Goal: Task Accomplishment & Management: Manage account settings

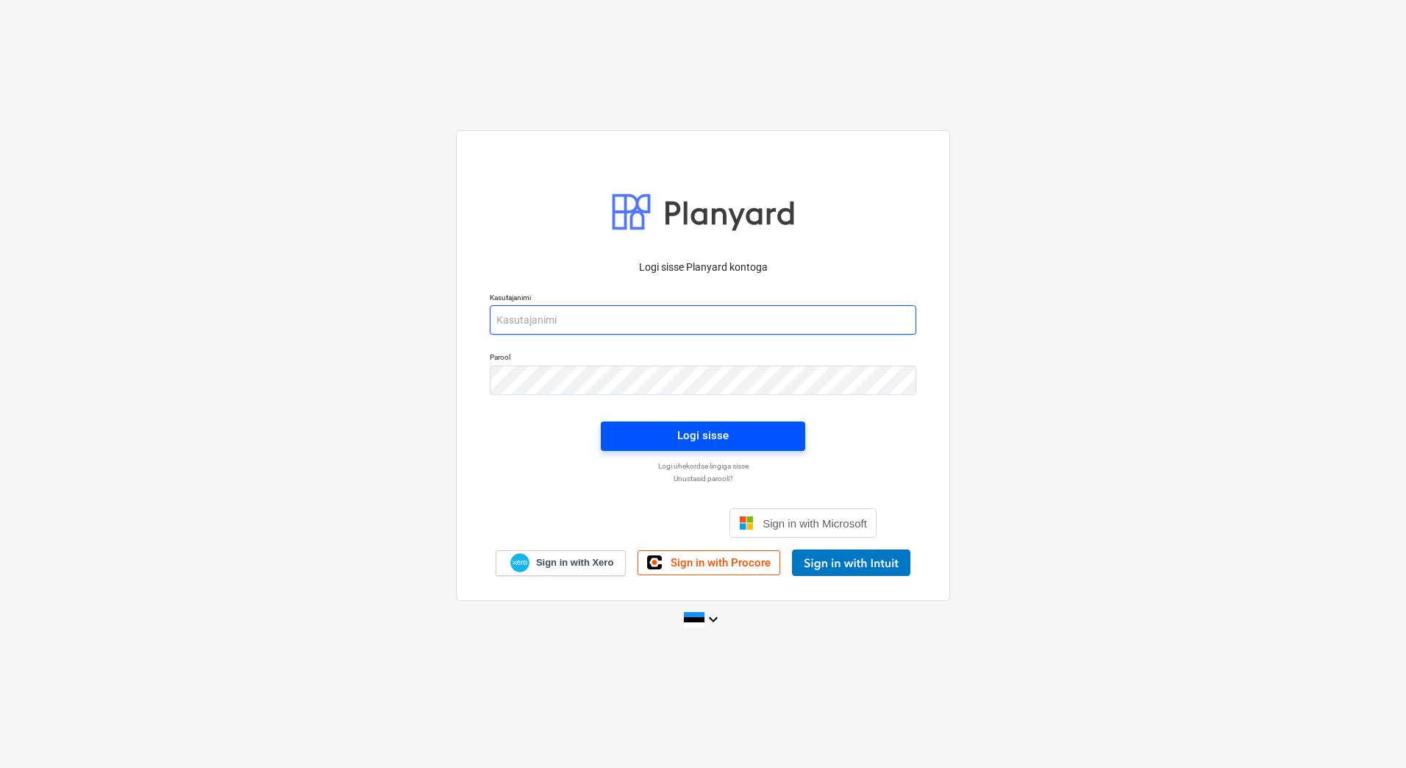
type input "[EMAIL_ADDRESS][PERSON_NAME][DOMAIN_NAME]"
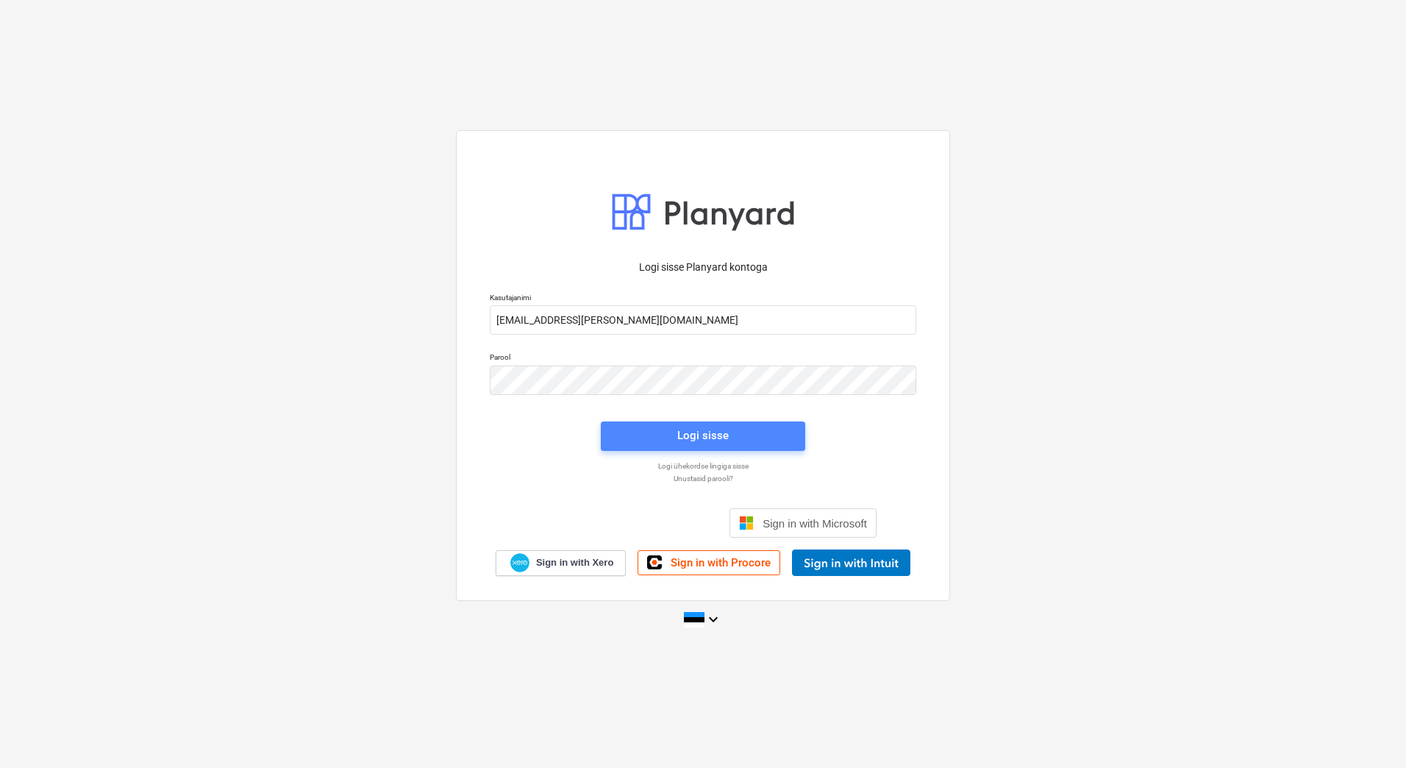
click at [703, 446] on button "Logi sisse" at bounding box center [703, 435] width 204 height 29
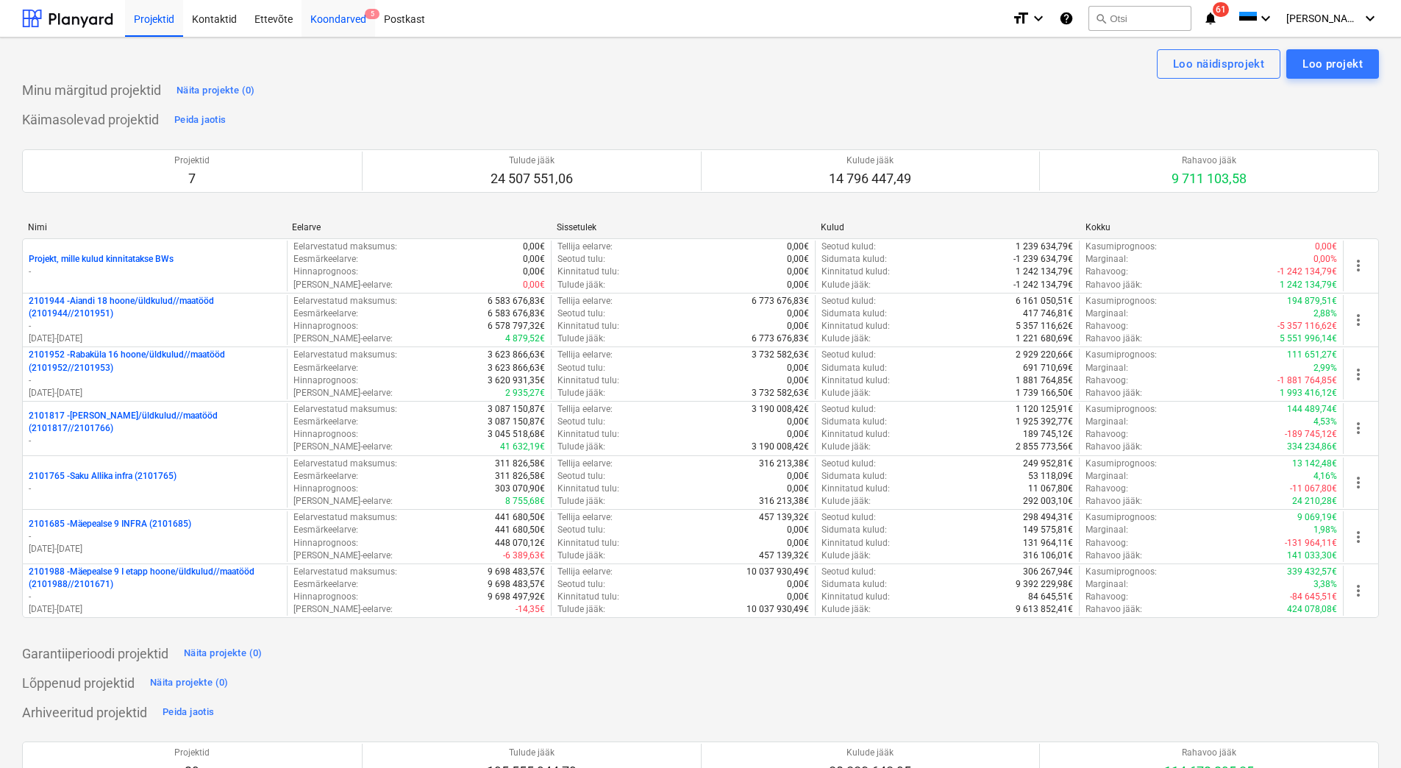
click at [343, 25] on div "Koondarved 5" at bounding box center [339, 18] width 74 height 38
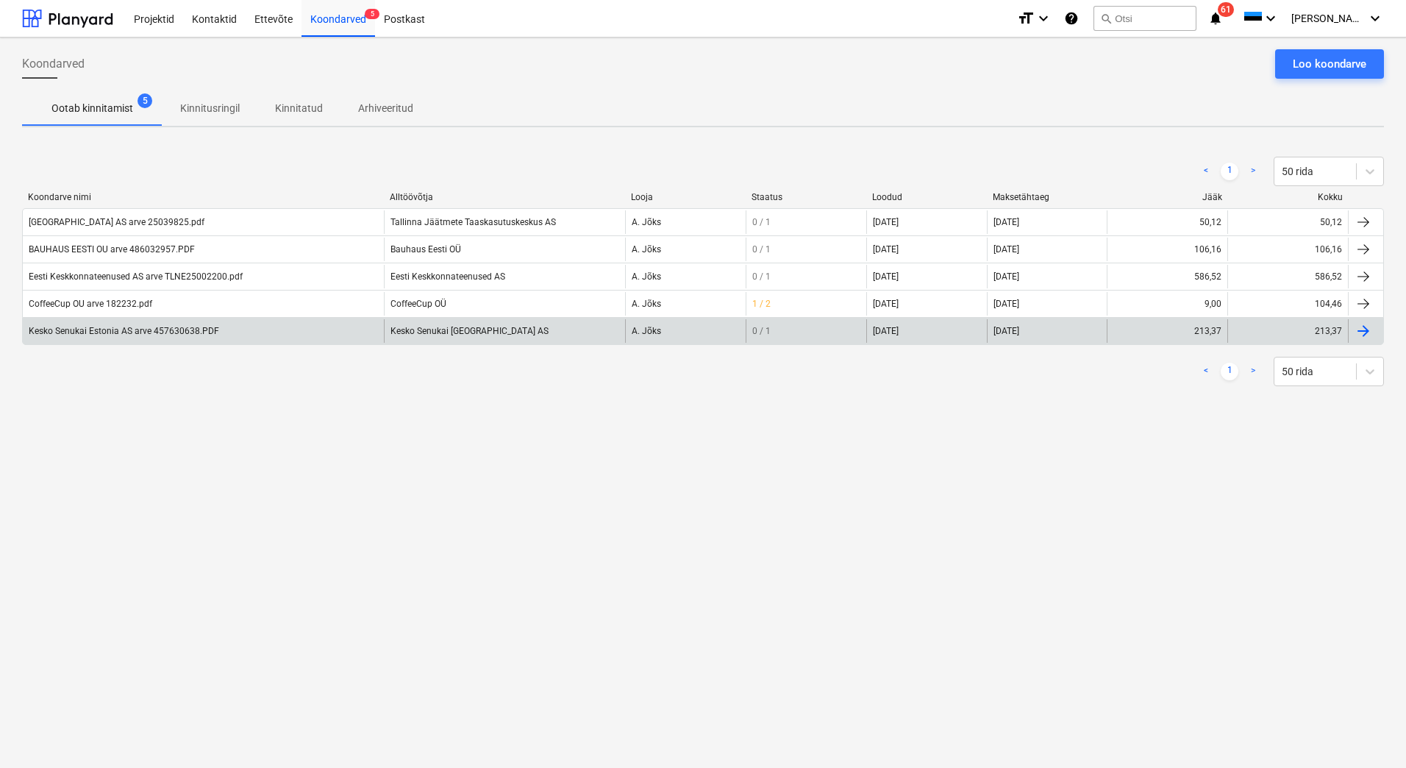
click at [113, 334] on div "Kesko Senukai Estonia AS arve 457630638.PDF" at bounding box center [124, 331] width 190 height 10
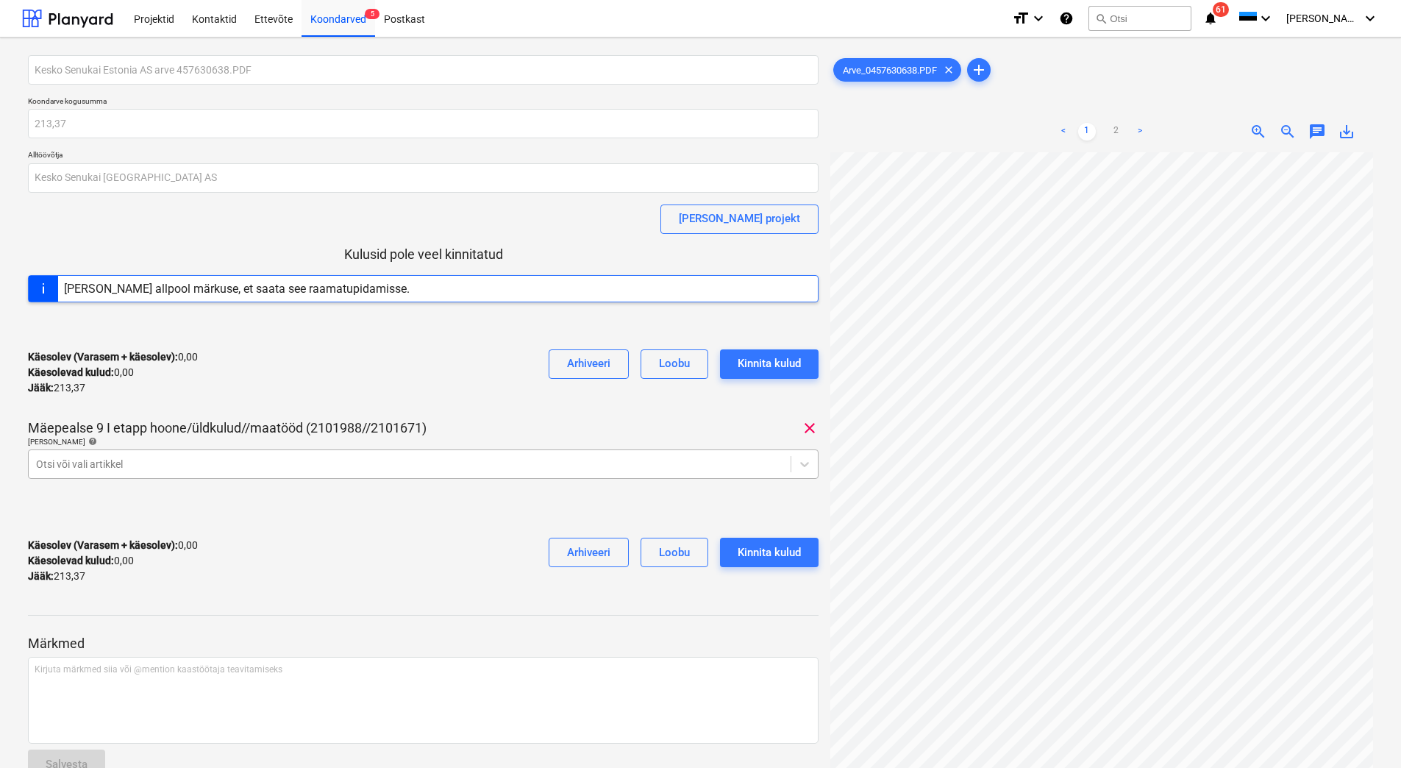
click at [193, 463] on div at bounding box center [409, 464] width 747 height 15
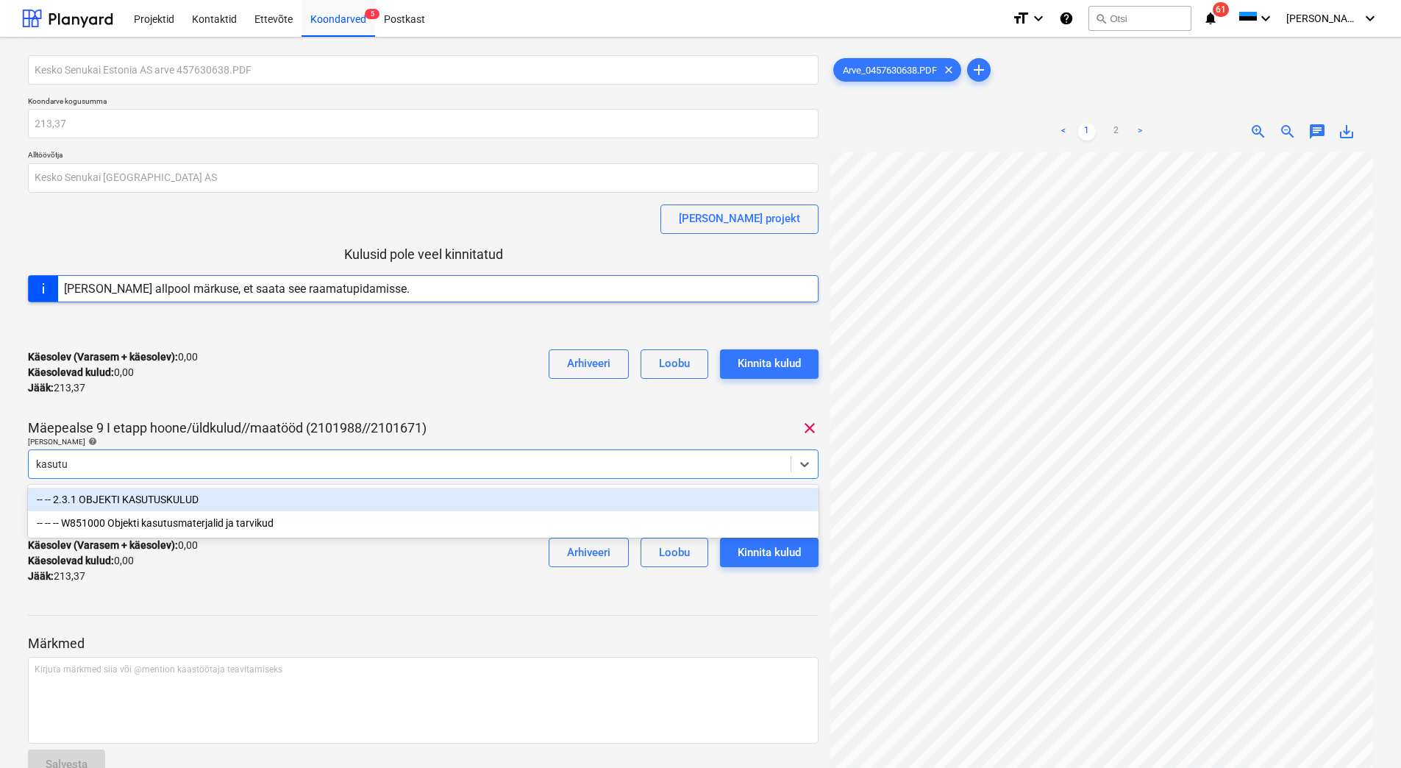
type input "kasutus"
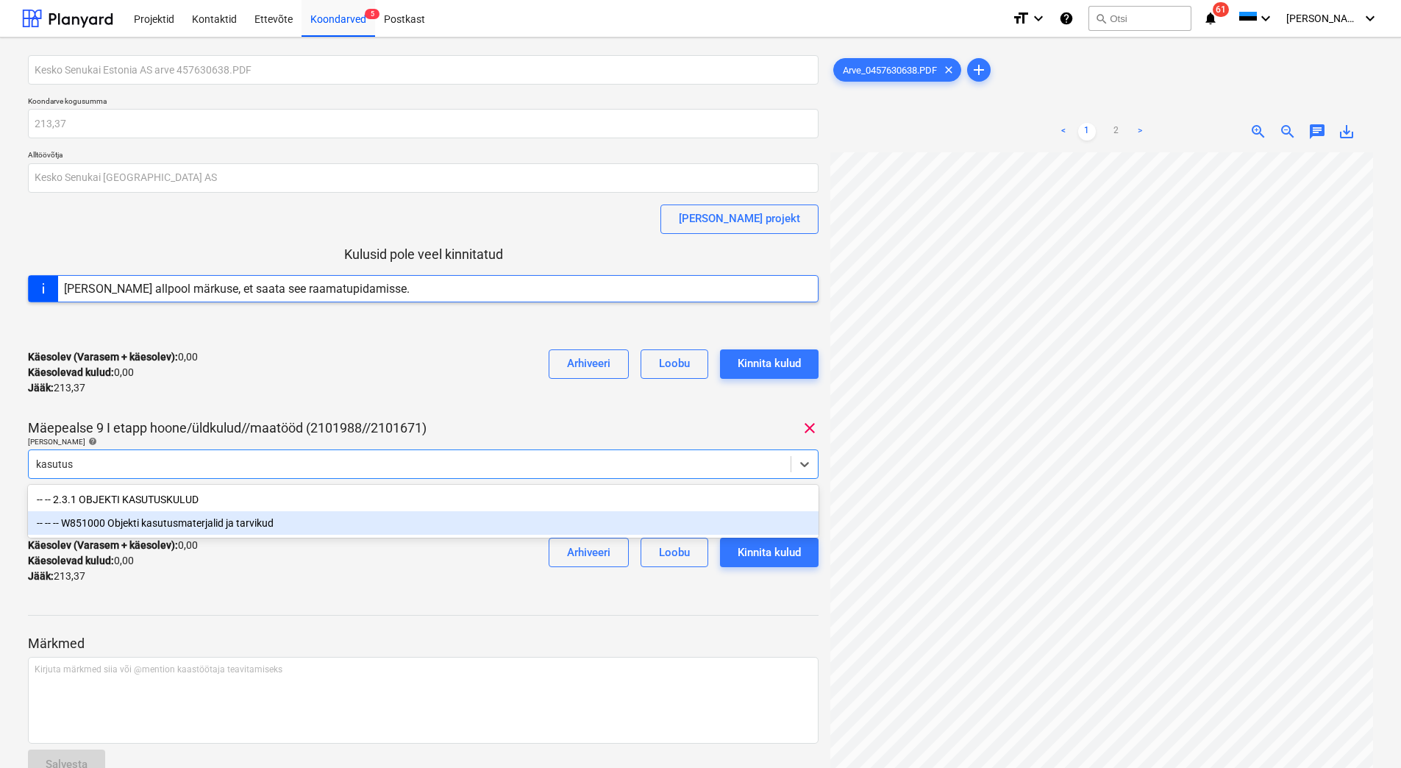
click at [227, 527] on div "-- -- -- W851000 Objekti kasutusmaterjalid ja tarvikud" at bounding box center [423, 523] width 791 height 24
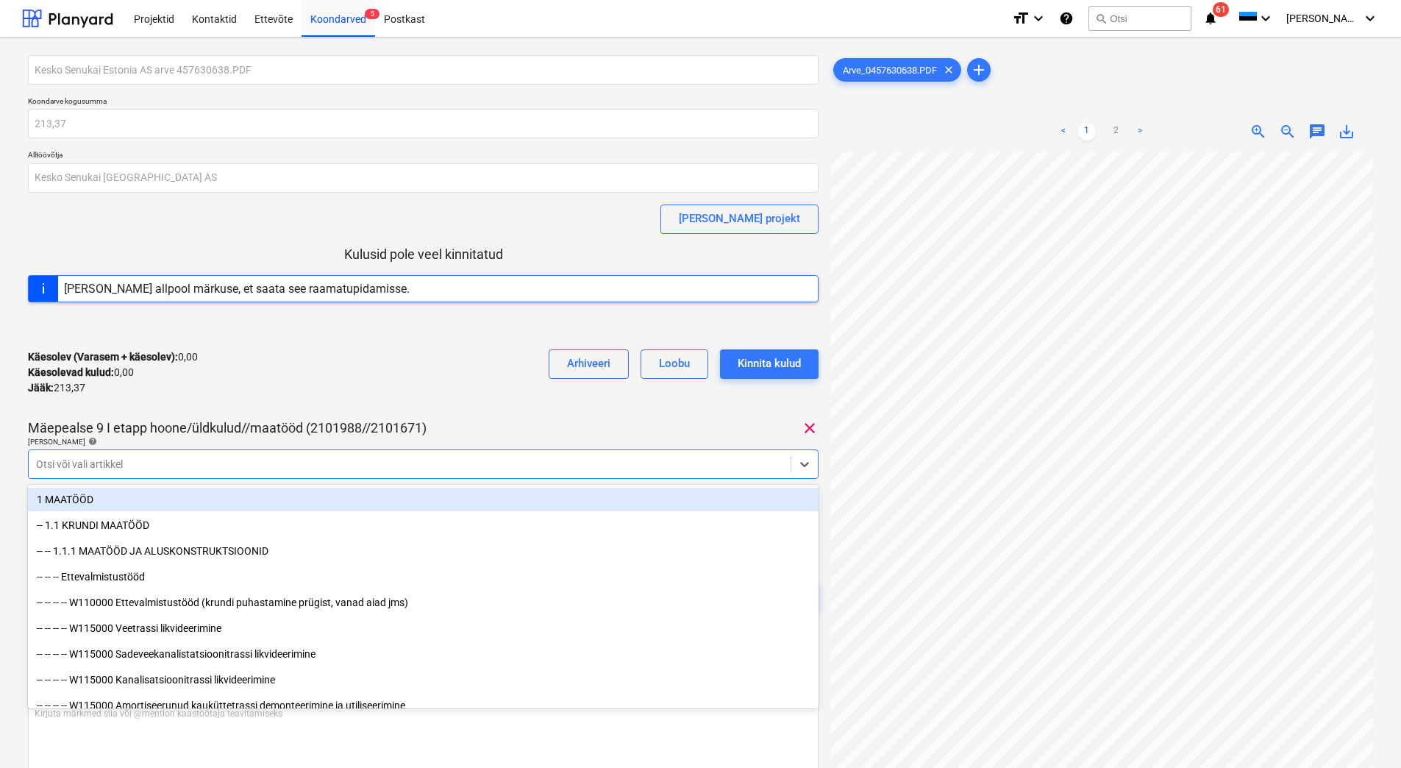
click at [343, 359] on div "Käesolev (Varasem + käesolev) : 0,00 Käesolevad kulud : 0,00 Jääk : 213,37 Arhi…" at bounding box center [423, 373] width 791 height 70
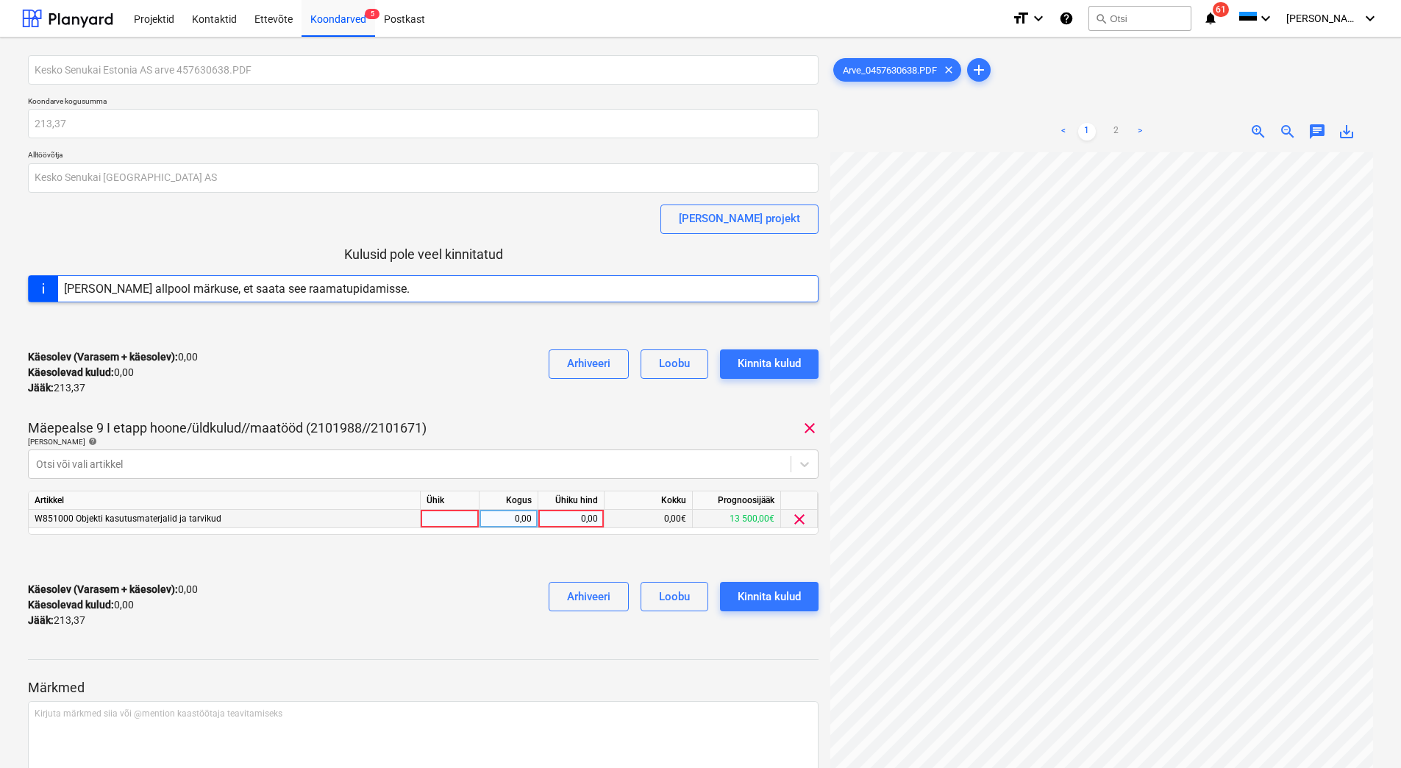
click at [569, 523] on div "0,00" at bounding box center [571, 519] width 54 height 18
type input "213,37"
click at [507, 581] on div "Käesolev (Varasem + käesolev) : 0,00 Käesolevad kulud : 0,00 Jääk : 213,37 Arhi…" at bounding box center [423, 605] width 791 height 70
click at [759, 591] on div "Kinnita kulud" at bounding box center [769, 596] width 63 height 19
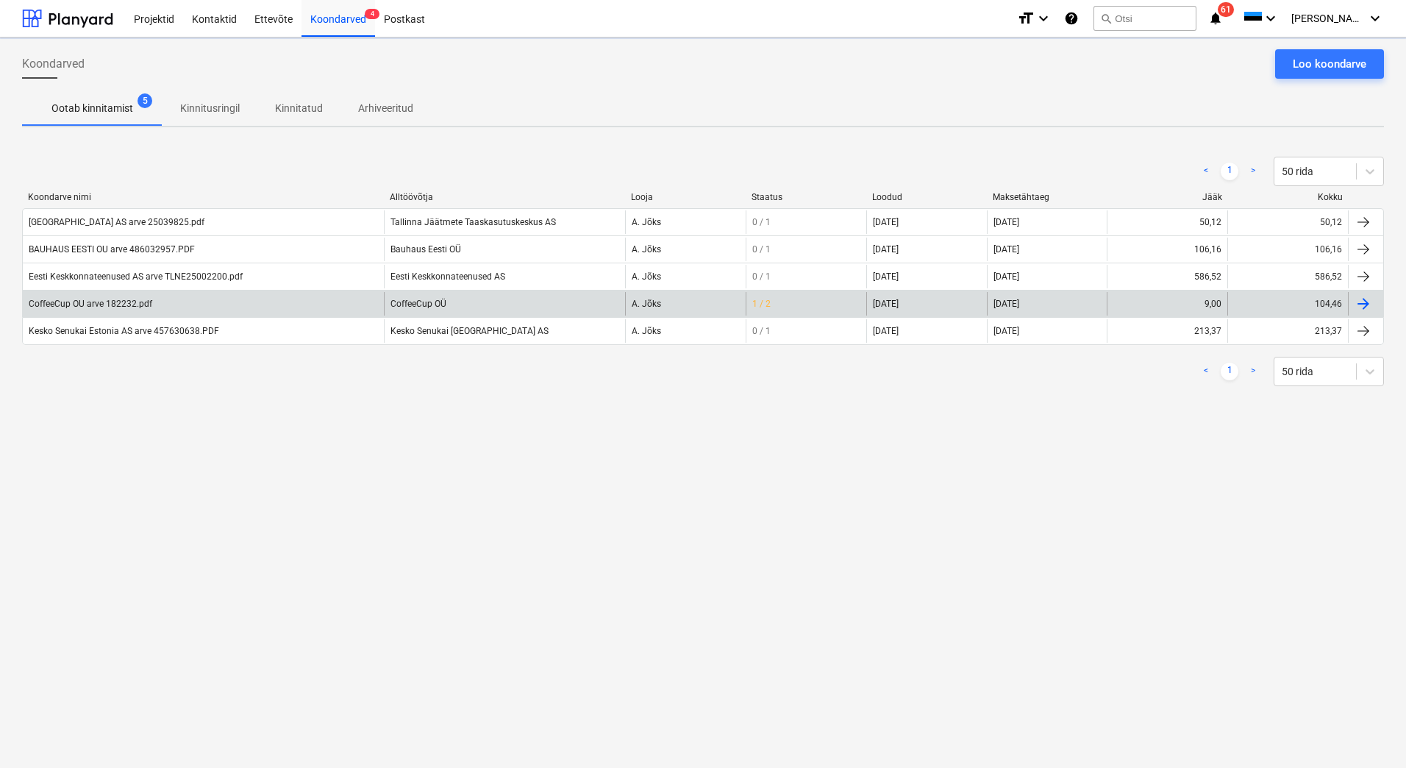
click at [67, 302] on div "CoffeeCup OU arve 182232.pdf" at bounding box center [91, 304] width 124 height 10
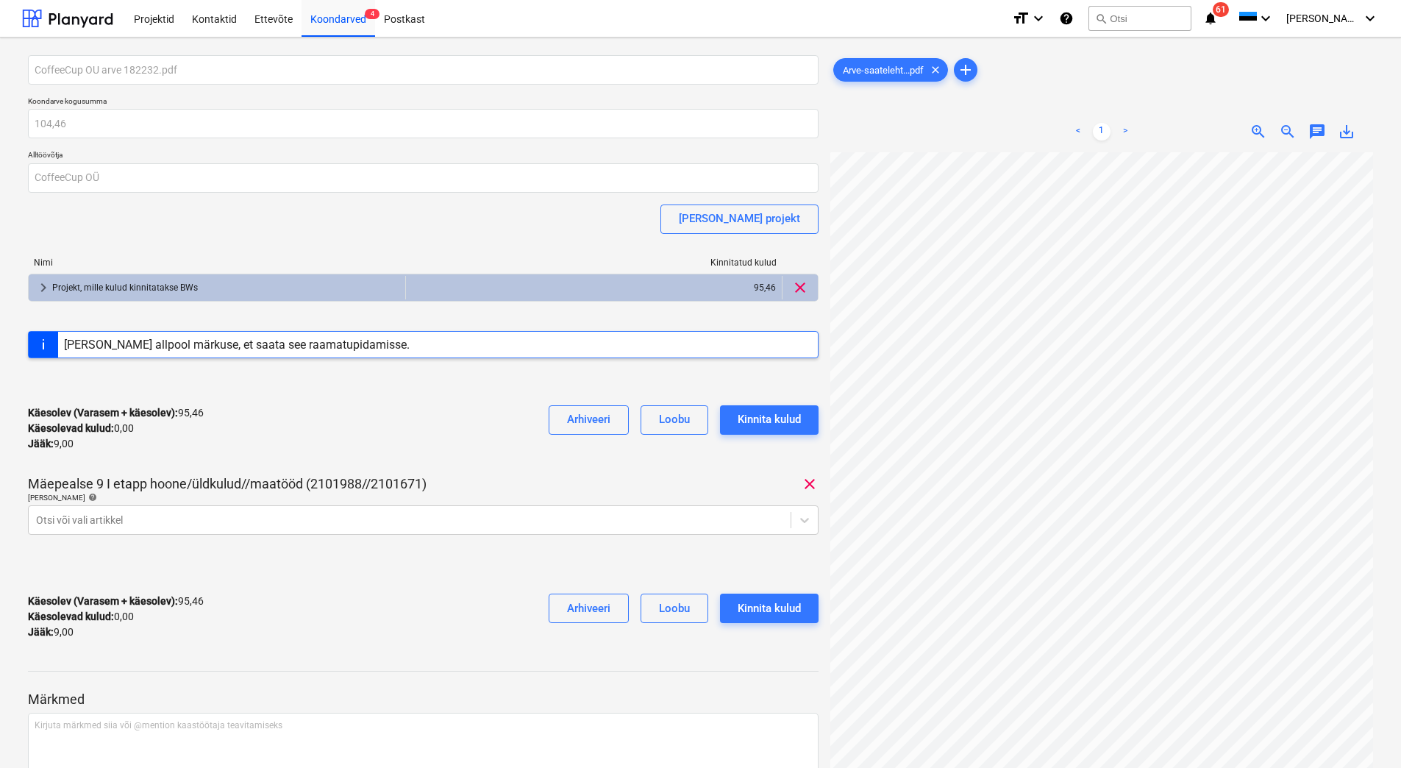
scroll to position [3, 24]
click at [124, 513] on div at bounding box center [409, 520] width 747 height 15
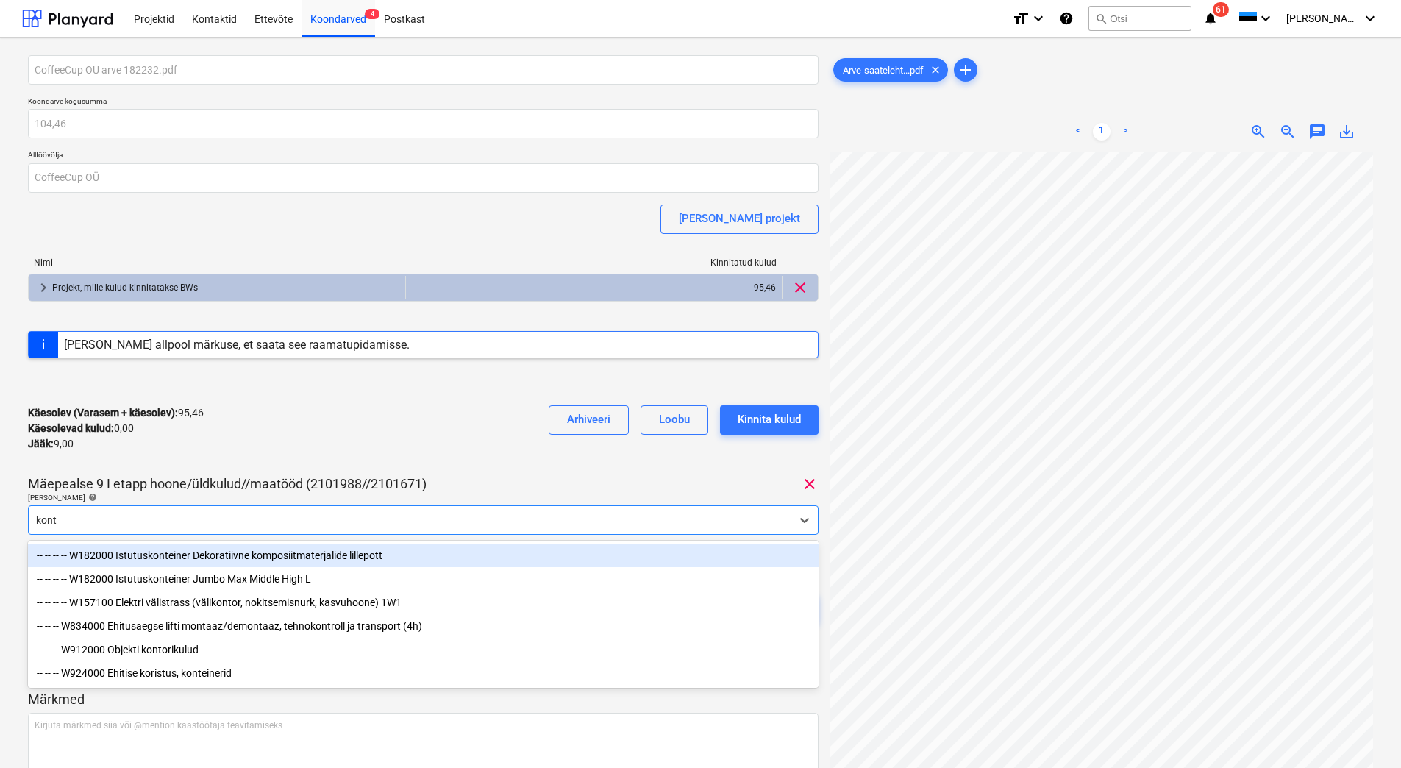
type input "konto"
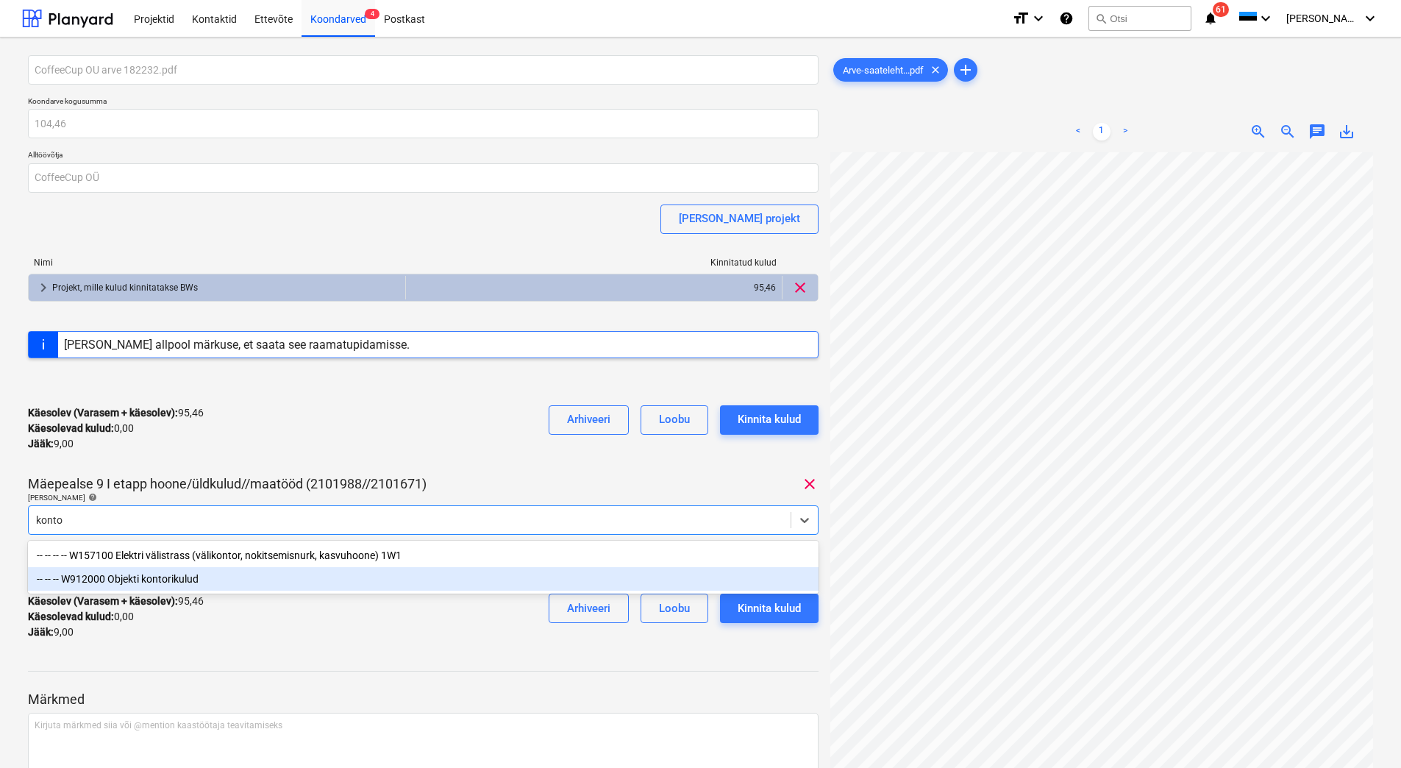
click at [160, 582] on div "-- -- -- W912000 Objekti kontorikulud" at bounding box center [423, 579] width 791 height 24
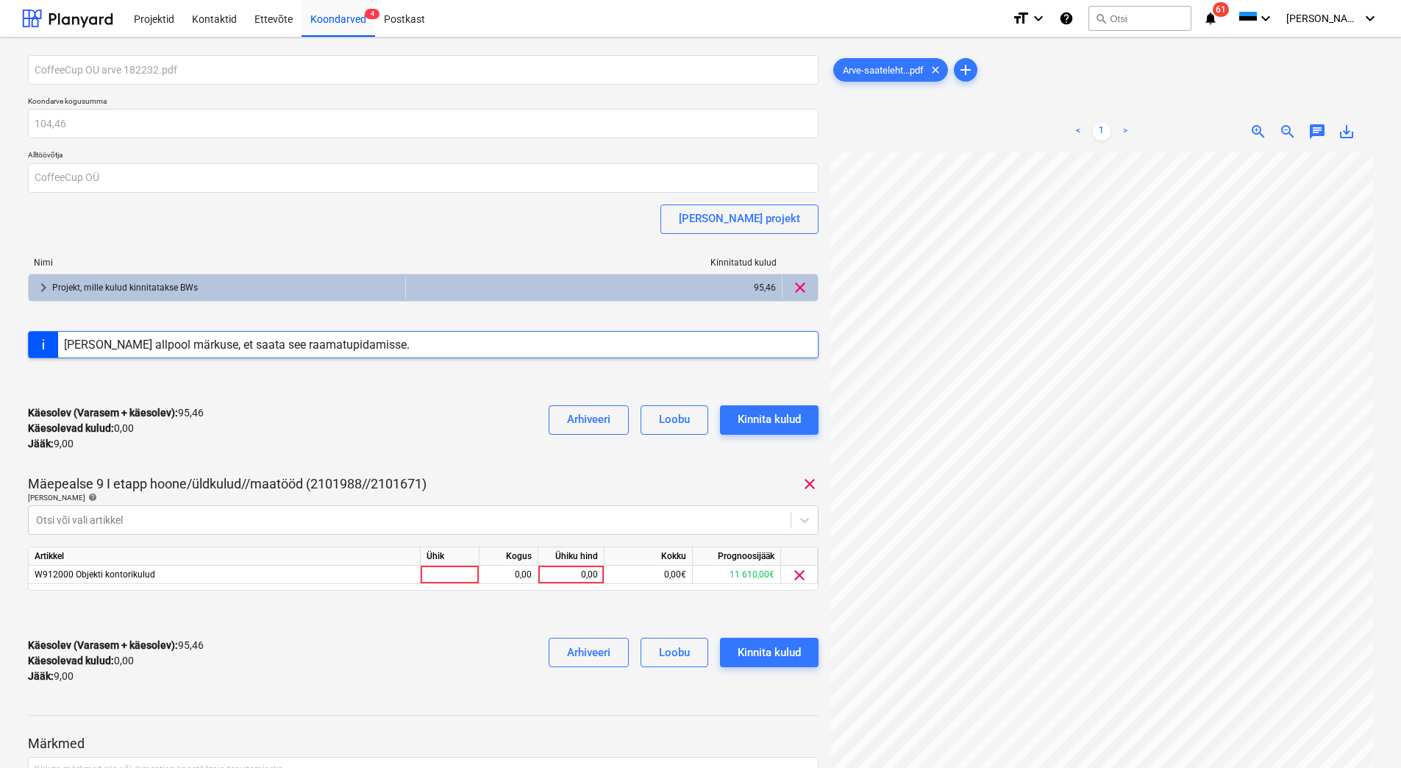
click at [346, 469] on div "CoffeeCup OU arve 182232.pdf Koondarve kogusumma 104,46 Alltöövõtja CoffeeCup O…" at bounding box center [423, 375] width 791 height 641
click at [565, 577] on div "0,00" at bounding box center [571, 575] width 54 height 18
type input "9"
click at [444, 651] on div "Käesolev (Varasem + käesolev) : 95,46 Käesolevad kulud : 0,00 Jääk : 9,00 Arhiv…" at bounding box center [423, 661] width 791 height 70
click at [776, 648] on div "Kinnita kulud" at bounding box center [769, 652] width 63 height 19
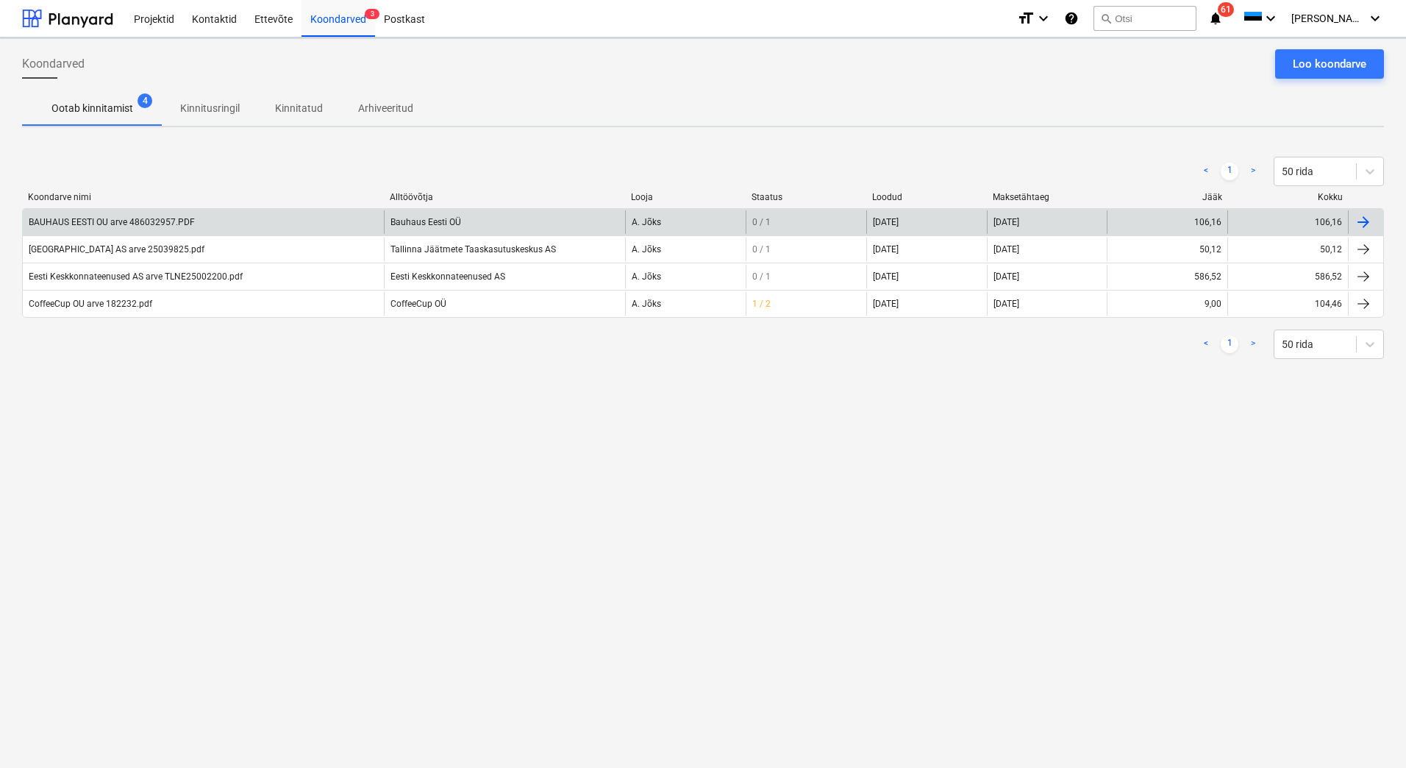
click at [97, 214] on div "BAUHAUS EESTI OU arve 486032957.PDF" at bounding box center [203, 222] width 361 height 24
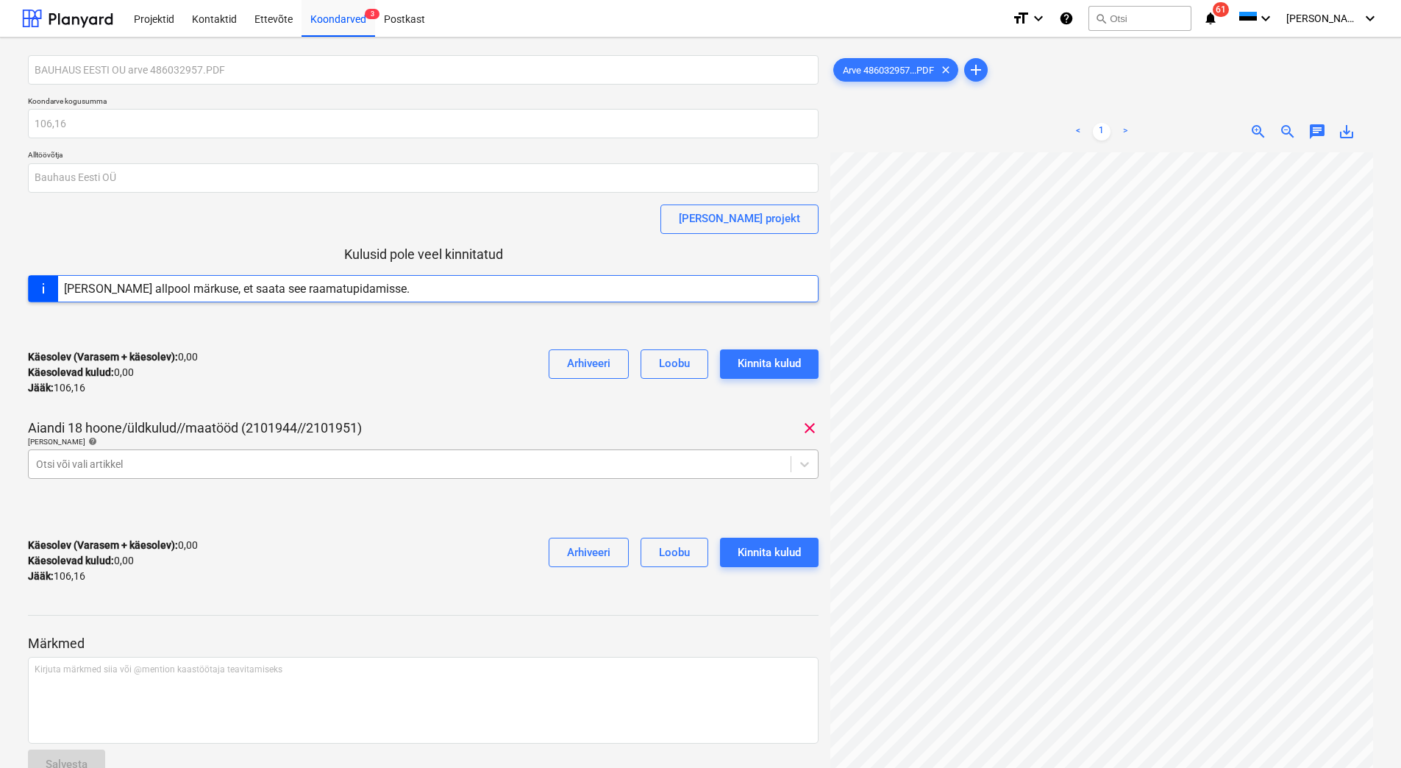
click at [392, 471] on div at bounding box center [409, 464] width 747 height 15
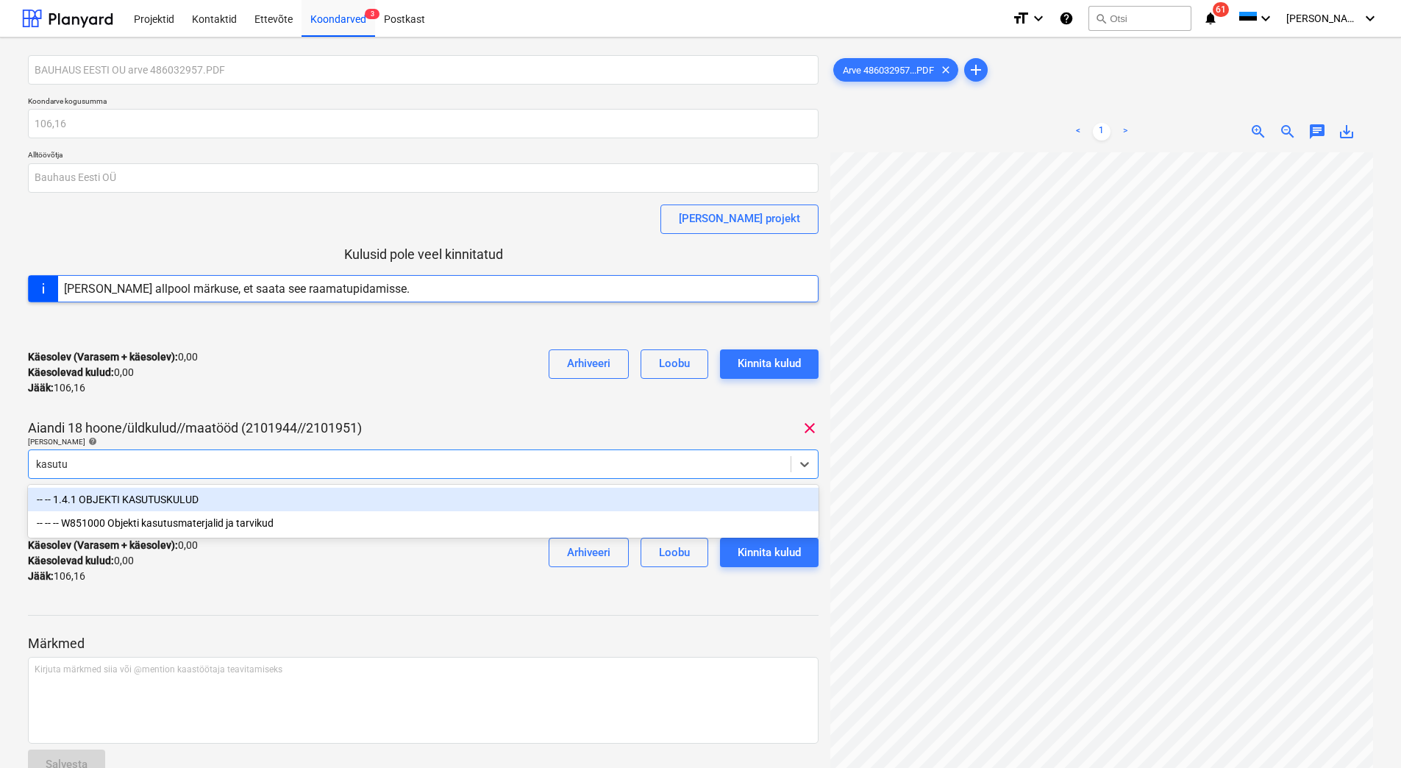
type input "kasutus"
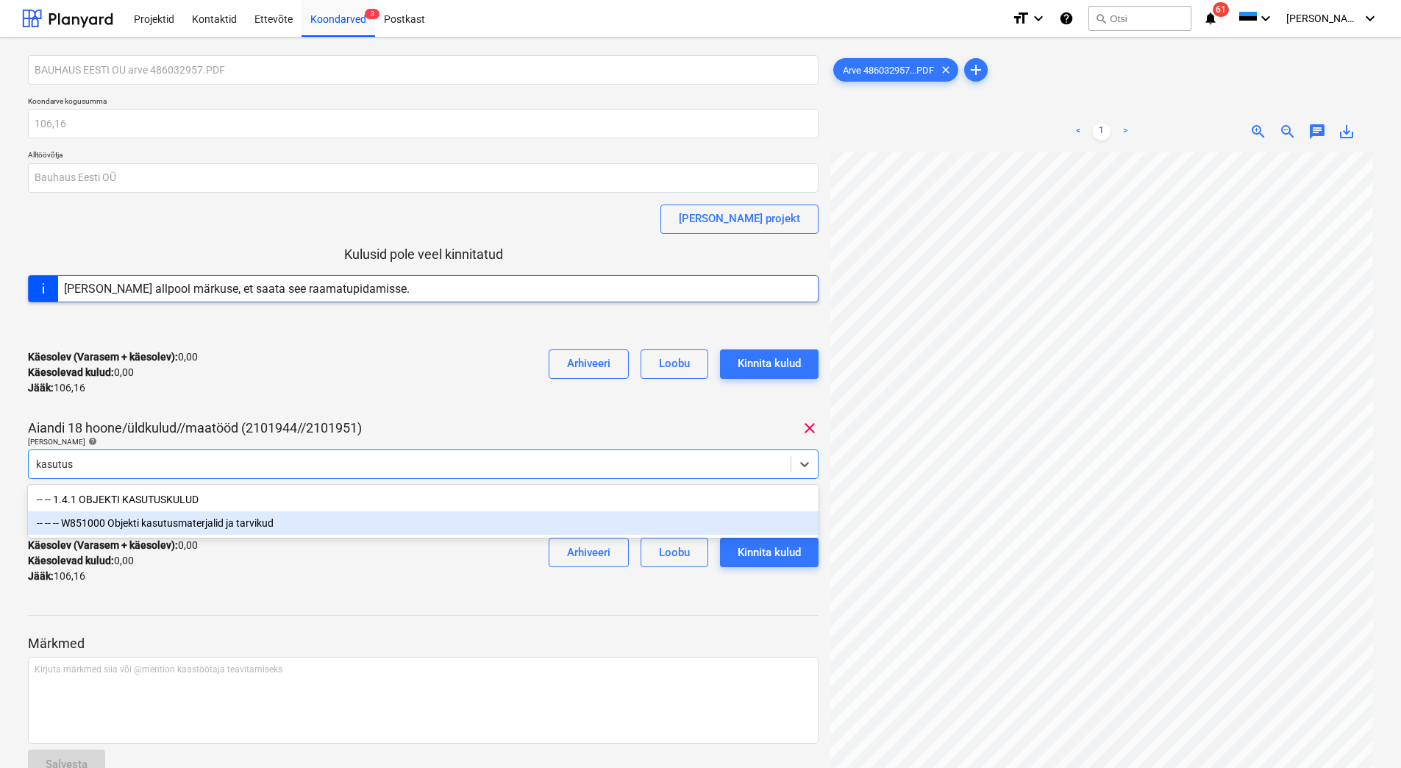
click at [324, 521] on div "-- -- -- W851000 Objekti kasutusmaterjalid ja tarvikud" at bounding box center [423, 523] width 791 height 24
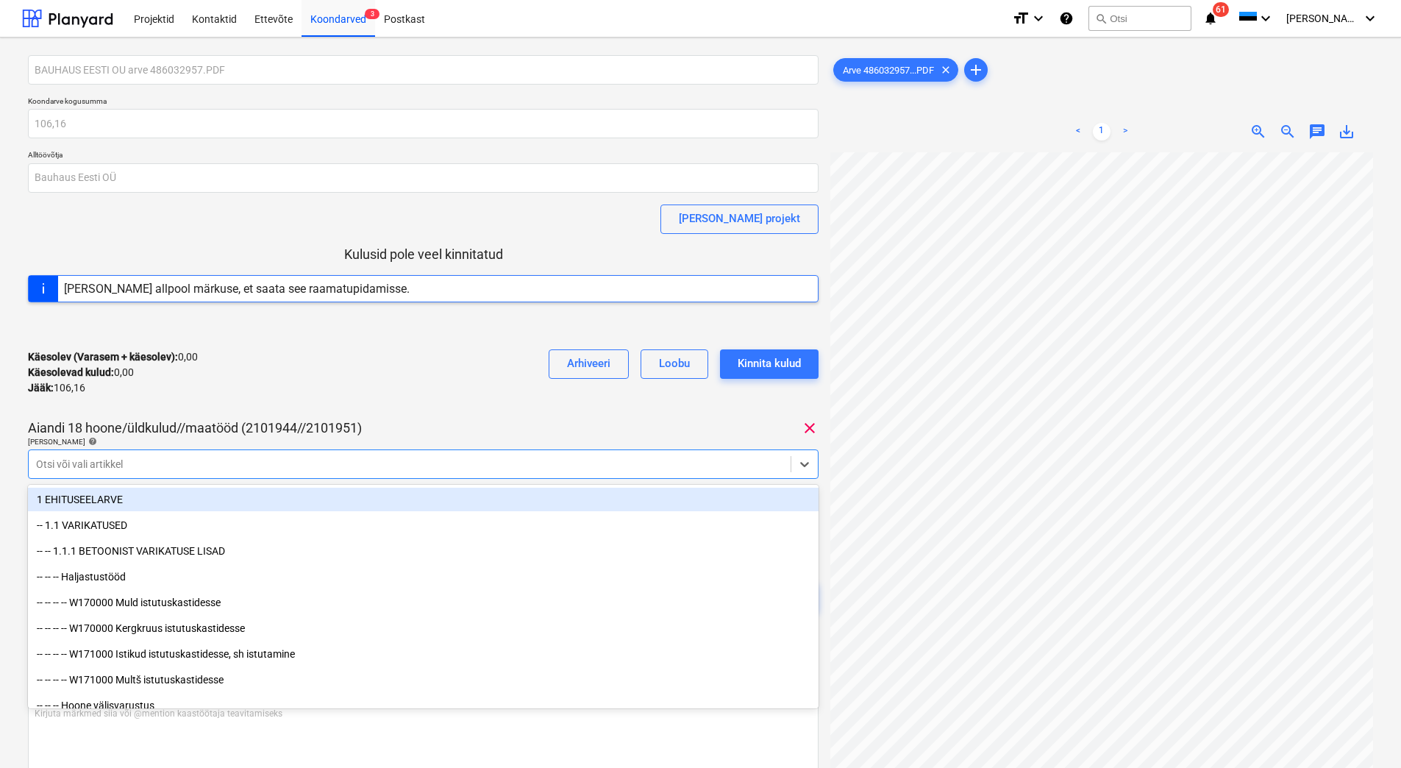
click at [368, 402] on div "Käesolev (Varasem + käesolev) : 0,00 Käesolevad kulud : 0,00 Jääk : 106,16 Arhi…" at bounding box center [423, 373] width 791 height 70
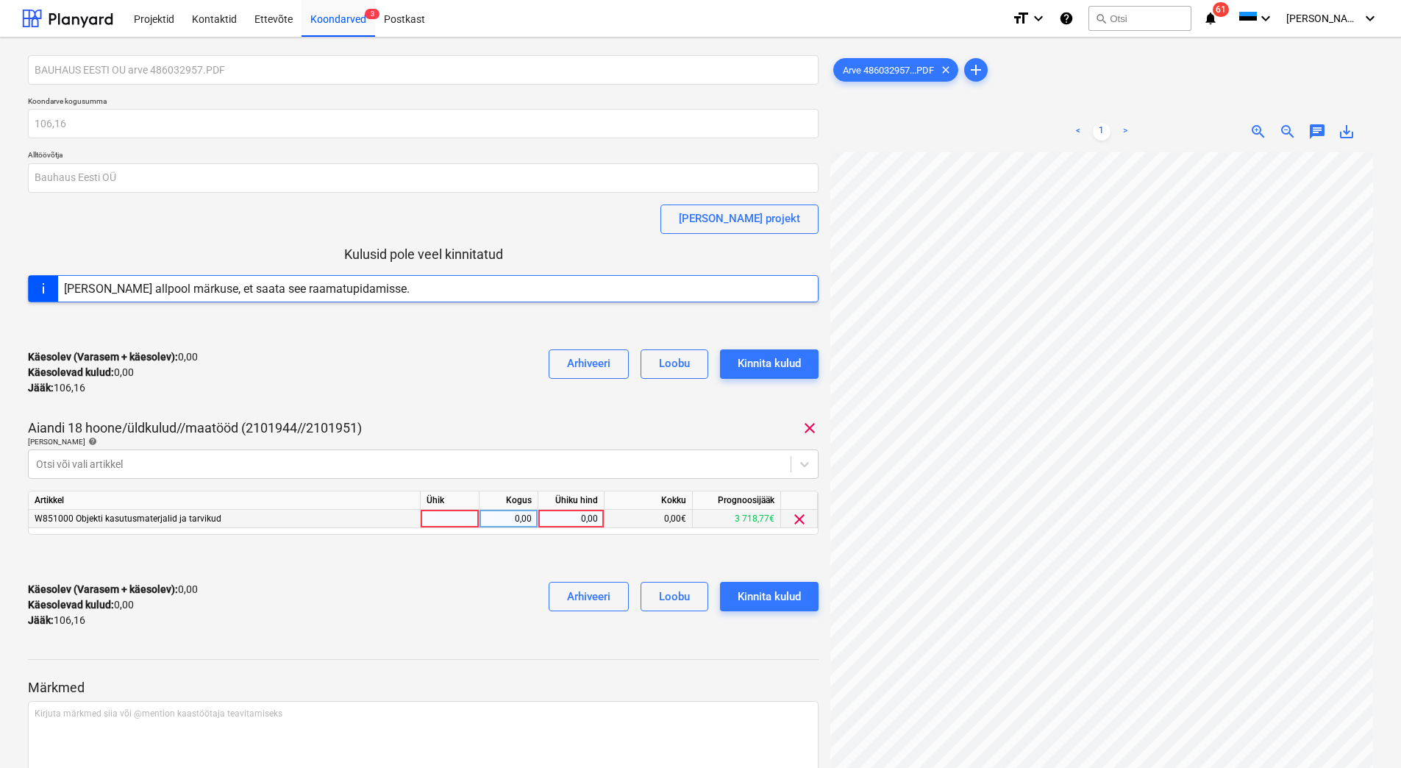
click at [561, 518] on div "0,00" at bounding box center [571, 519] width 54 height 18
type input "106,16"
click at [466, 593] on div "Käesolev (Varasem + käesolev) : 106,16 Käesolevad kulud : 106,16 Jääk : 0,00 Ar…" at bounding box center [423, 605] width 791 height 70
click at [776, 596] on div "Kinnita kulud" at bounding box center [769, 596] width 63 height 19
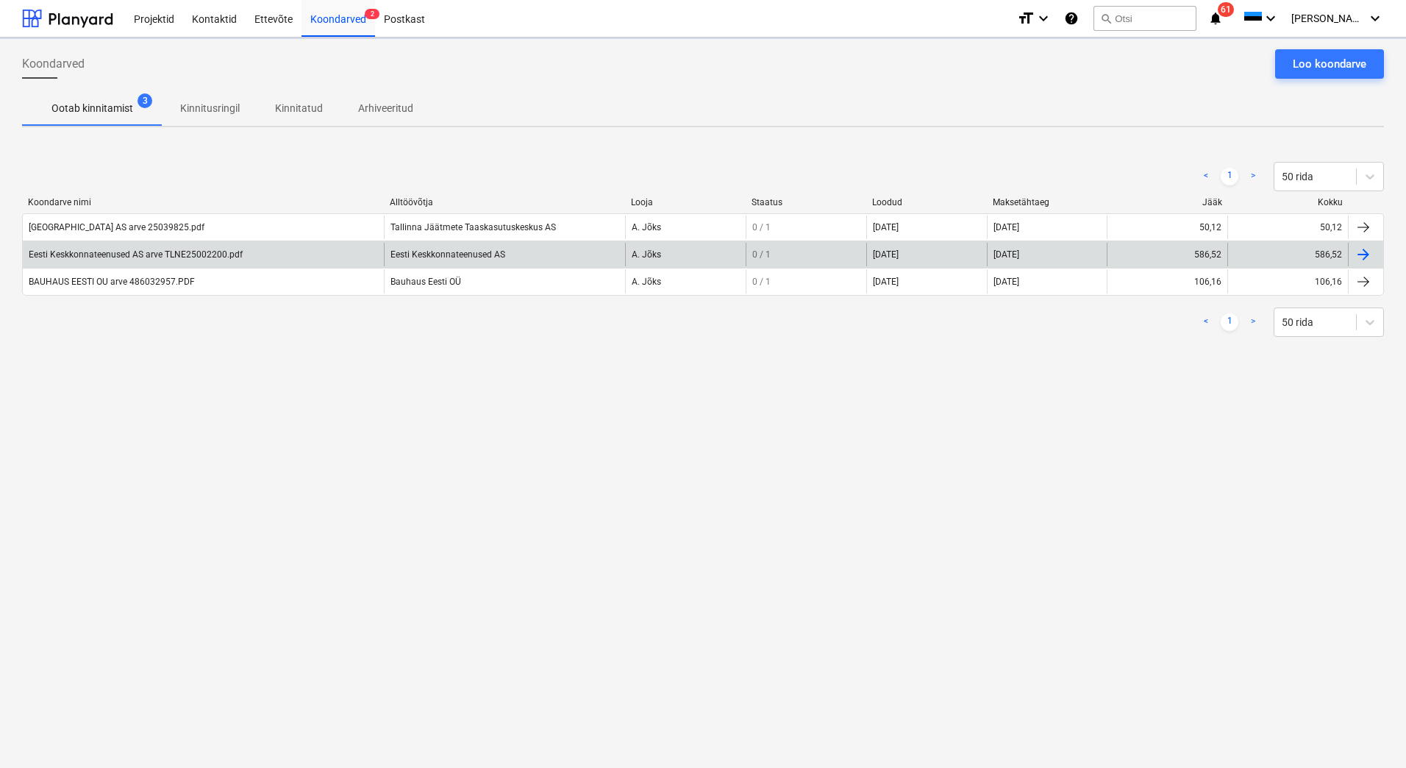
click at [129, 257] on div "Eesti Keskkonnateenused AS arve TLNE25002200.pdf" at bounding box center [136, 254] width 214 height 10
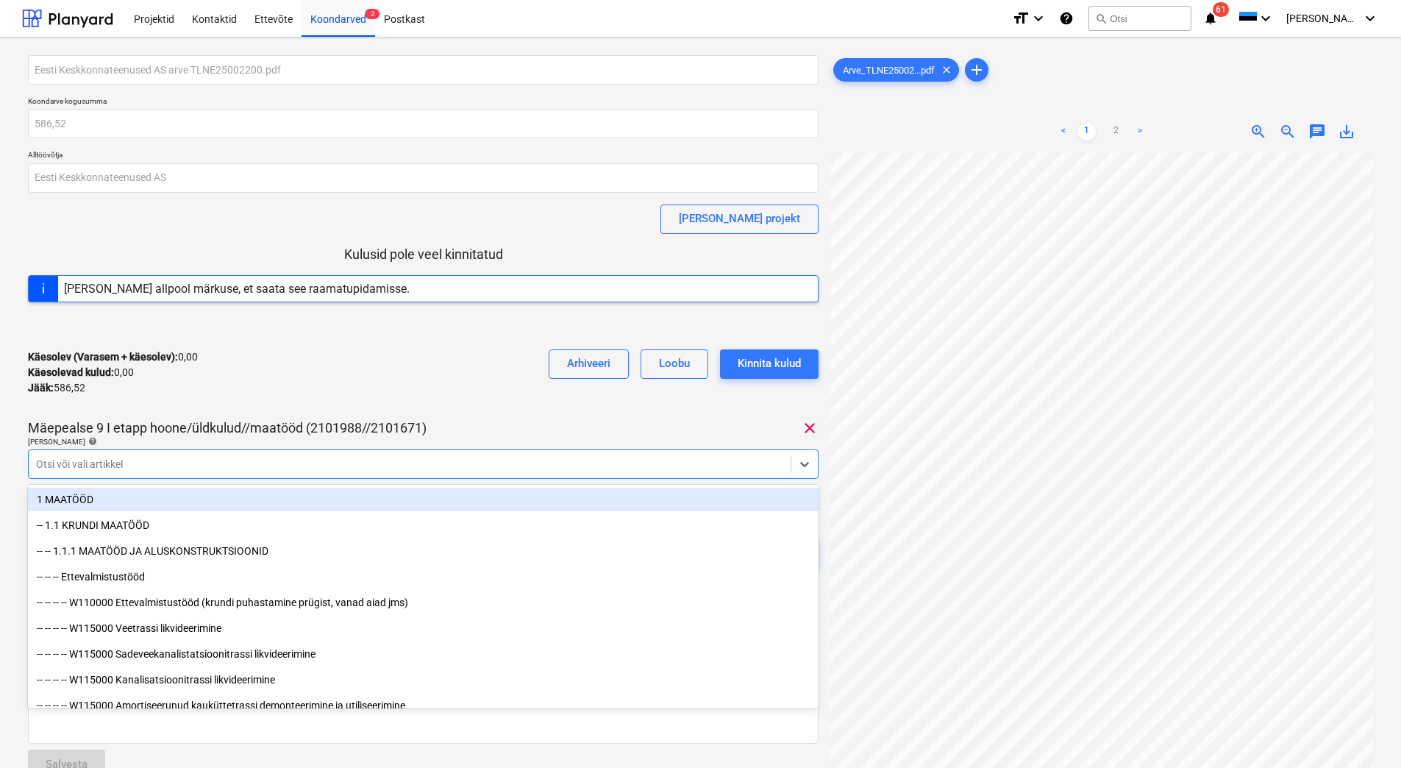
click at [152, 472] on div "Otsi või vali artikkel" at bounding box center [410, 464] width 762 height 21
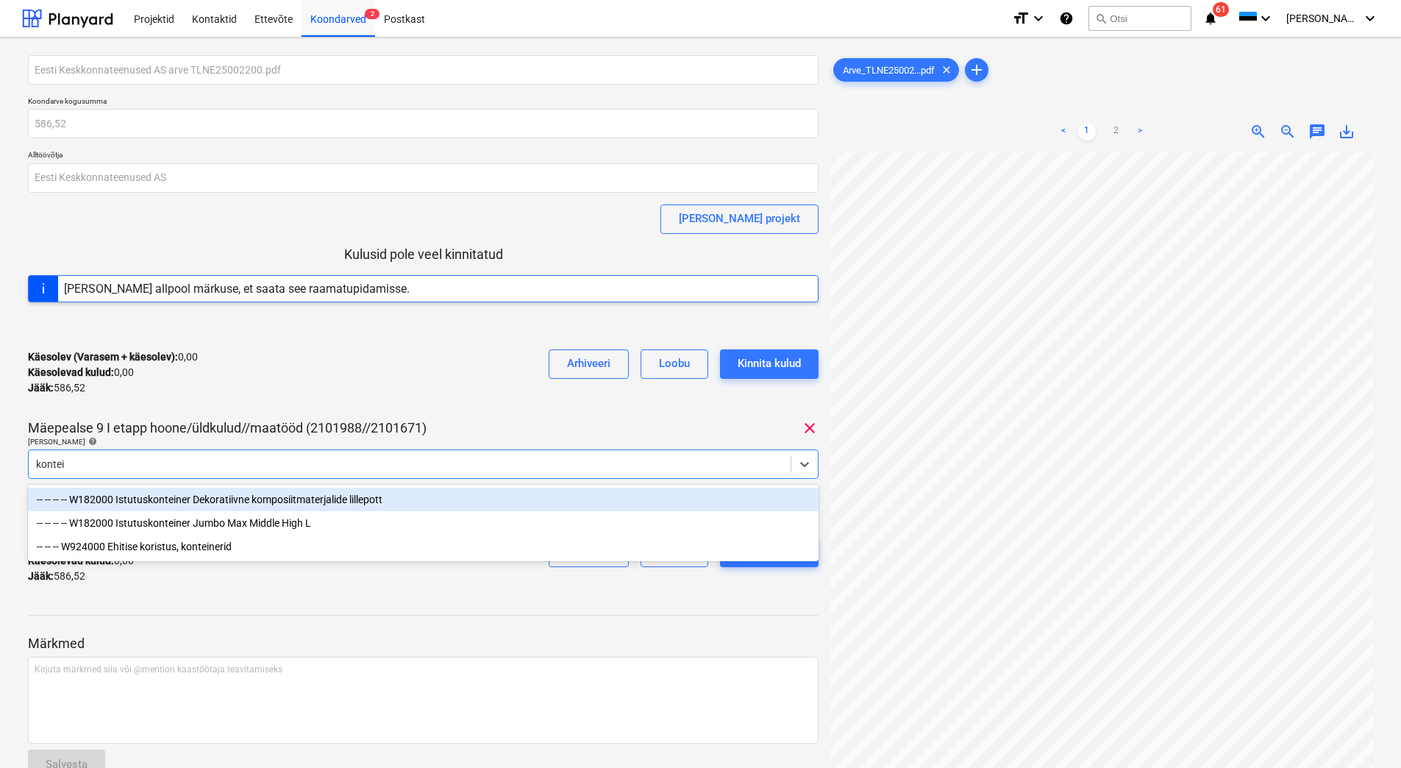
type input "kontein"
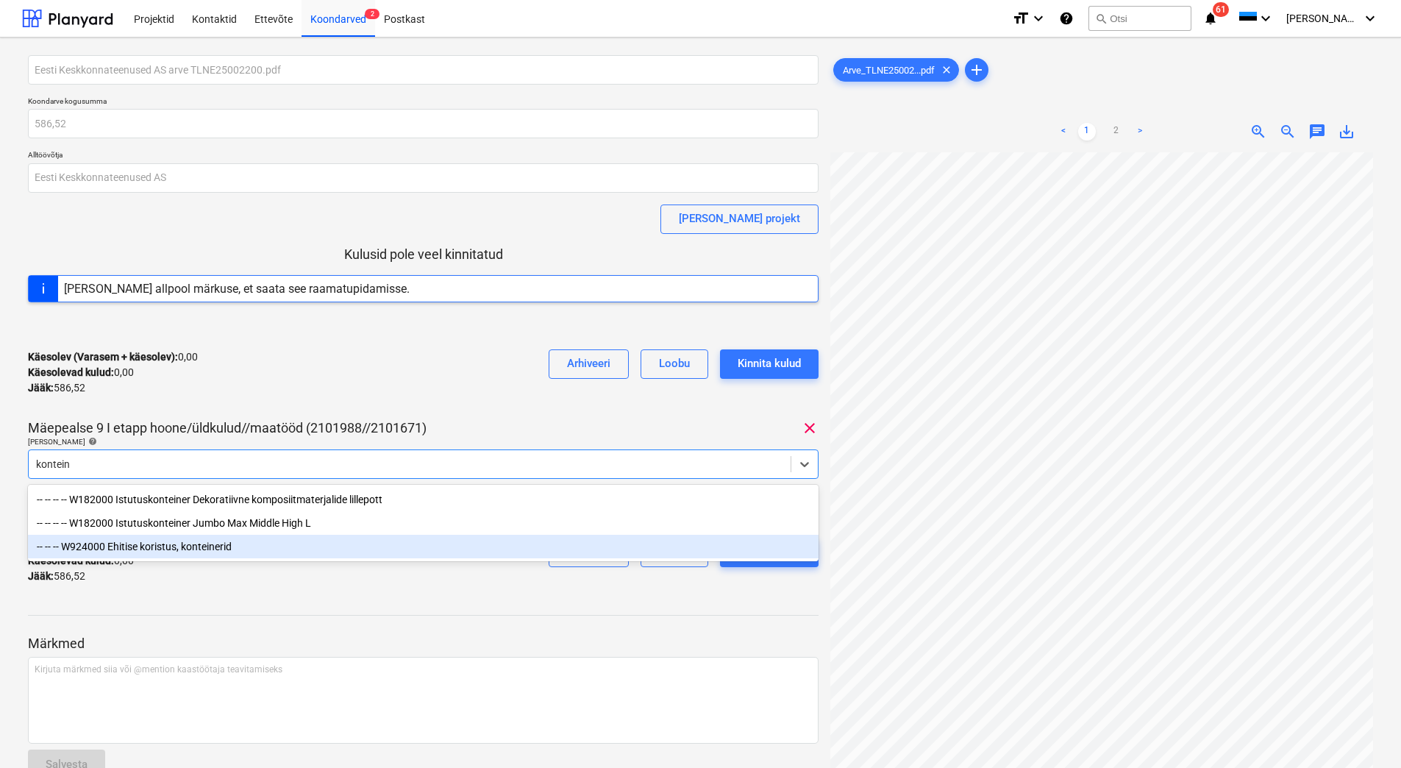
click at [182, 546] on div "-- -- -- W924000 Ehitise koristus, konteinerid" at bounding box center [423, 547] width 791 height 24
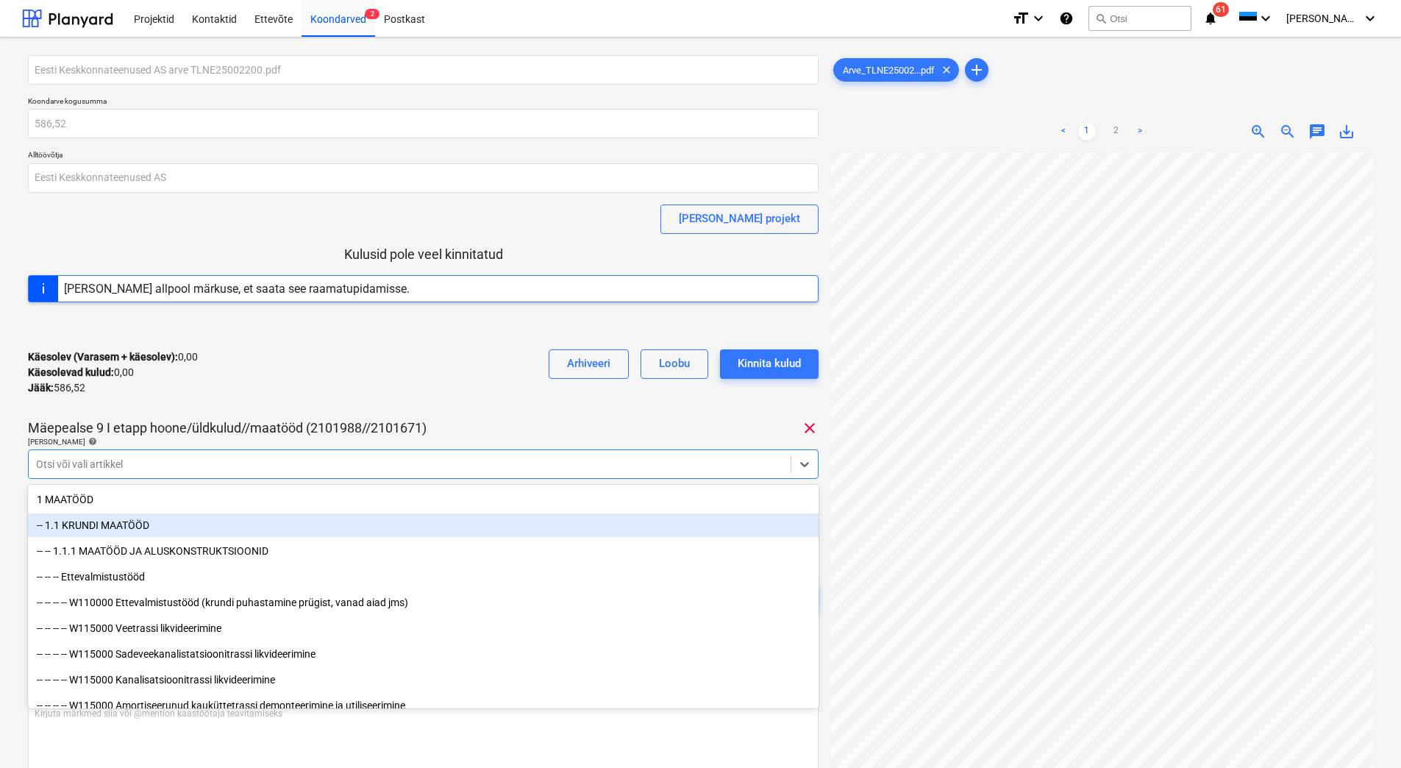
click at [272, 402] on div "Käesolev (Varasem + käesolev) : 0,00 Käesolevad kulud : 0,00 Jääk : 586,52 Arhi…" at bounding box center [423, 373] width 791 height 70
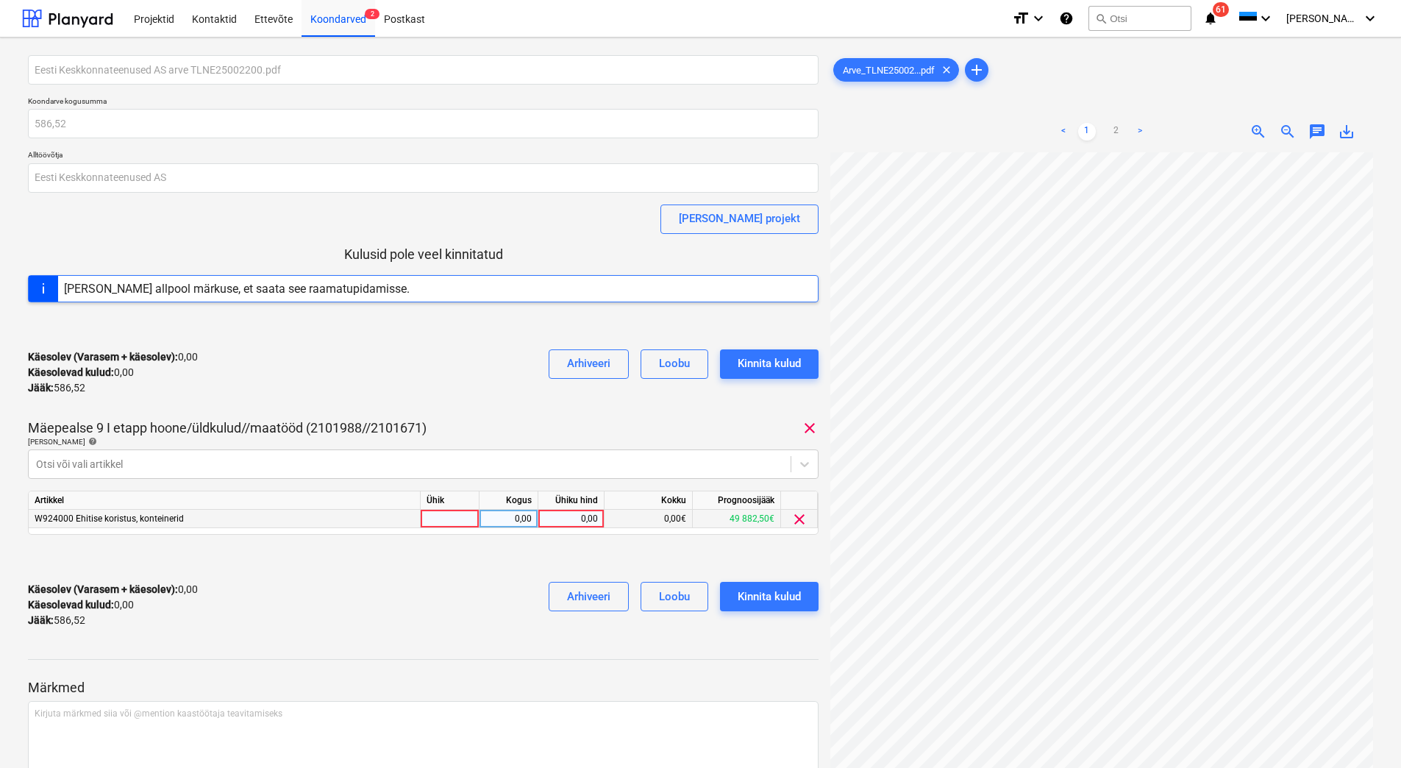
click at [552, 519] on div "0,00" at bounding box center [571, 519] width 54 height 18
type input "586,52"
click at [337, 562] on div at bounding box center [423, 558] width 791 height 24
click at [781, 593] on div "Kinnita kulud" at bounding box center [769, 596] width 63 height 19
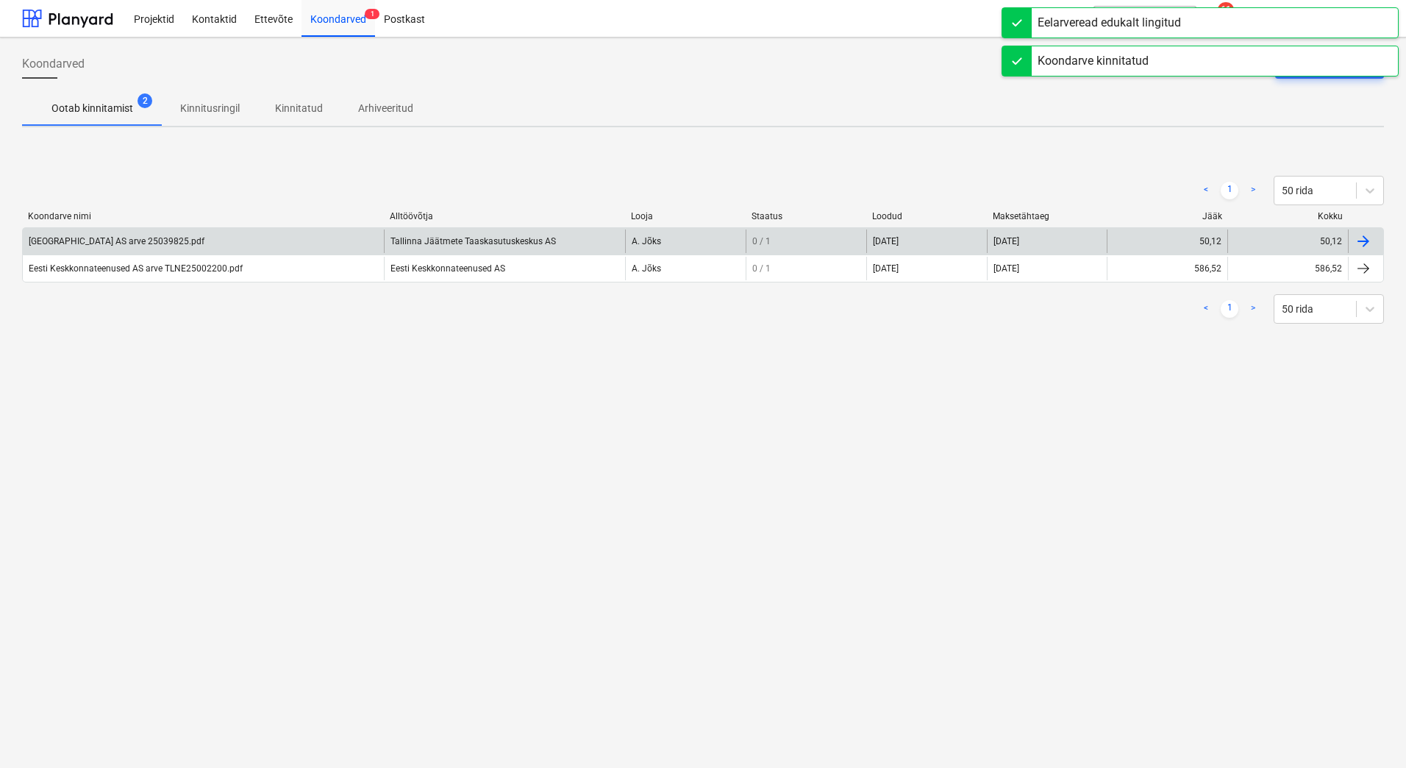
click at [171, 252] on div "[GEOGRAPHIC_DATA] AS arve 25039825.pdf" at bounding box center [203, 241] width 361 height 24
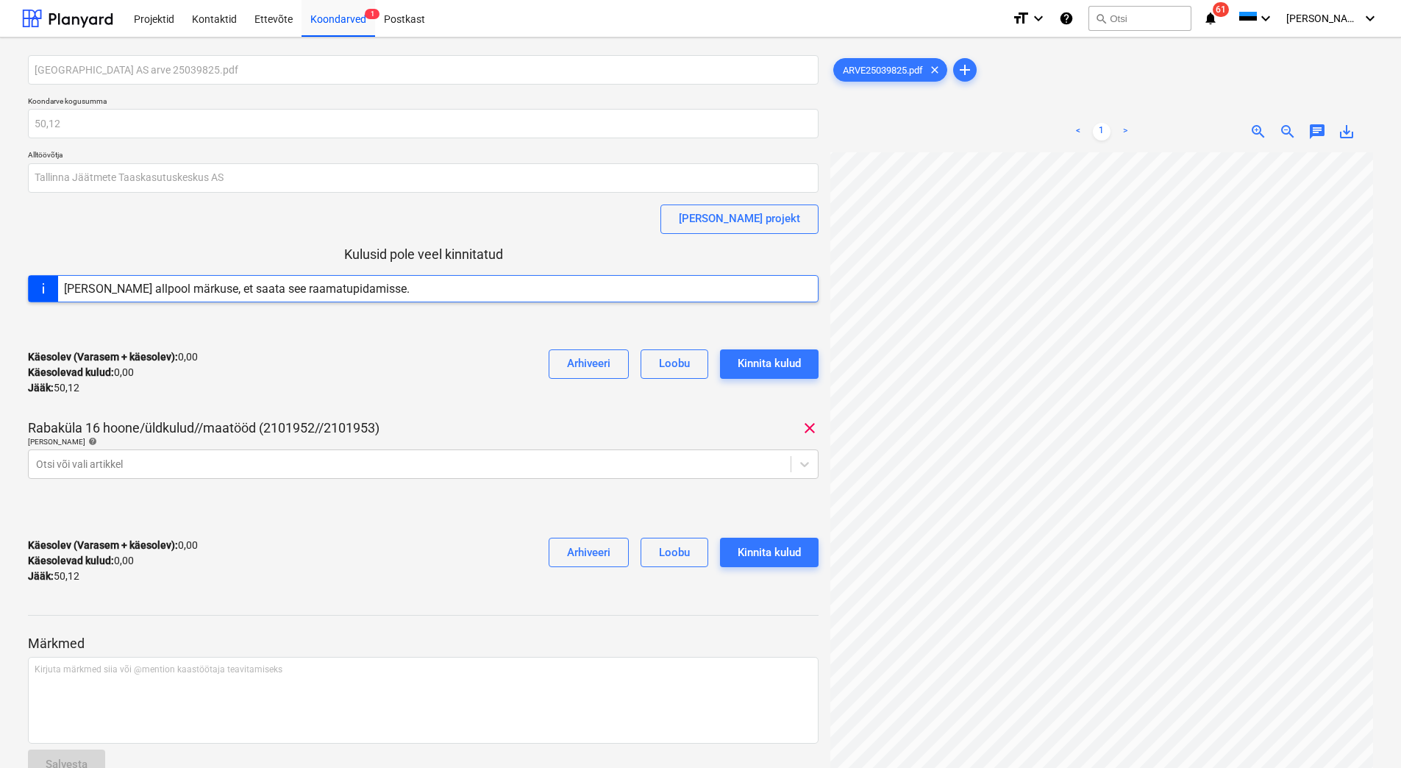
scroll to position [7, 0]
click at [202, 463] on div at bounding box center [409, 464] width 747 height 15
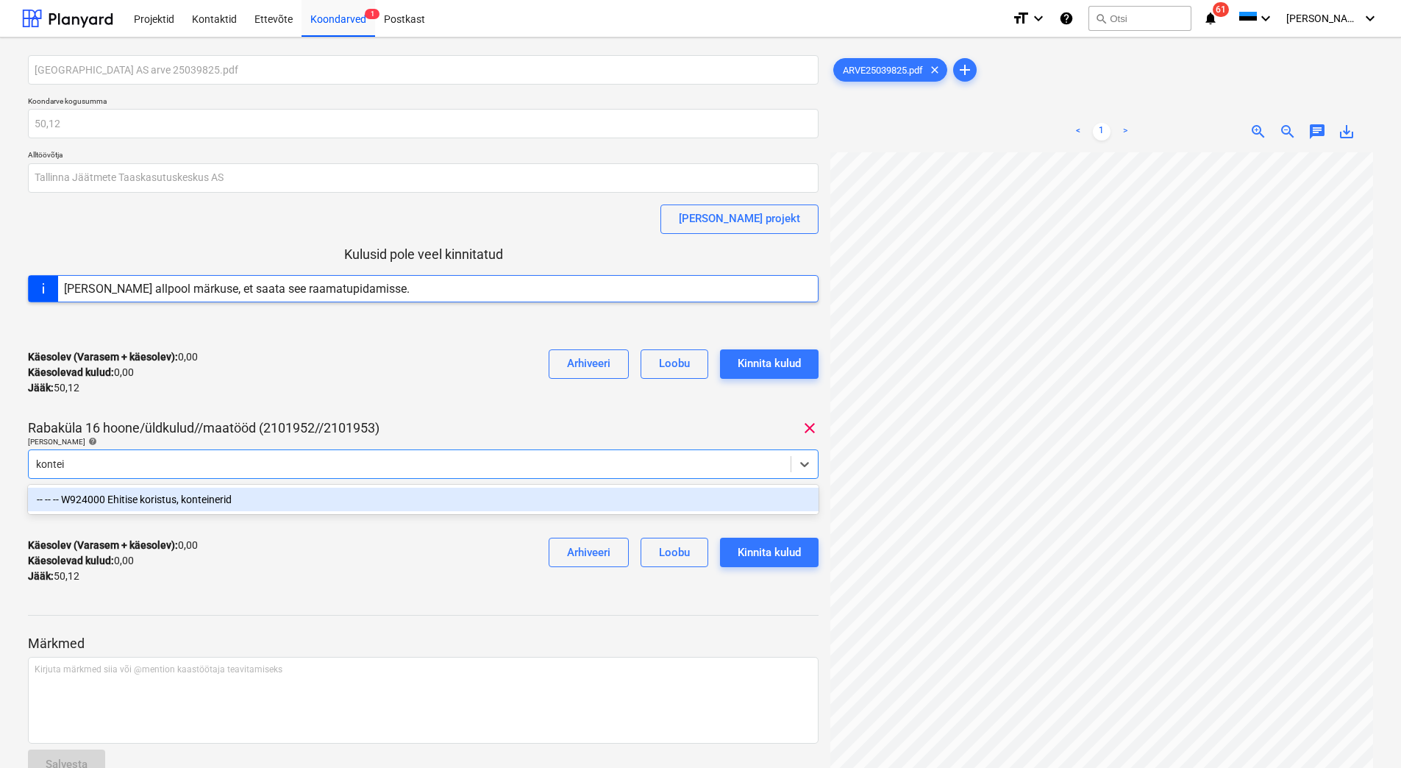
type input "kontein"
click at [202, 496] on div "-- -- -- W924000 Ehitise koristus, konteinerid" at bounding box center [423, 500] width 791 height 24
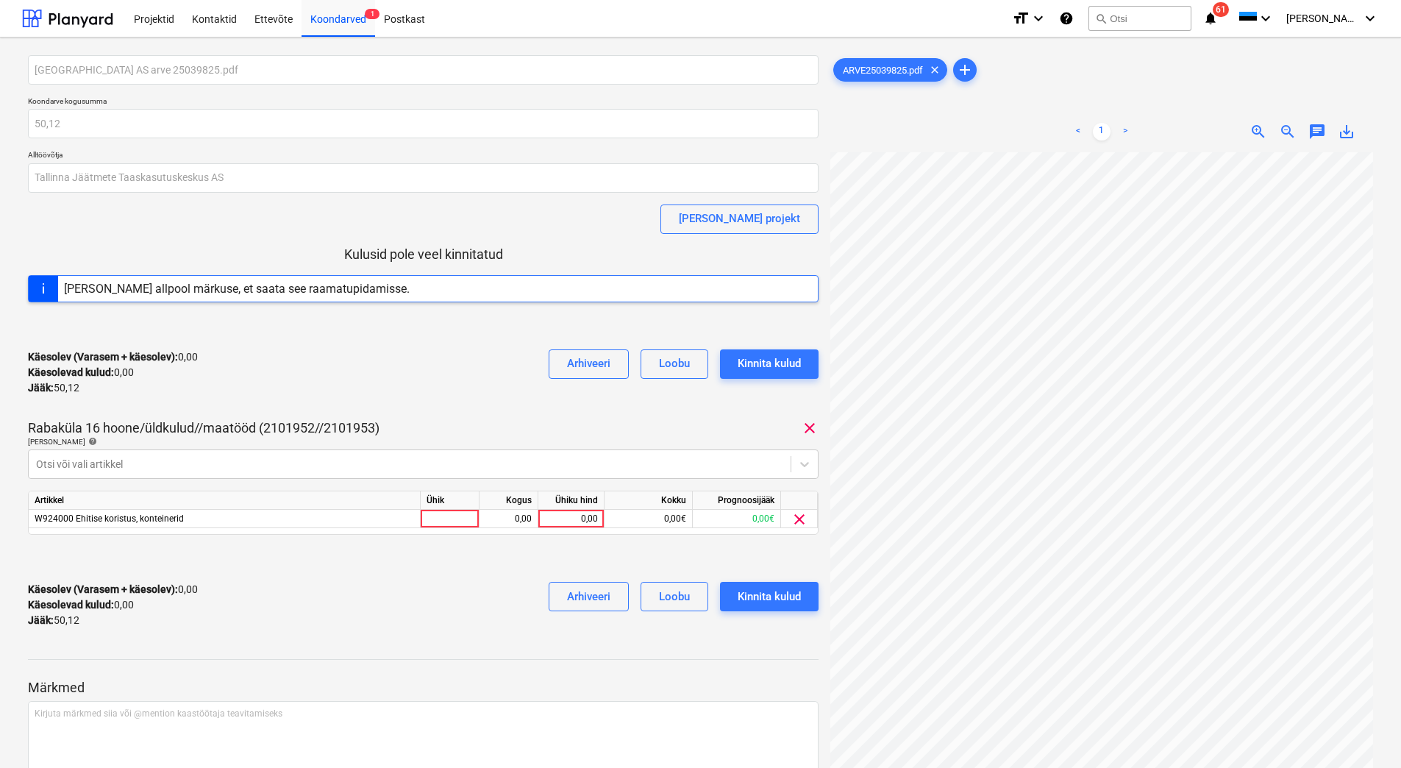
click at [330, 397] on div "Käesolev (Varasem + käesolev) : 0,00 Käesolevad kulud : 0,00 Jääk : 50,12 Arhiv…" at bounding box center [423, 373] width 791 height 70
click at [571, 521] on div "0,00" at bounding box center [571, 519] width 54 height 18
type input "50,12"
click at [423, 621] on div "Käesolev (Varasem + käesolev) : 50,12 Käesolevad kulud : 50,12 Jääk : 0,00 Arhi…" at bounding box center [423, 605] width 791 height 70
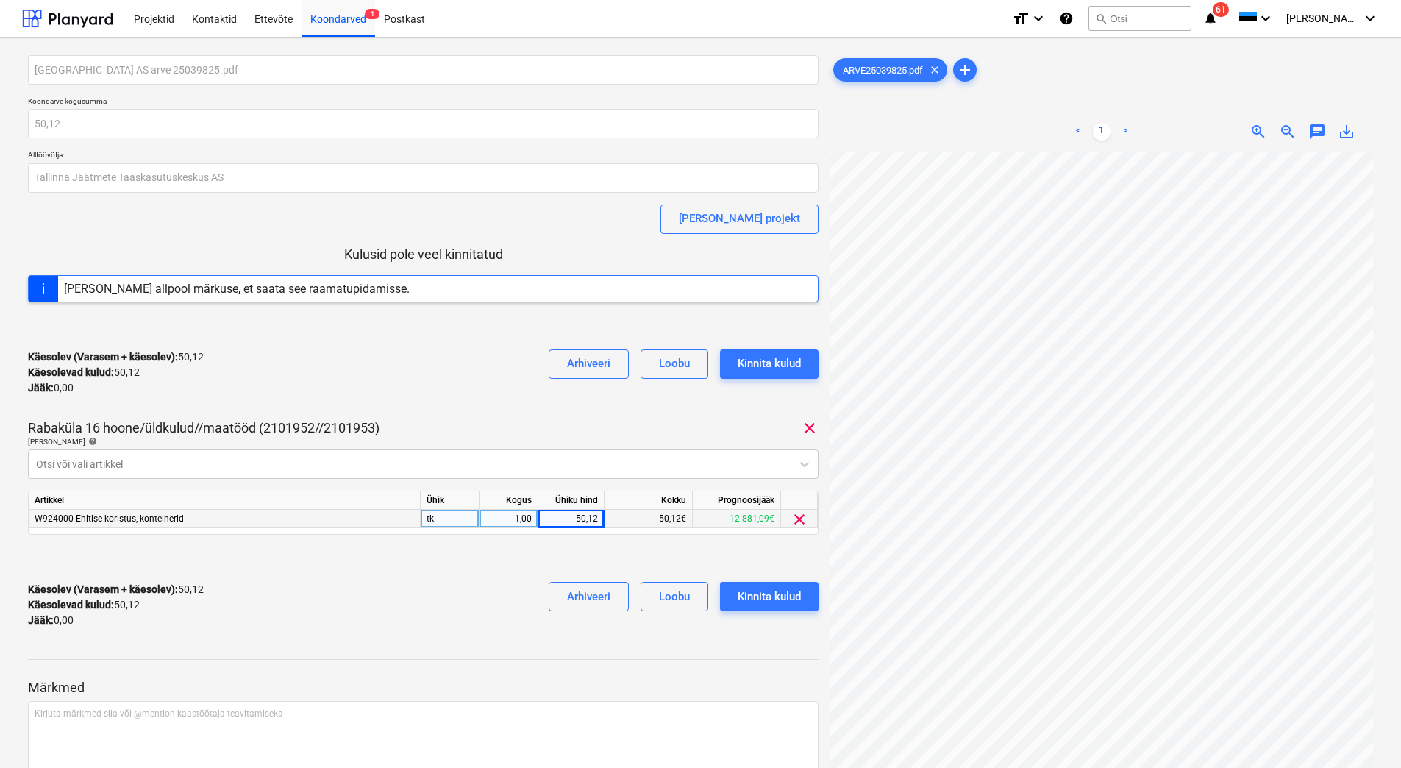
click at [393, 614] on div "Käesolev (Varasem + käesolev) : 50,12 Käesolevad kulud : 50,12 Jääk : 0,00 Arhi…" at bounding box center [423, 605] width 791 height 70
click at [774, 598] on div "Kinnita kulud" at bounding box center [769, 596] width 63 height 19
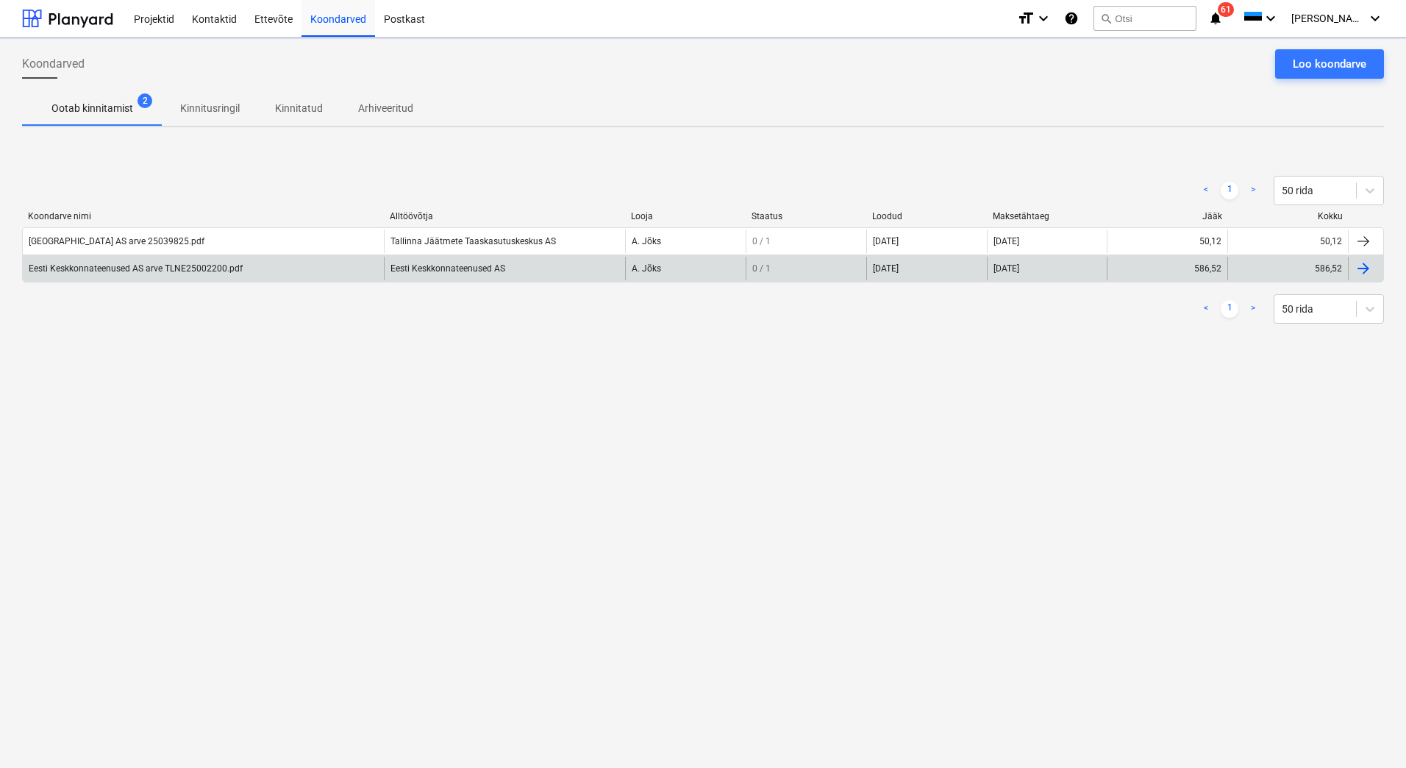
click at [391, 270] on div "Eesti Keskkonnateenused AS" at bounding box center [504, 269] width 241 height 24
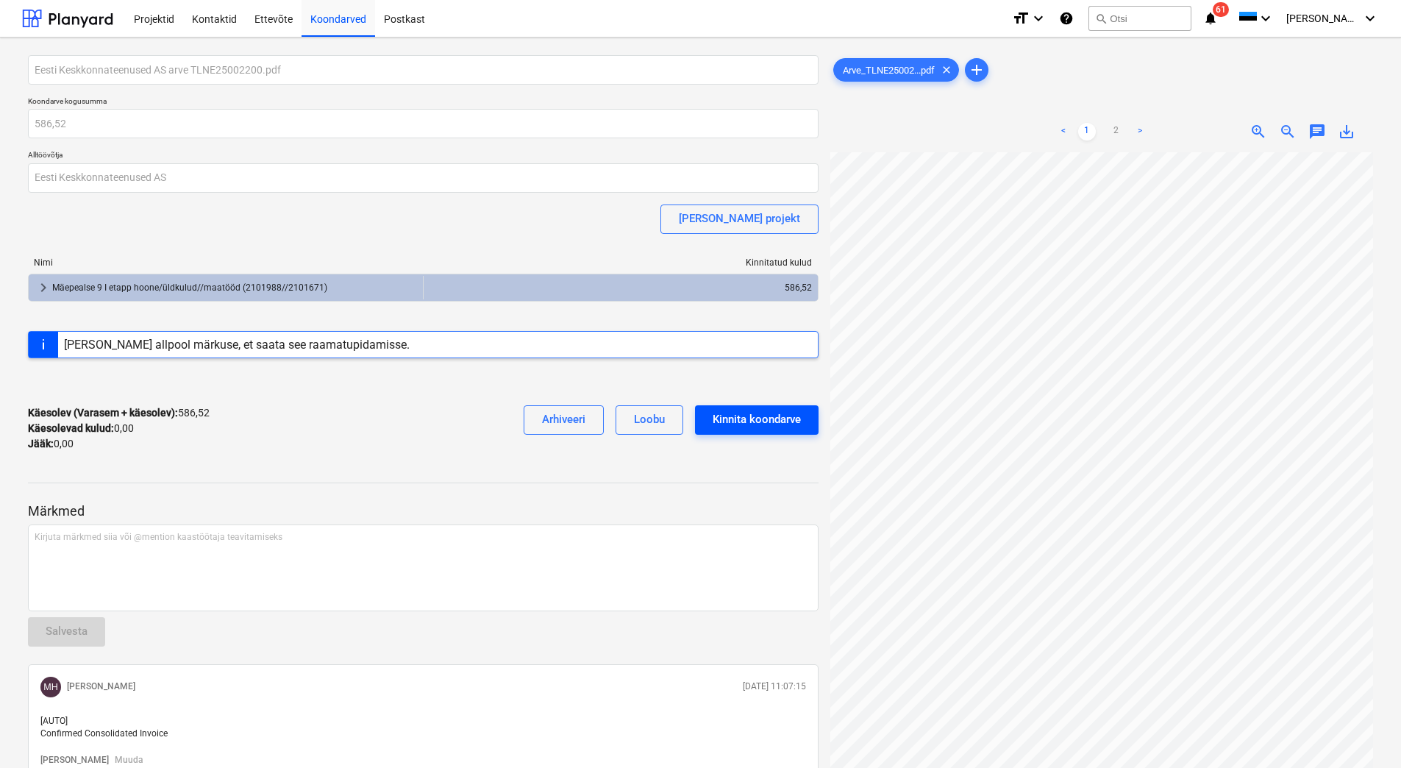
click at [766, 415] on div "Kinnita koondarve" at bounding box center [757, 419] width 88 height 19
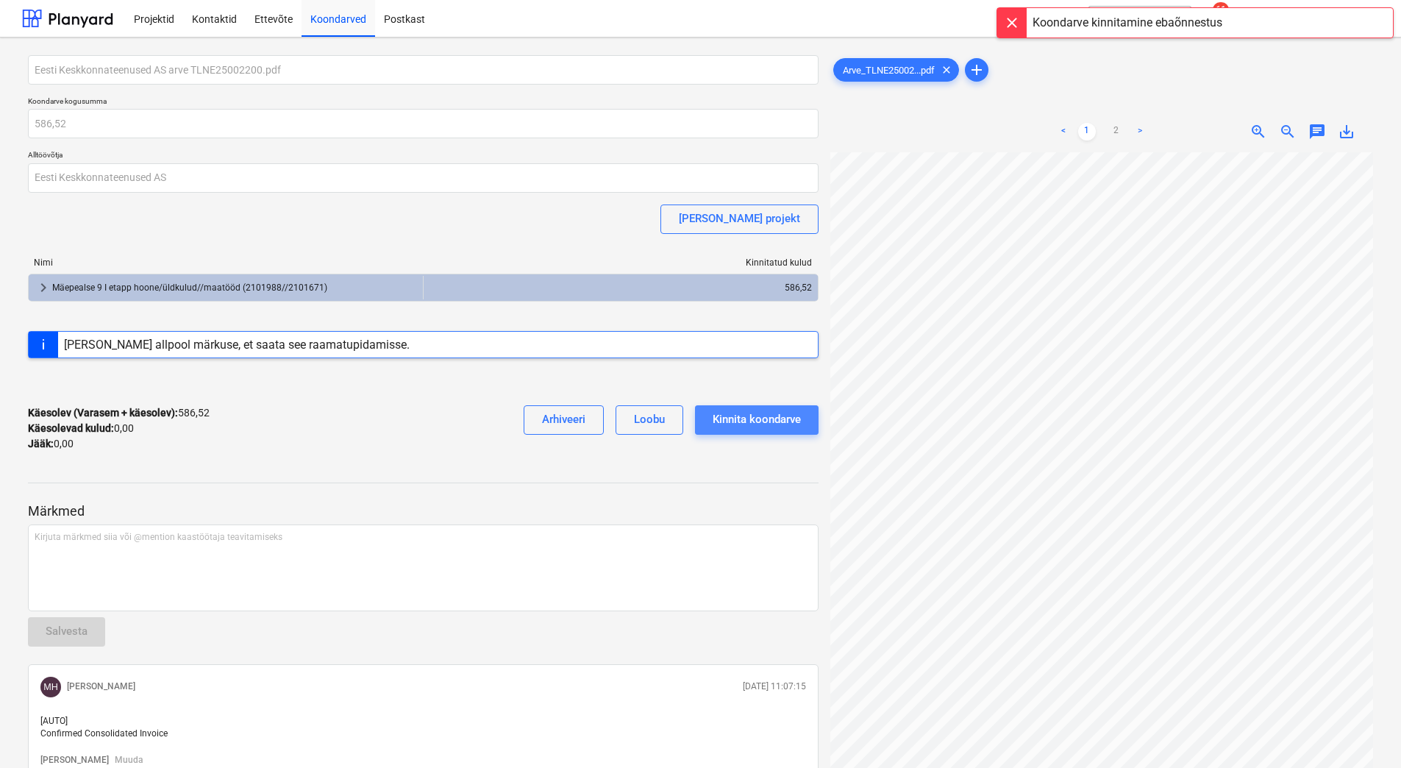
click at [733, 414] on div "Kinnita koondarve" at bounding box center [757, 419] width 88 height 19
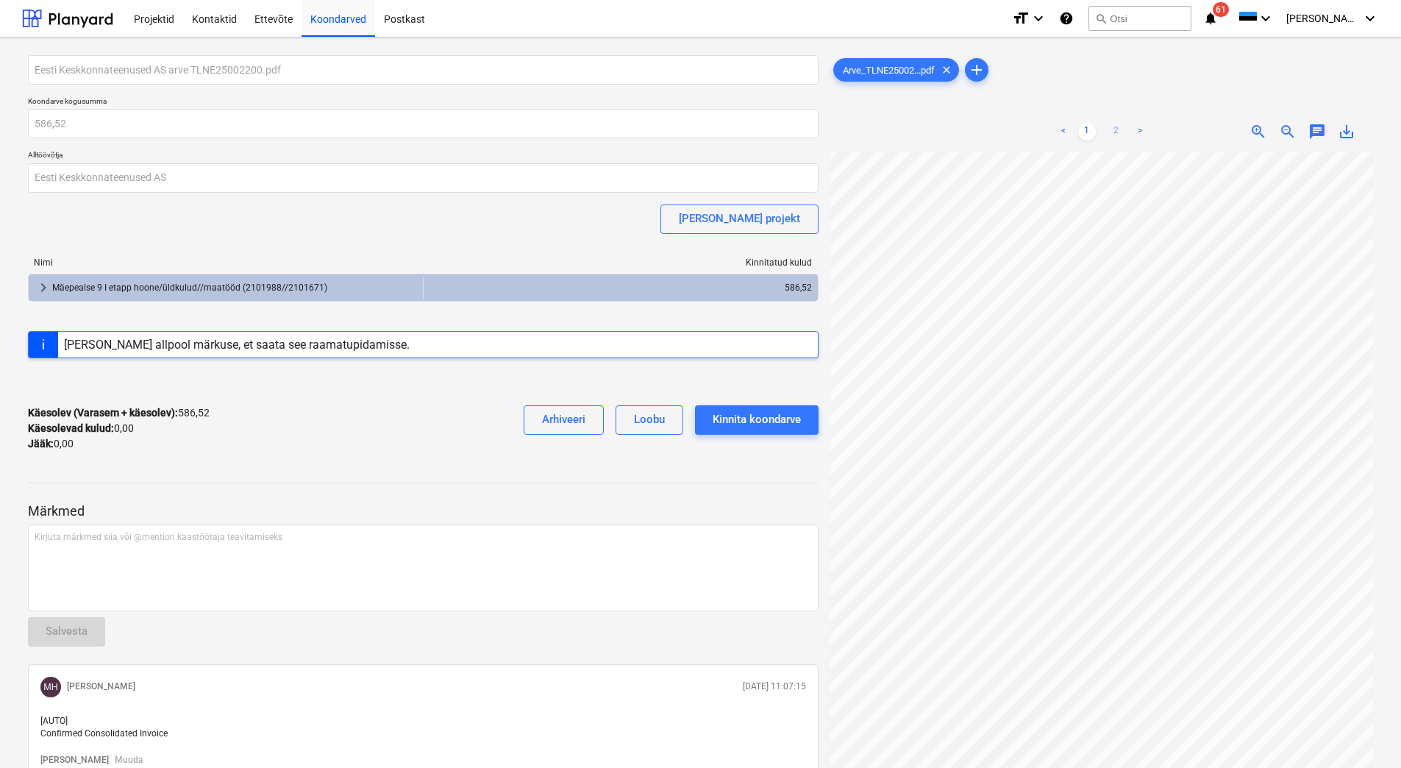
click at [1112, 132] on link "2" at bounding box center [1117, 132] width 18 height 18
click at [46, 287] on span "keyboard_arrow_right" at bounding box center [44, 288] width 18 height 18
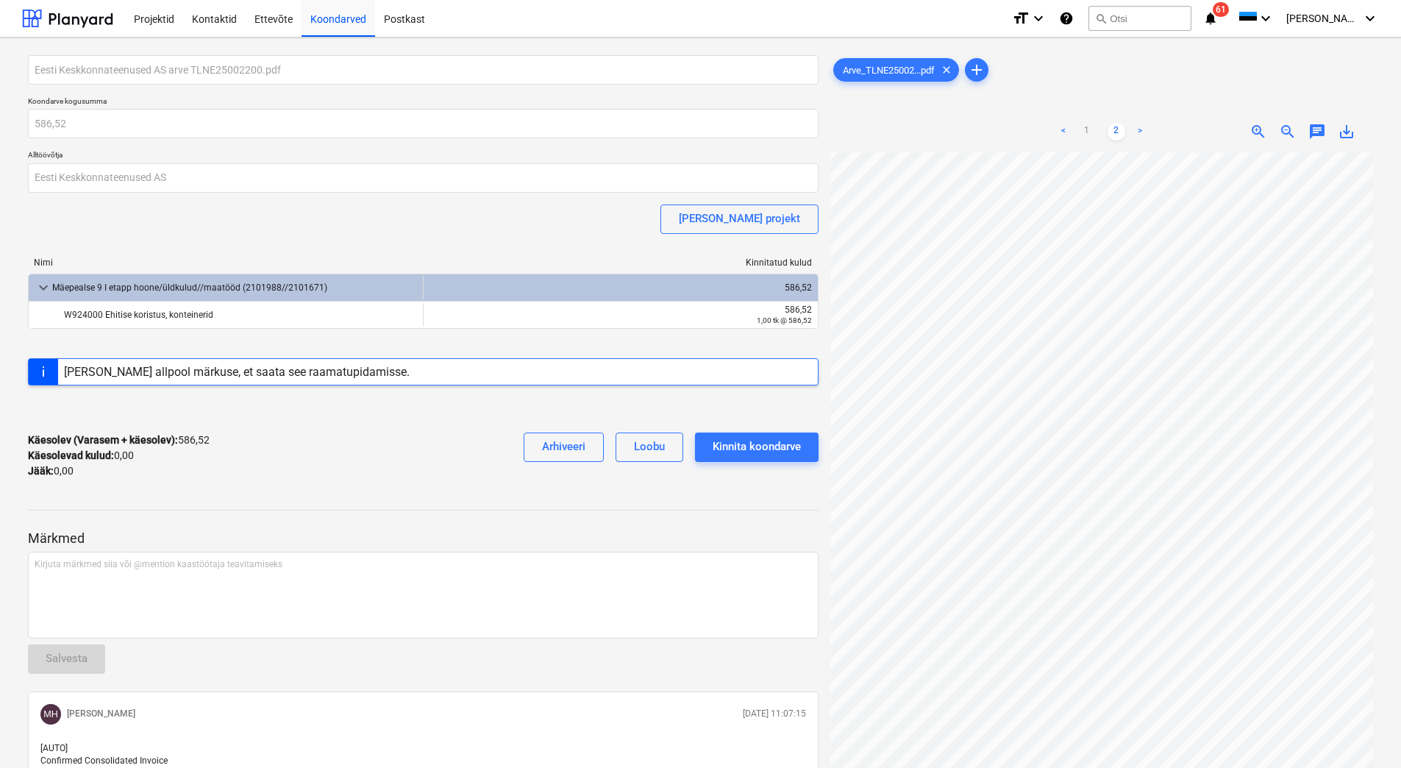
click at [370, 484] on div "Käesolev (Varasem + käesolev) : 586,52 Käesolevad kulud : 0,00 Jääk : 0,00 Arhi…" at bounding box center [423, 456] width 791 height 70
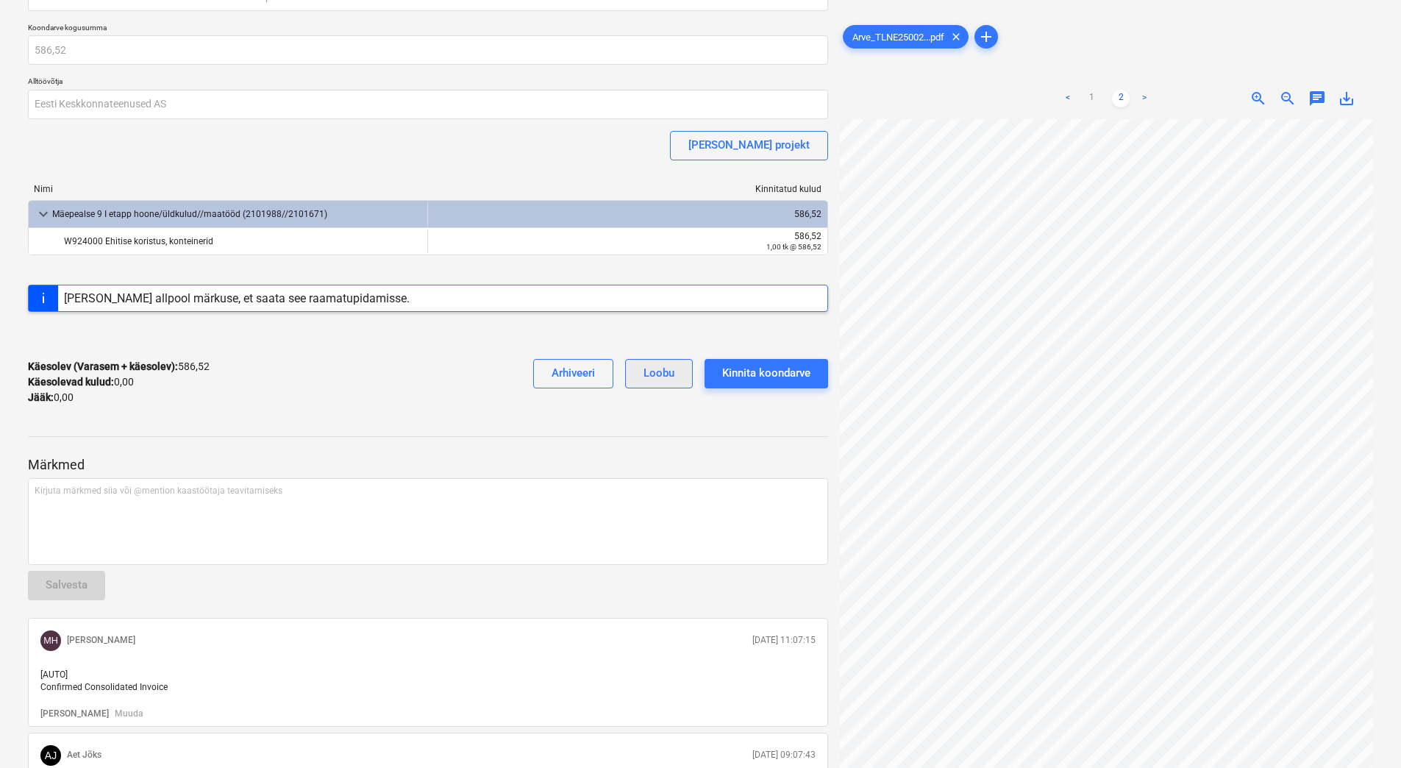
scroll to position [57, 0]
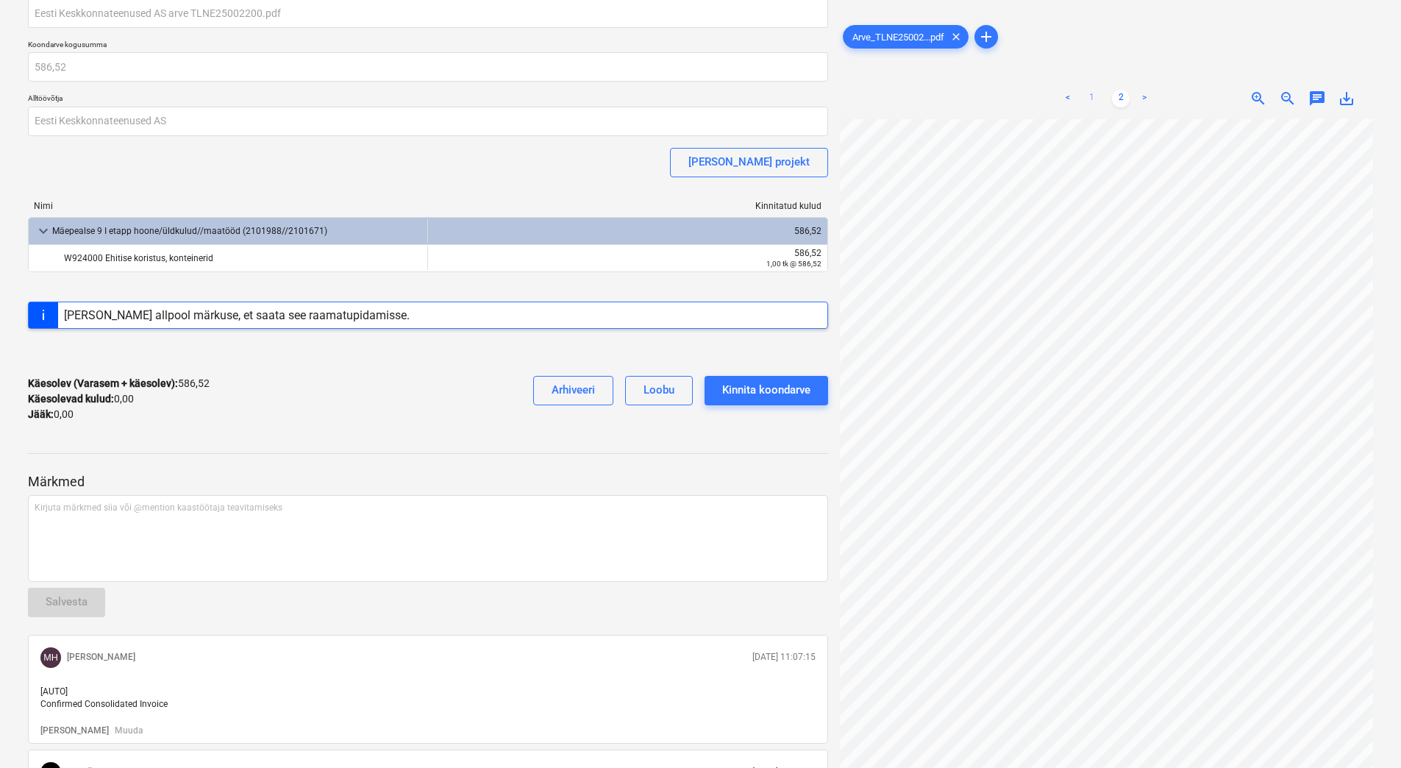
click at [1092, 94] on link "1" at bounding box center [1092, 99] width 18 height 18
click at [759, 396] on div "Kinnita koondarve" at bounding box center [766, 389] width 88 height 19
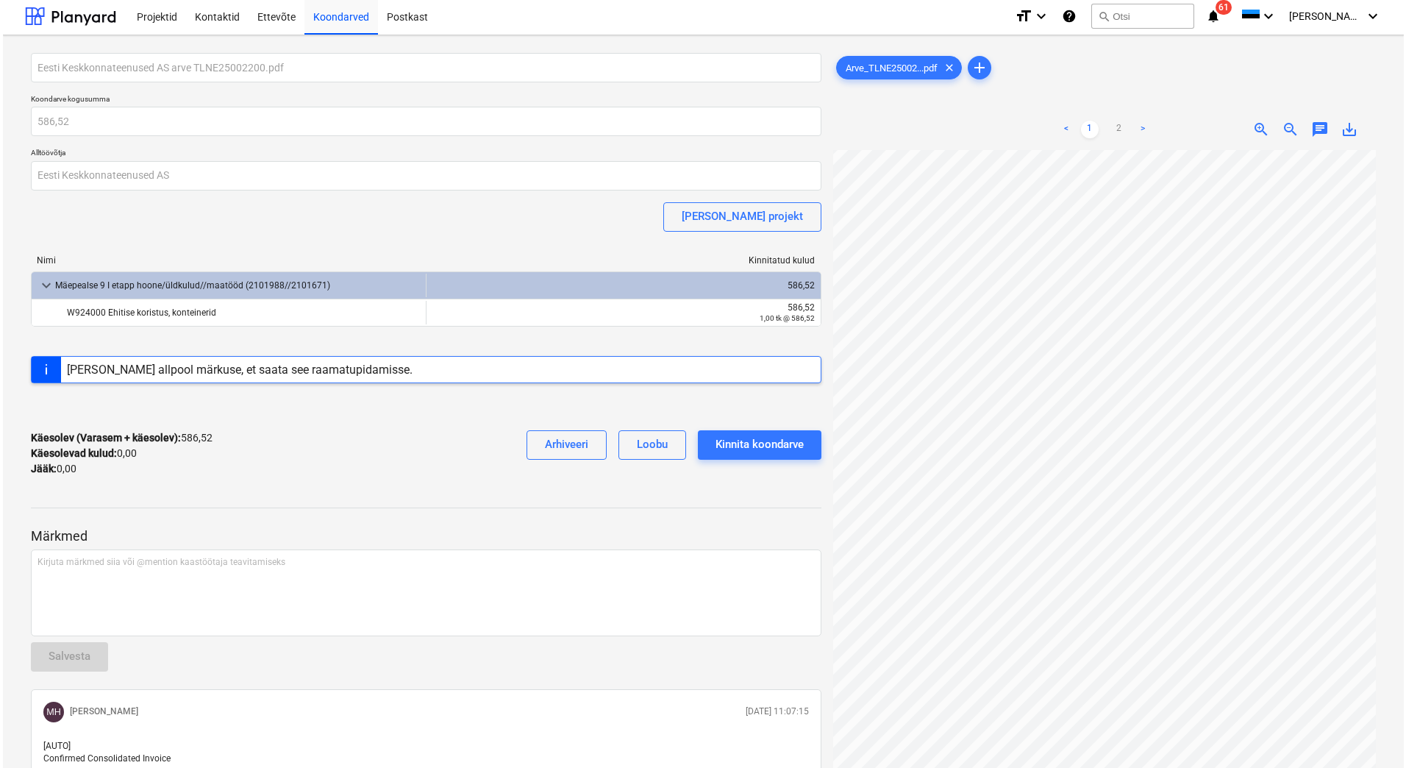
scroll to position [0, 0]
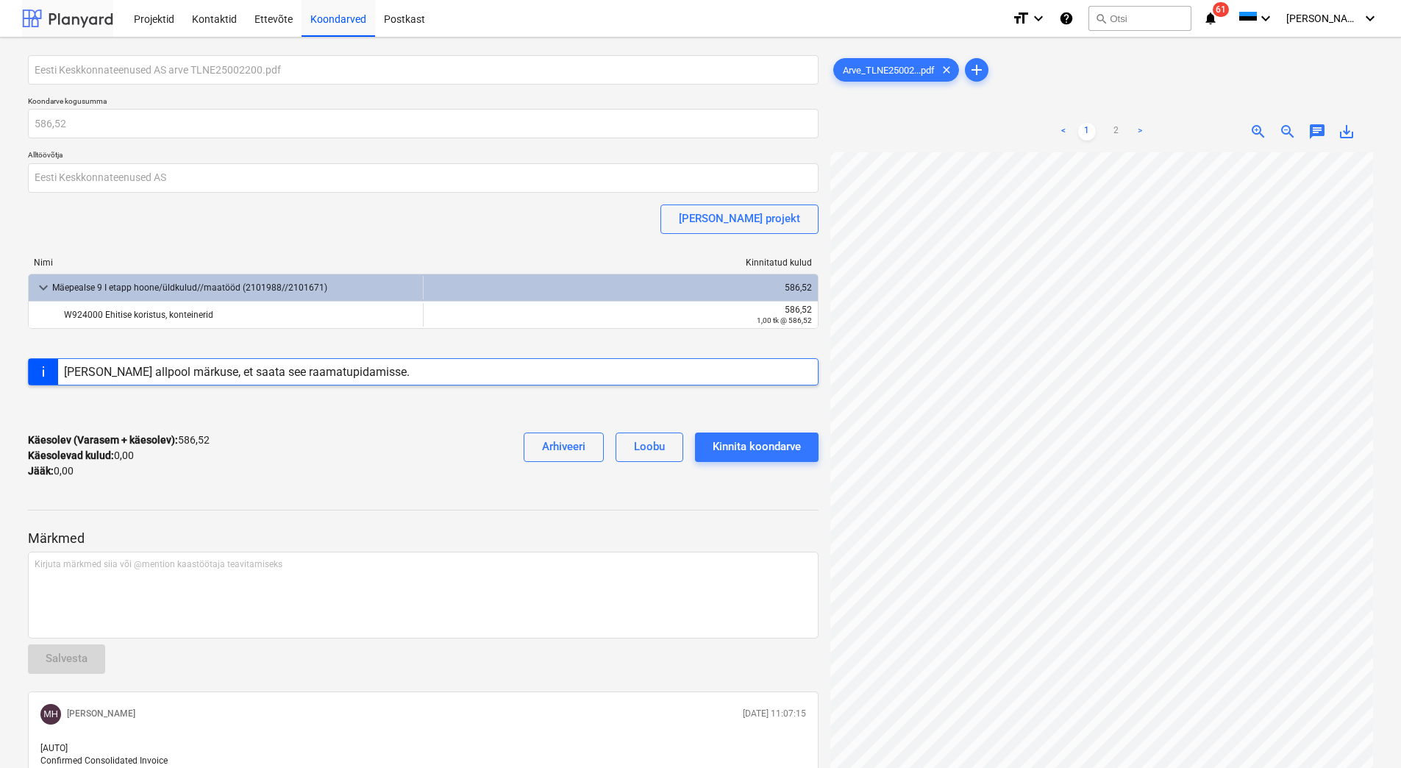
click at [89, 19] on div at bounding box center [67, 18] width 91 height 37
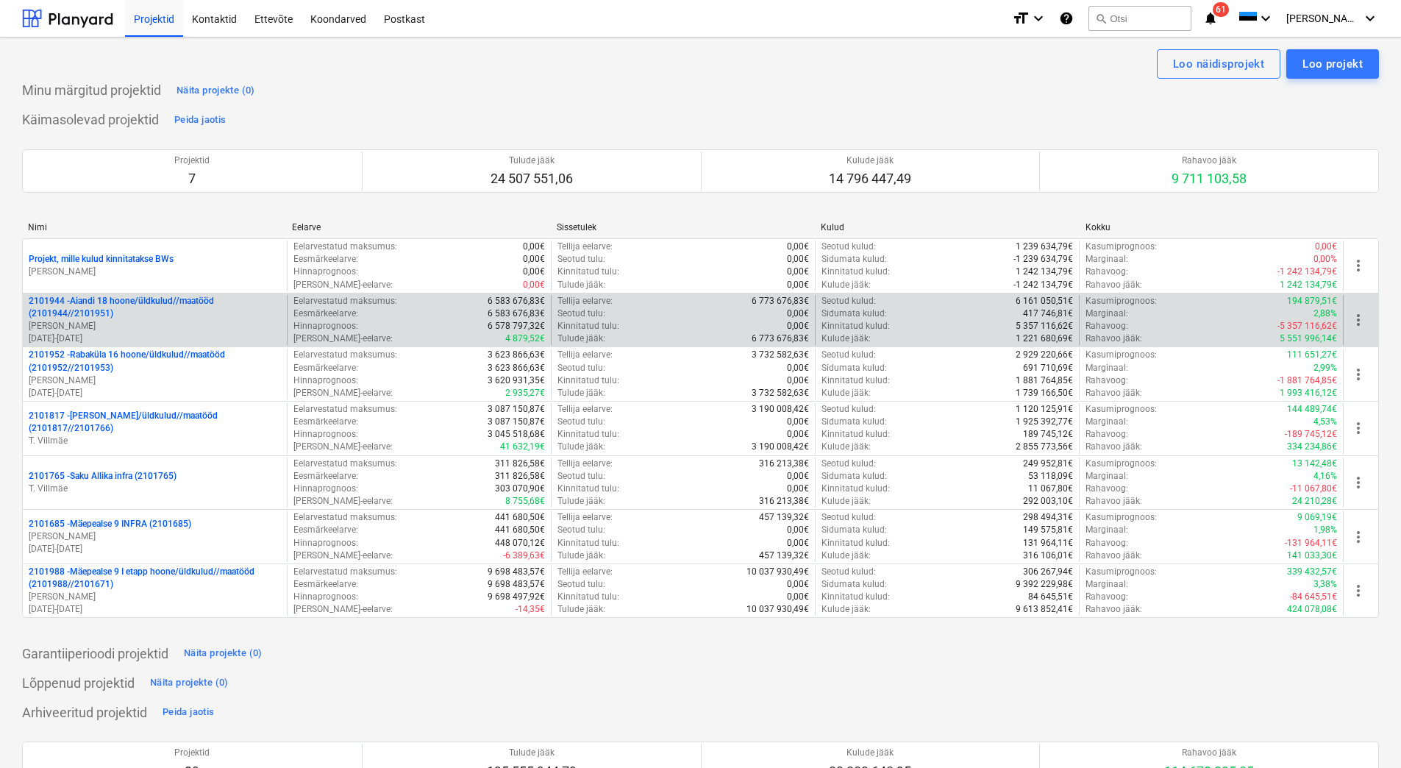
click at [176, 329] on p "[PERSON_NAME]" at bounding box center [155, 326] width 252 height 13
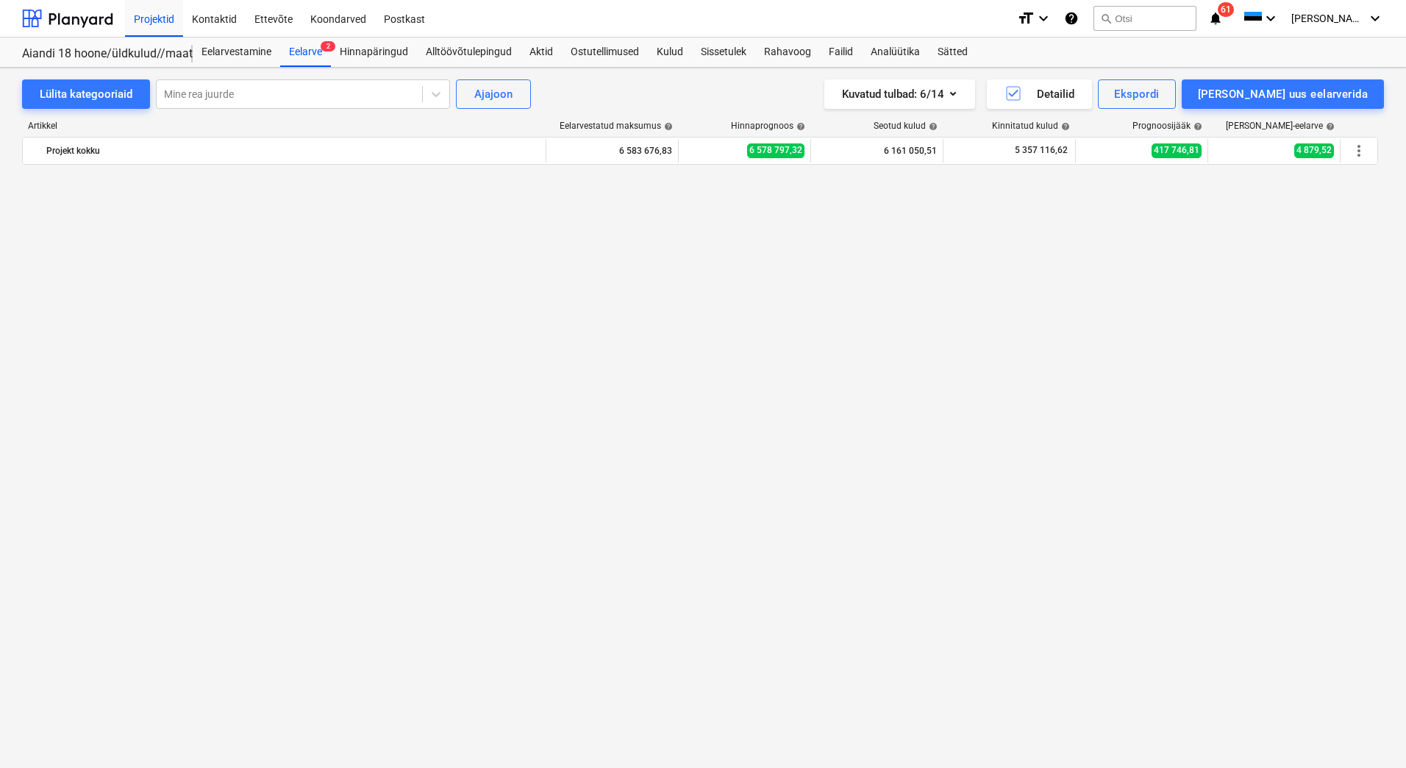
scroll to position [1210, 0]
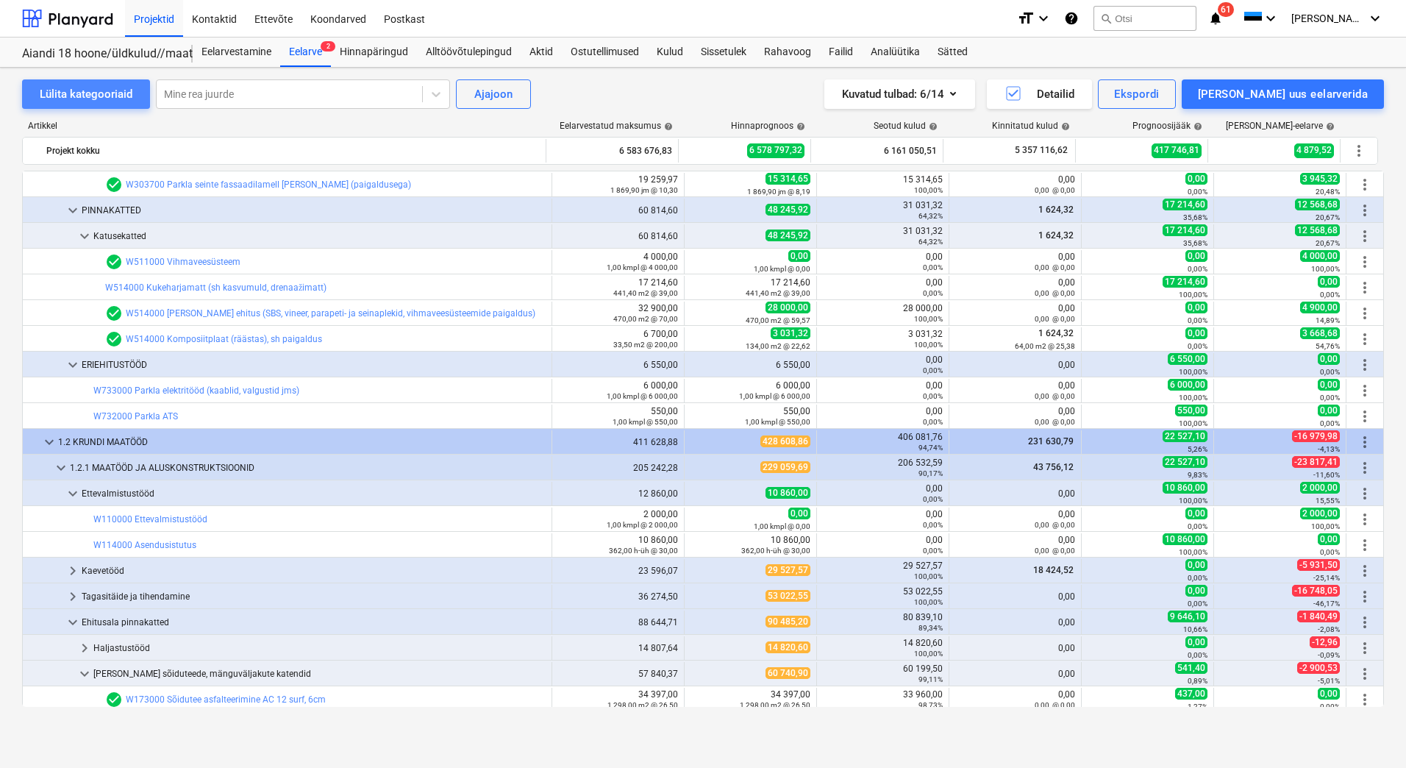
click at [82, 90] on div "Lülita kategooriaid" at bounding box center [86, 94] width 93 height 19
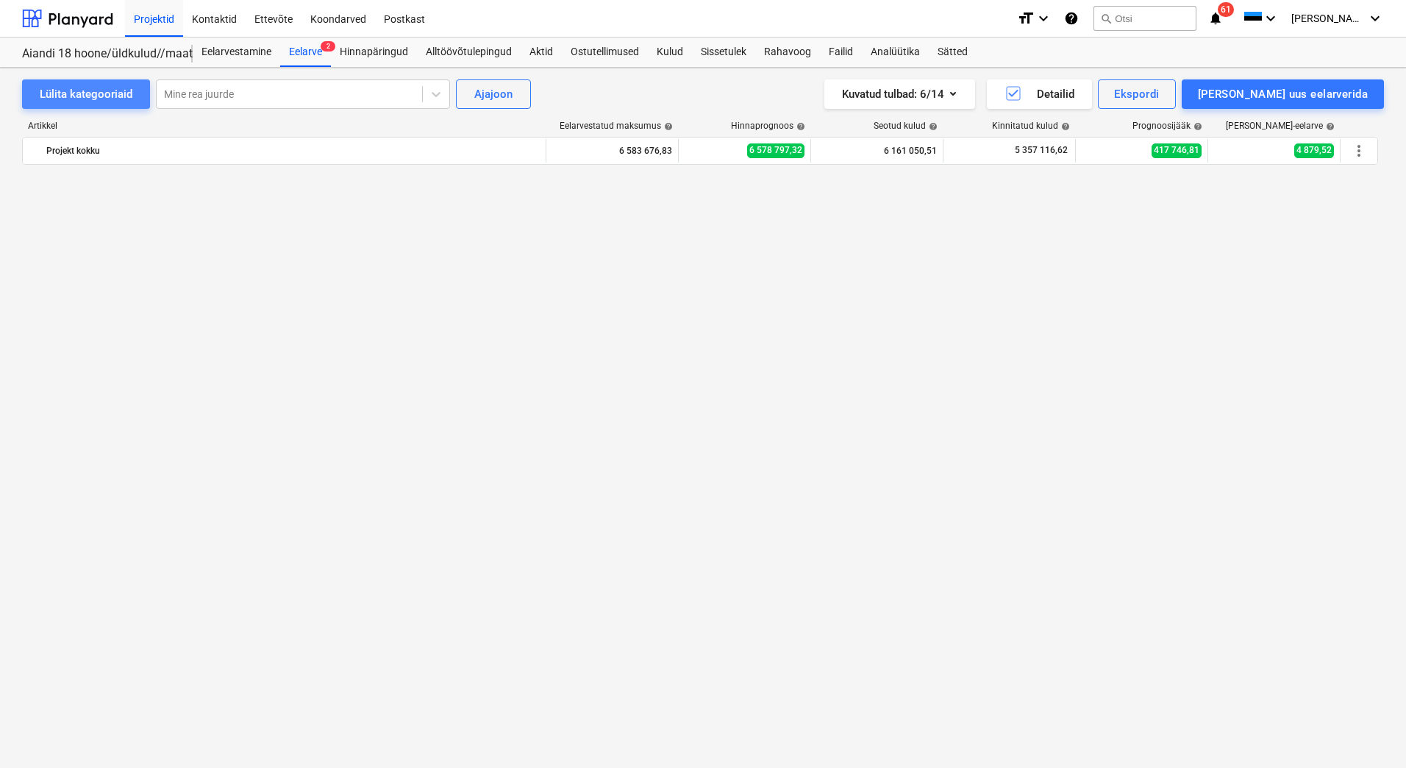
click at [83, 88] on div "Lülita kategooriaid" at bounding box center [86, 94] width 93 height 19
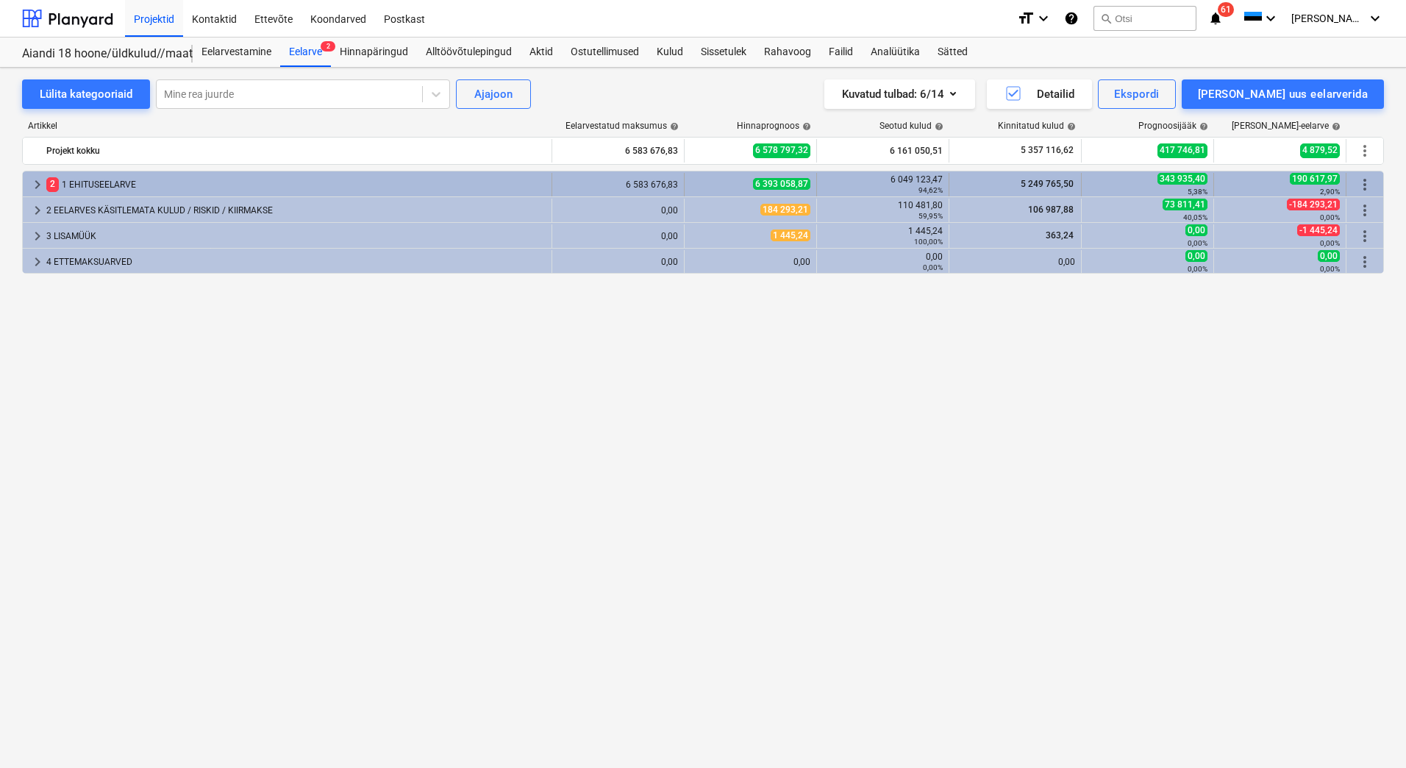
click at [77, 183] on div "2 1 EHITUSEELARVE" at bounding box center [295, 185] width 499 height 24
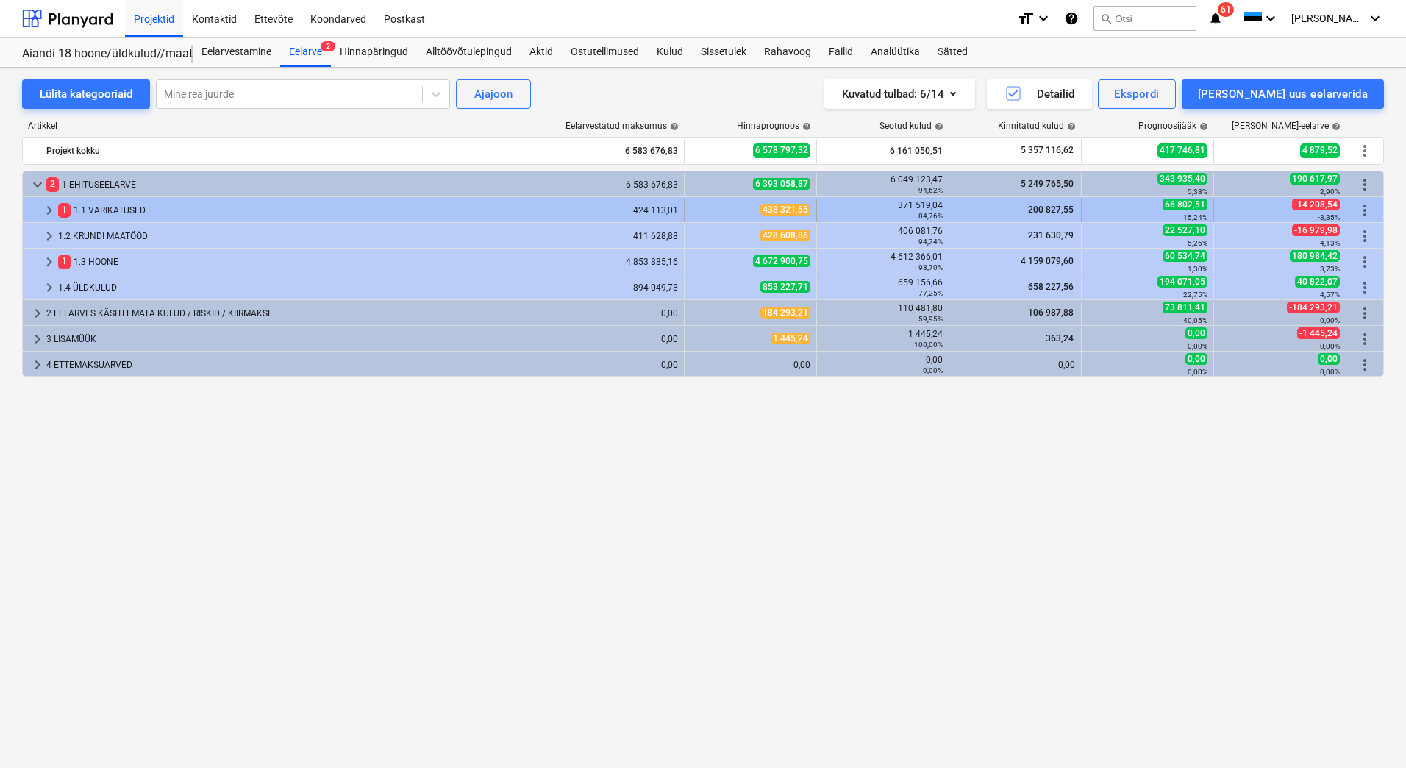
click at [107, 215] on div "1 1.1 VARIKATUSED" at bounding box center [302, 211] width 488 height 24
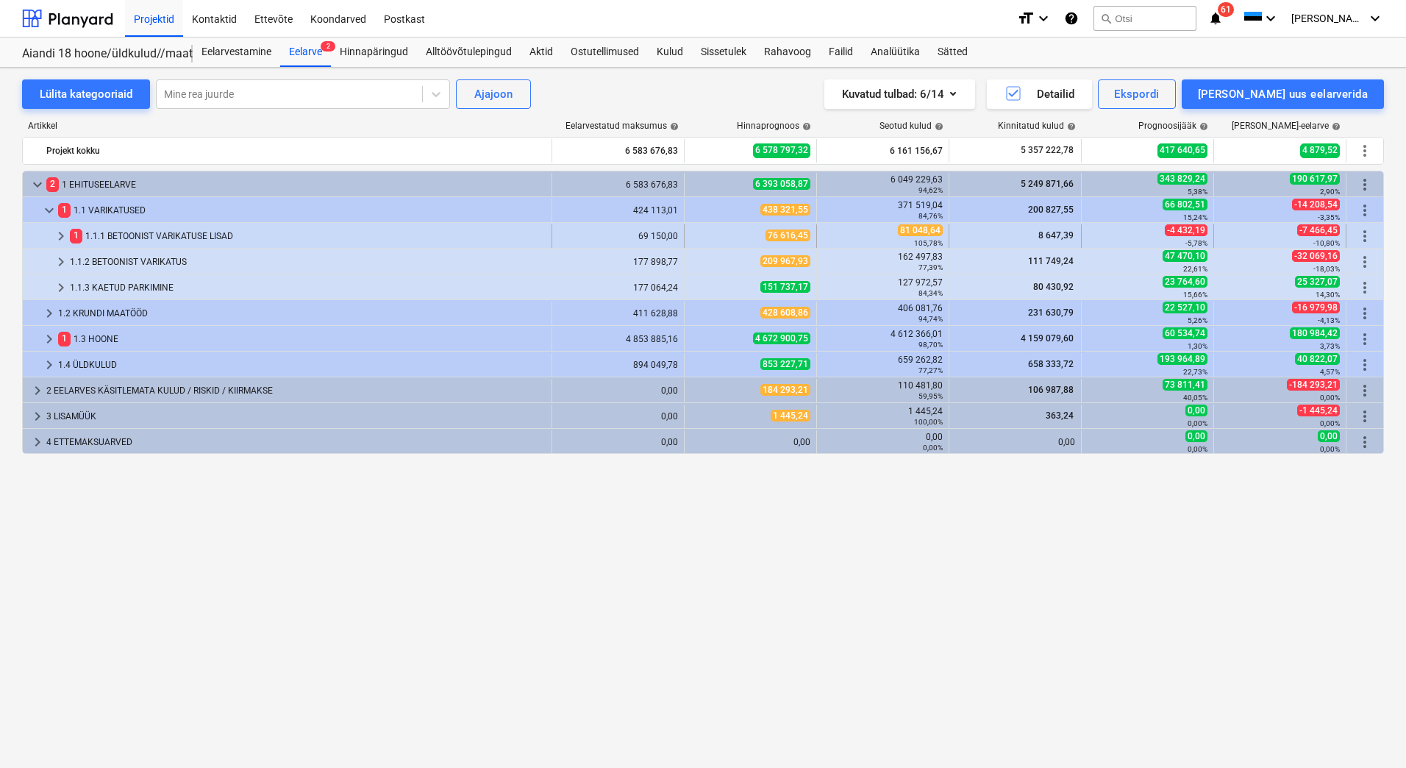
click at [167, 228] on div "1 1.1.1 BETOONIST VARIKATUSE LISAD" at bounding box center [308, 236] width 476 height 24
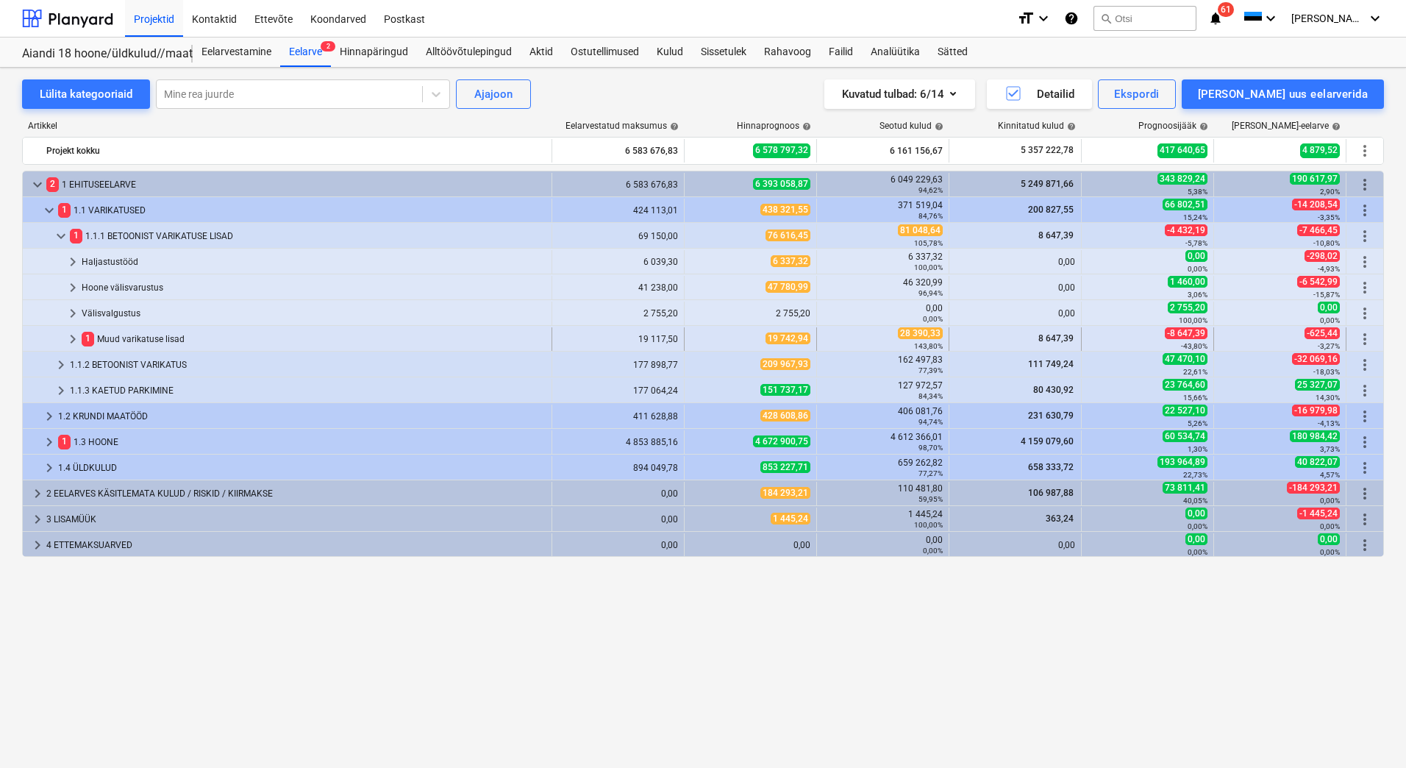
click at [153, 333] on div "1 Muud varikatuse lisad" at bounding box center [314, 339] width 464 height 24
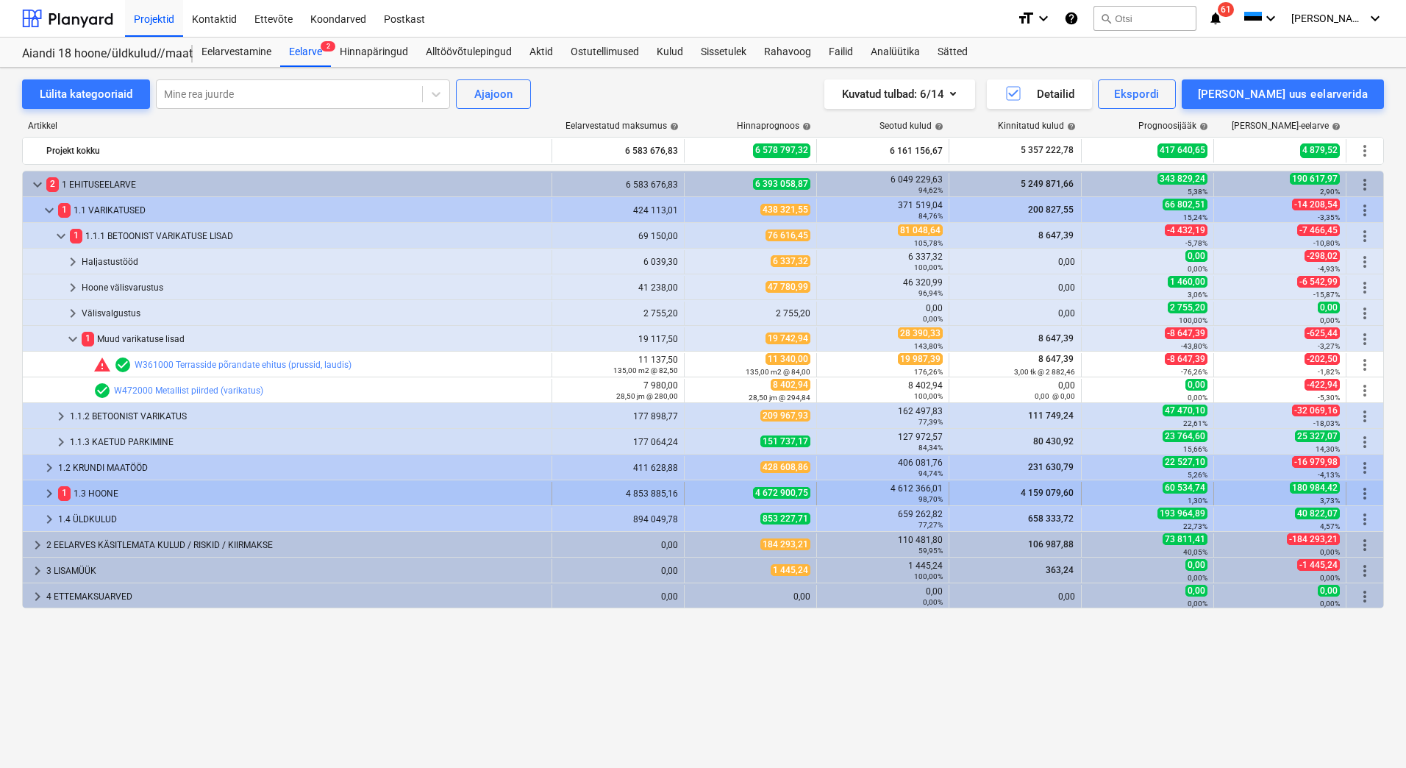
click at [141, 493] on div "1 1.3 HOONE" at bounding box center [302, 494] width 488 height 24
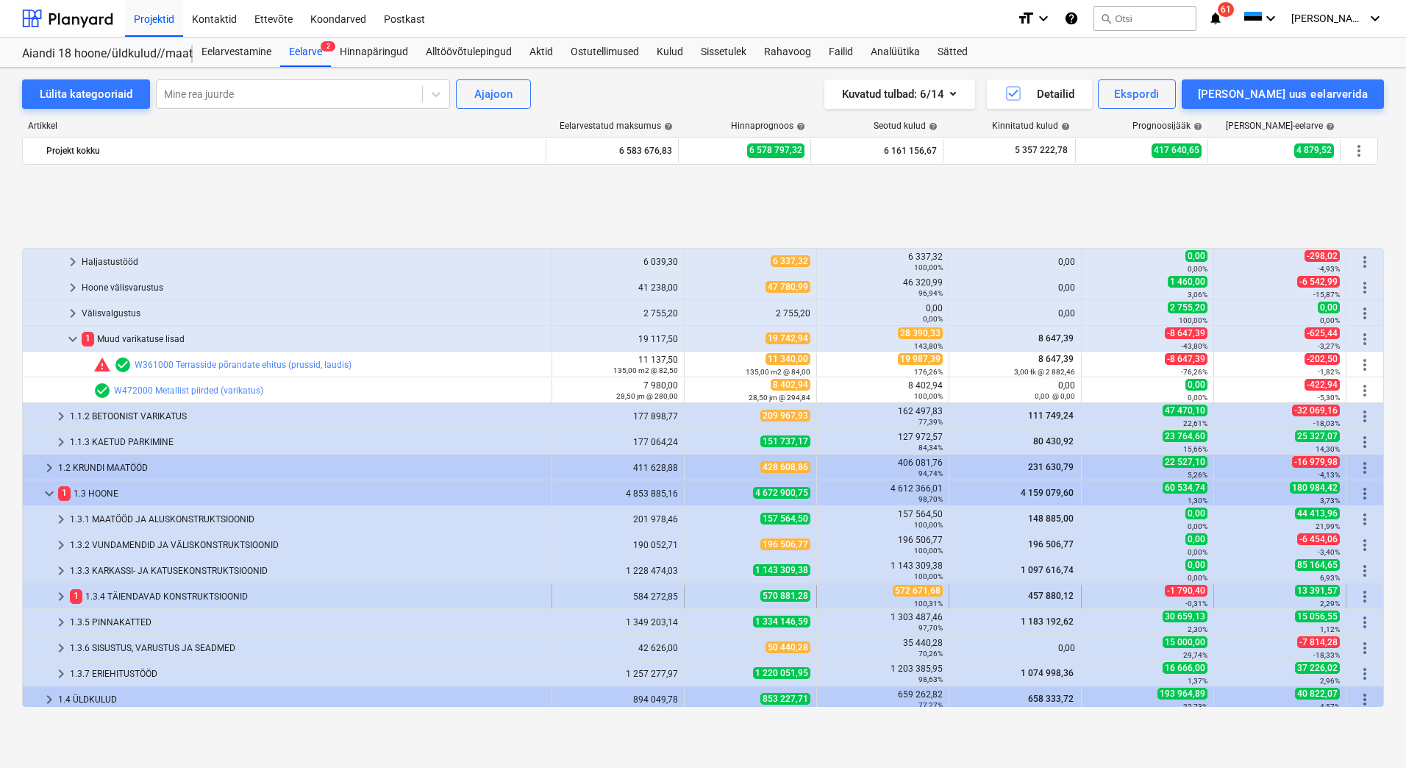
click at [157, 593] on div "1 1.3.4 TÄIENDAVAD KONSTRUKTSIOONID" at bounding box center [308, 597] width 476 height 24
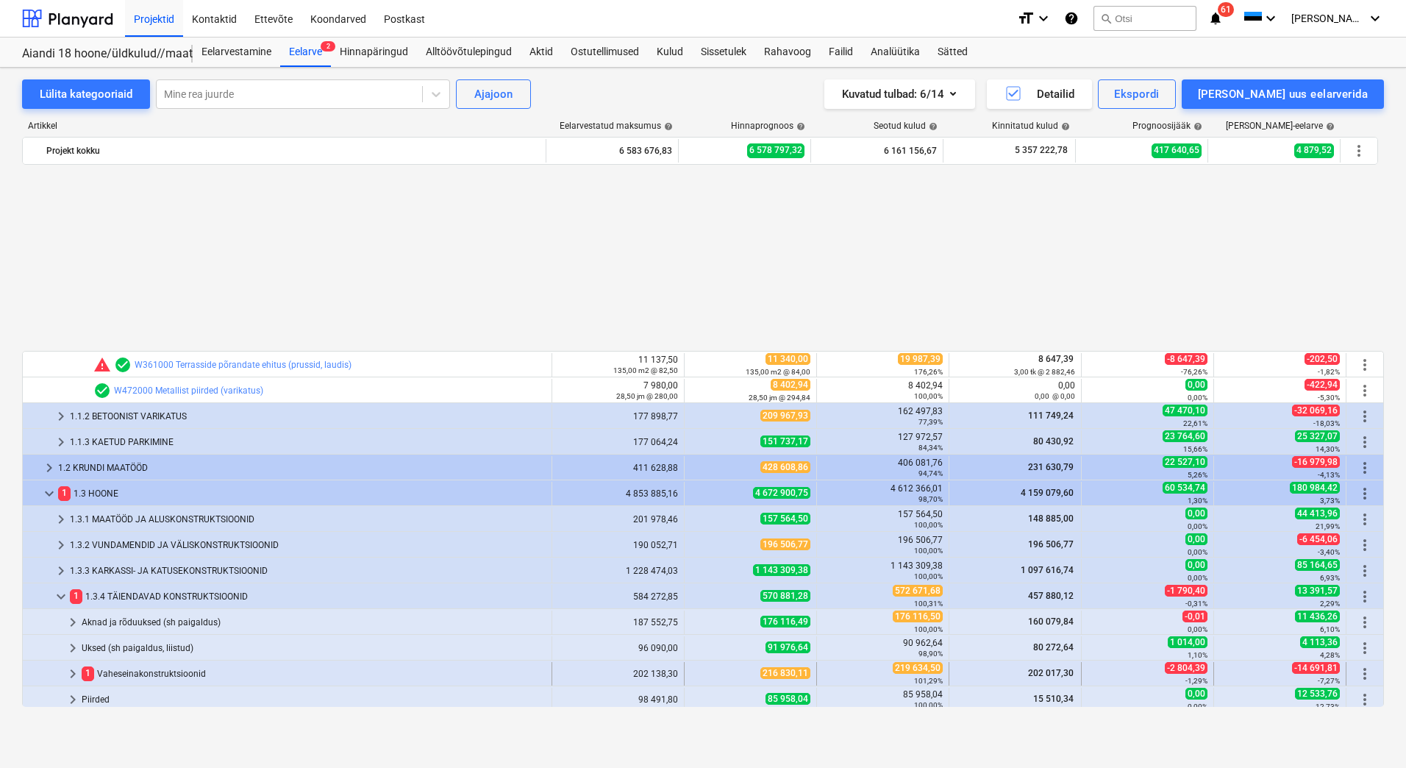
click at [163, 672] on div "1 Vaheseinakonstruktsioonid" at bounding box center [314, 674] width 464 height 24
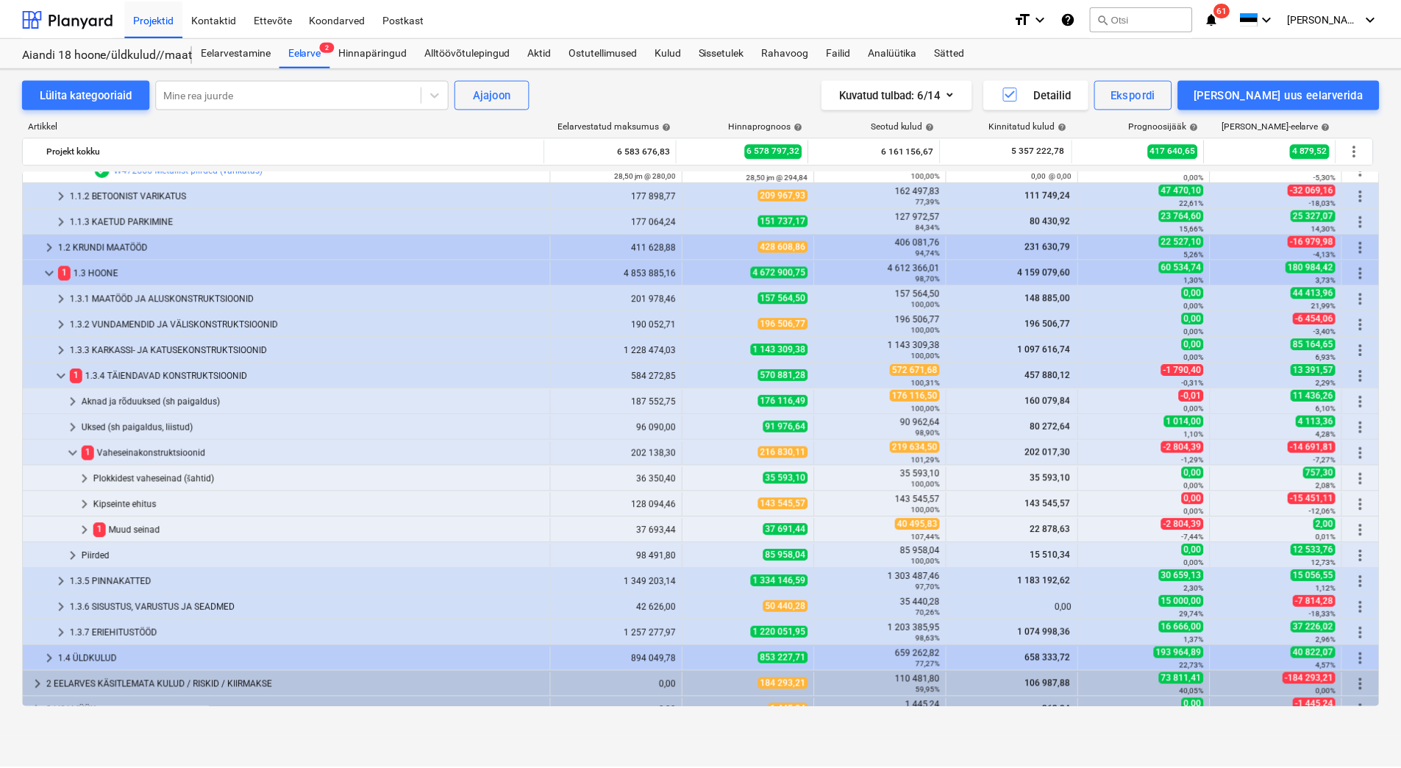
scroll to position [0, 0]
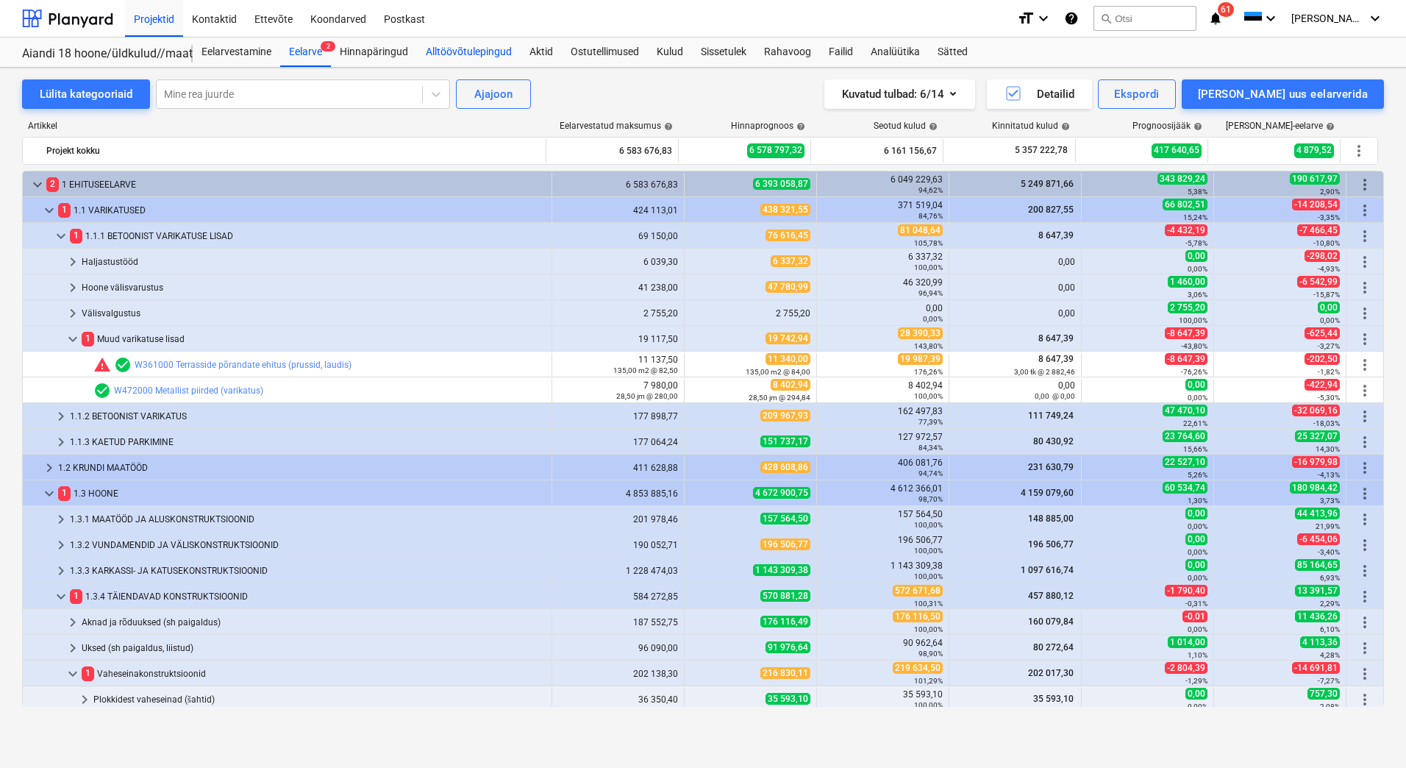
click at [443, 50] on div "Alltöövõtulepingud" at bounding box center [469, 52] width 104 height 29
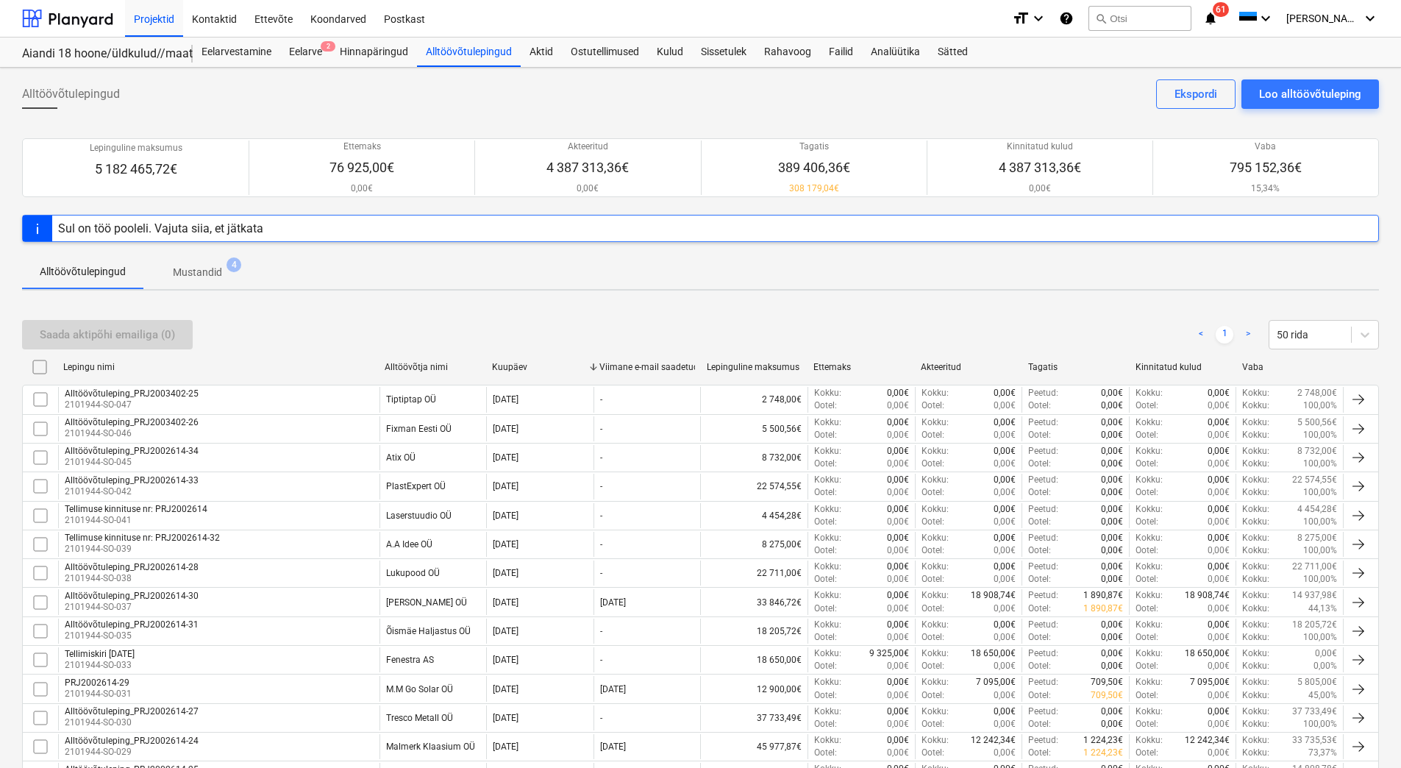
drag, startPoint x: 424, startPoint y: 318, endPoint x: 501, endPoint y: 349, distance: 83.2
click at [424, 318] on div "Saada aktipõhi emailiga (0) < 1 > 50 rida" at bounding box center [700, 334] width 1357 height 41
click at [782, 51] on div "Rahavoog" at bounding box center [787, 52] width 65 height 29
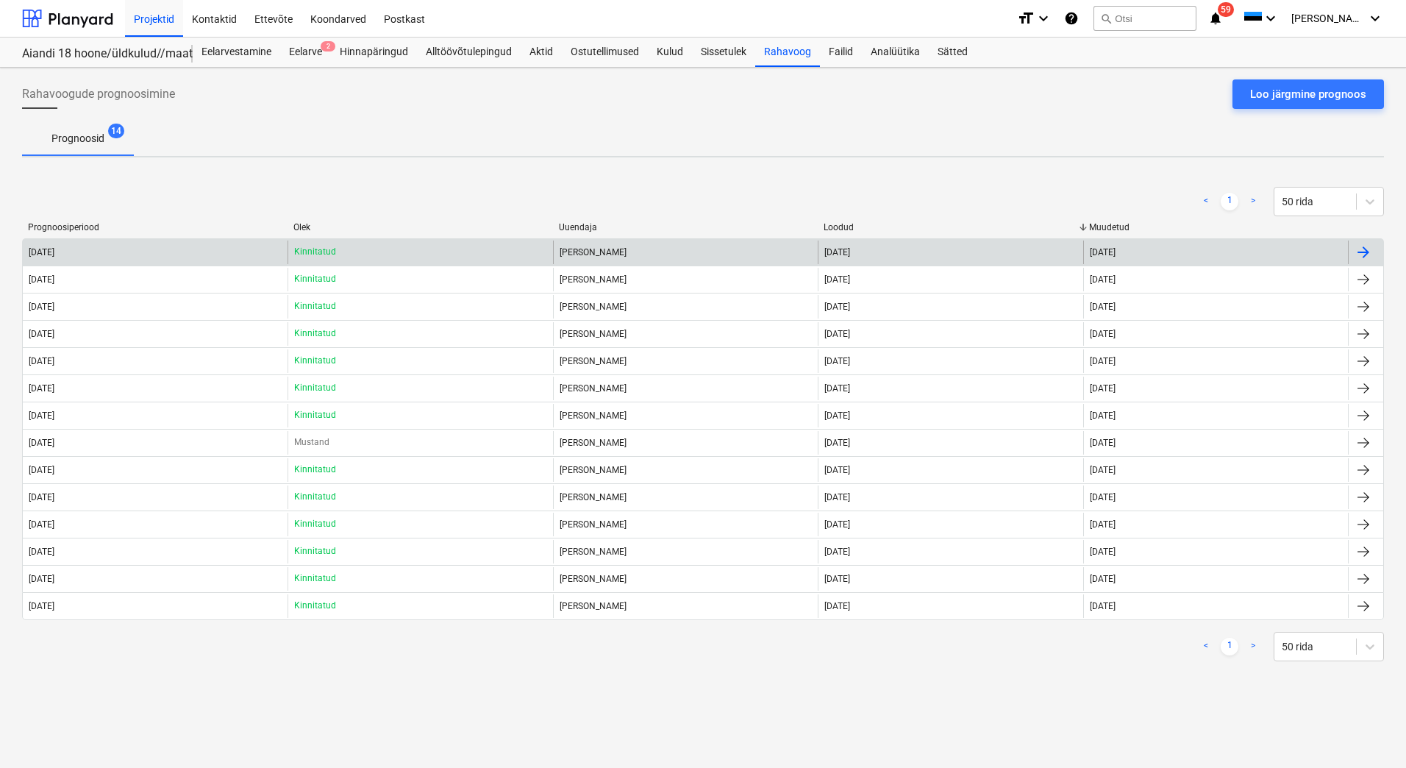
click at [150, 254] on div "[DATE]" at bounding box center [155, 252] width 265 height 24
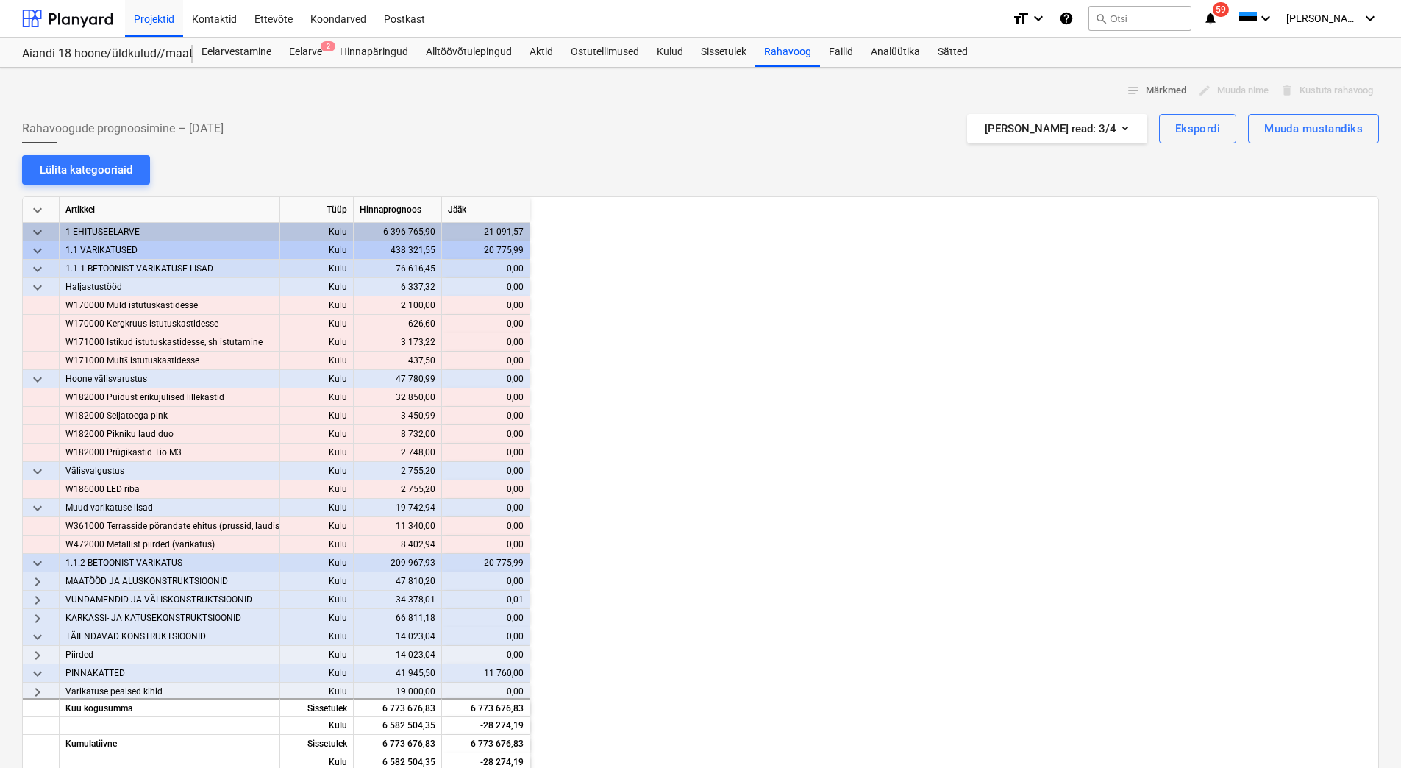
scroll to position [0, 1912]
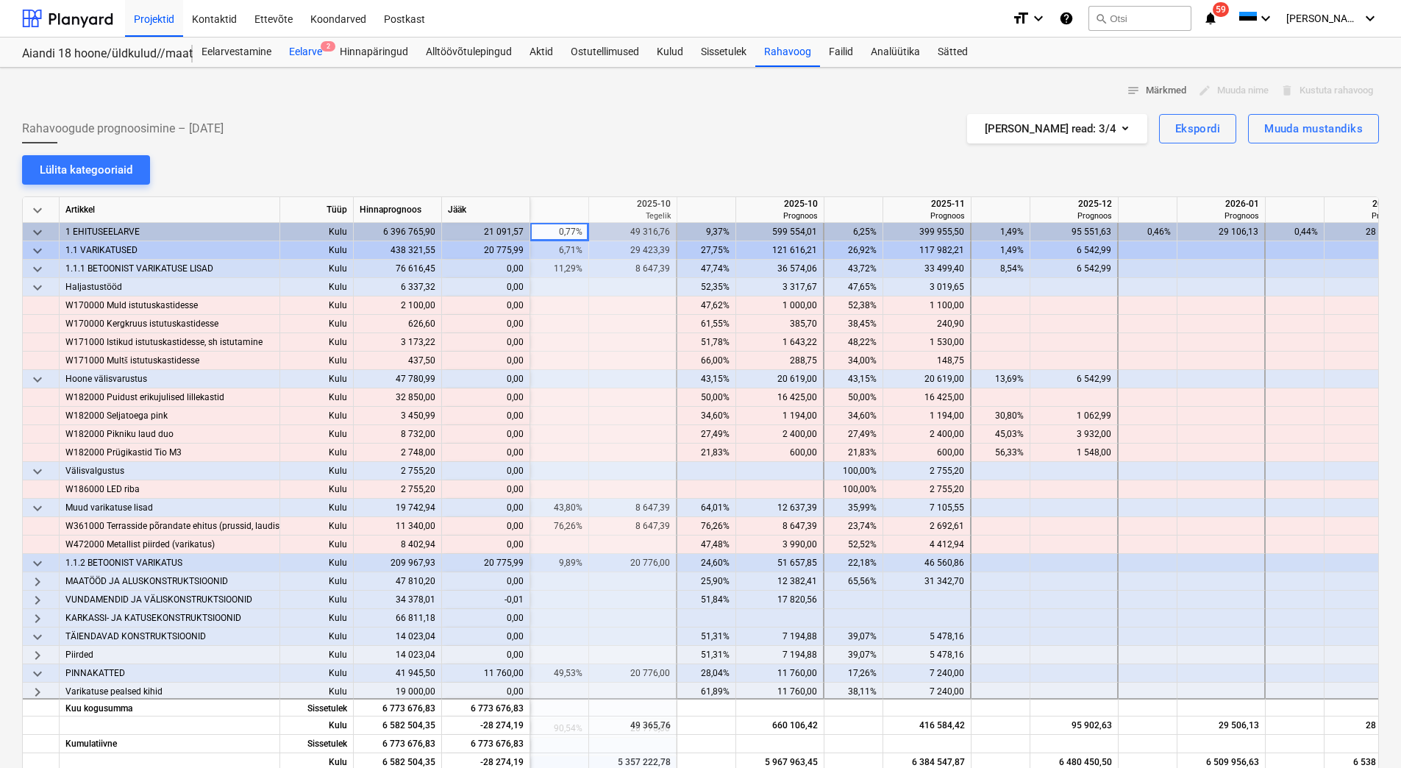
click at [304, 49] on div "Eelarve 2" at bounding box center [305, 52] width 51 height 29
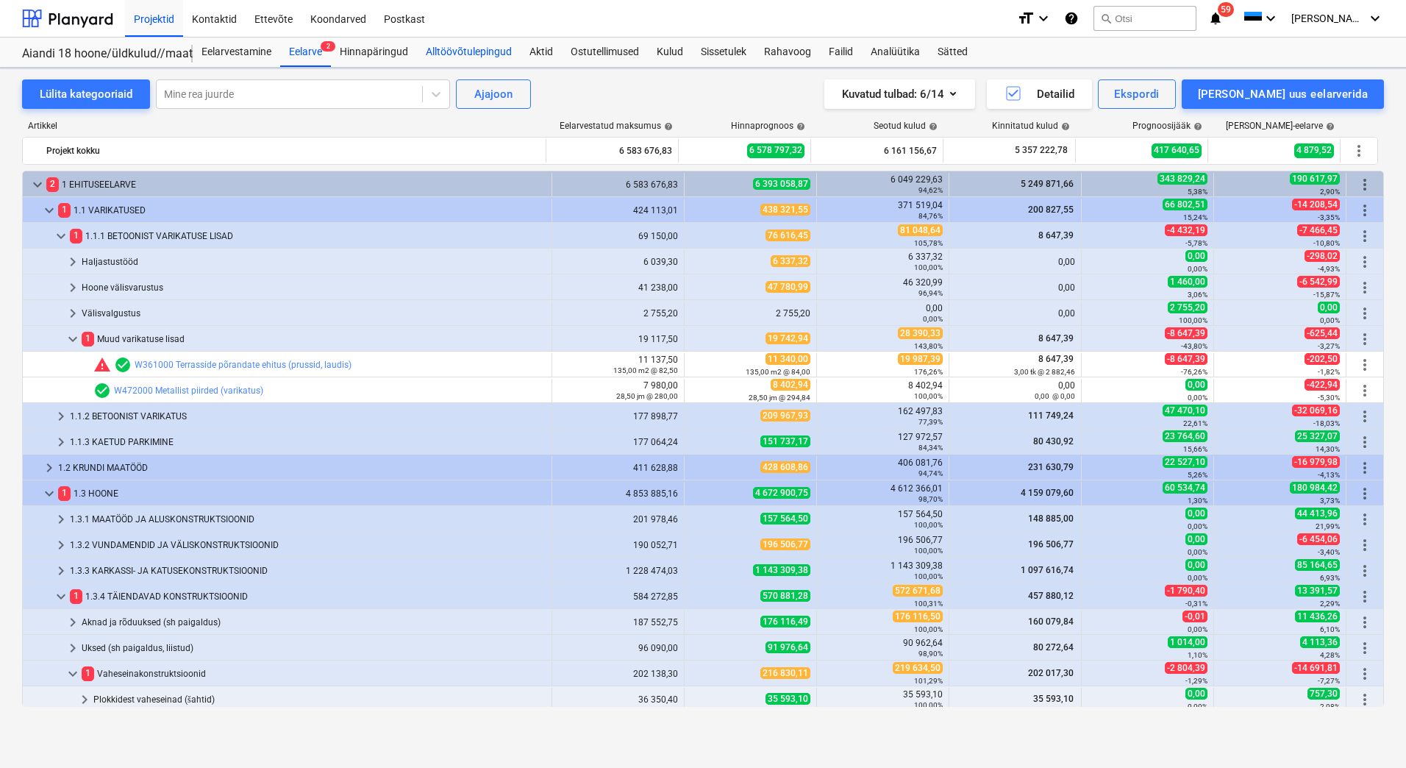
click at [449, 49] on div "Alltöövõtulepingud" at bounding box center [469, 52] width 104 height 29
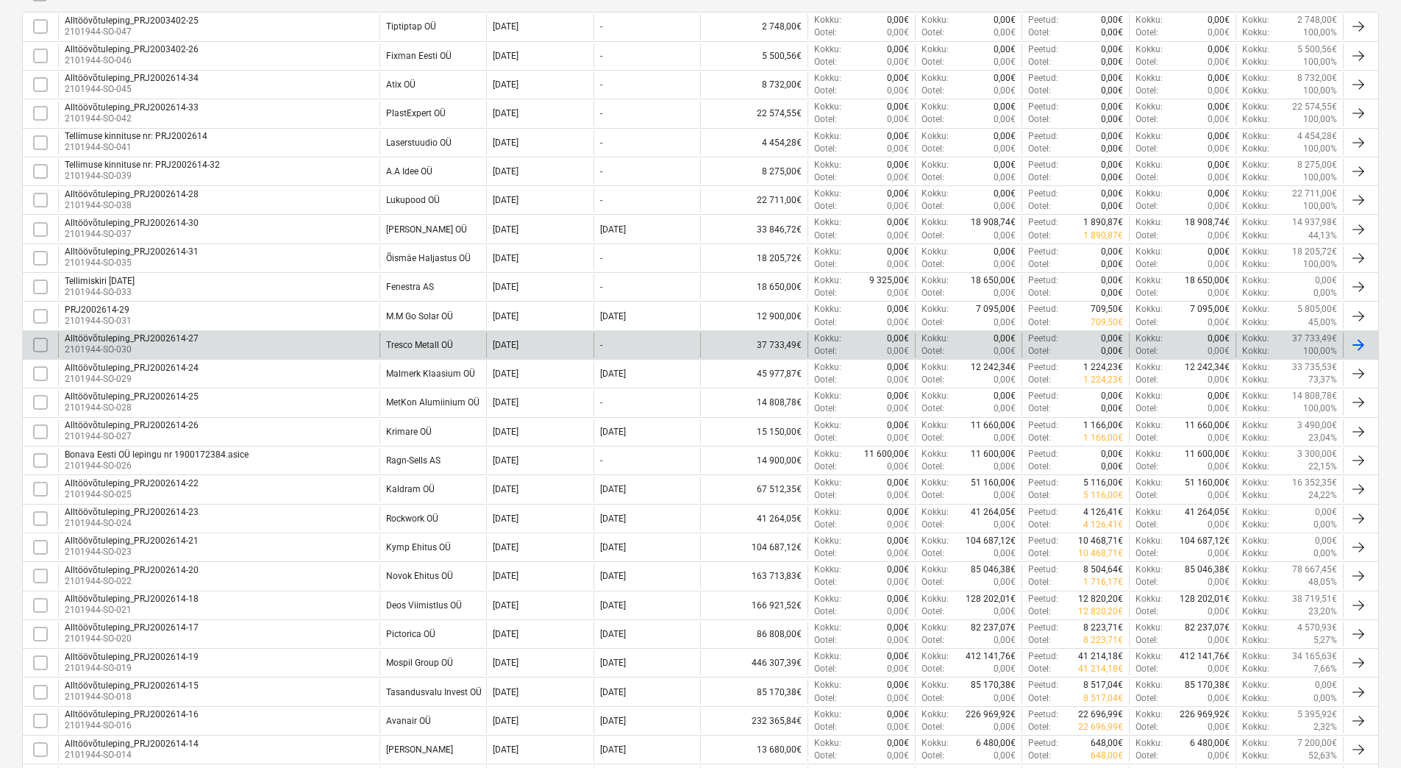
scroll to position [386, 0]
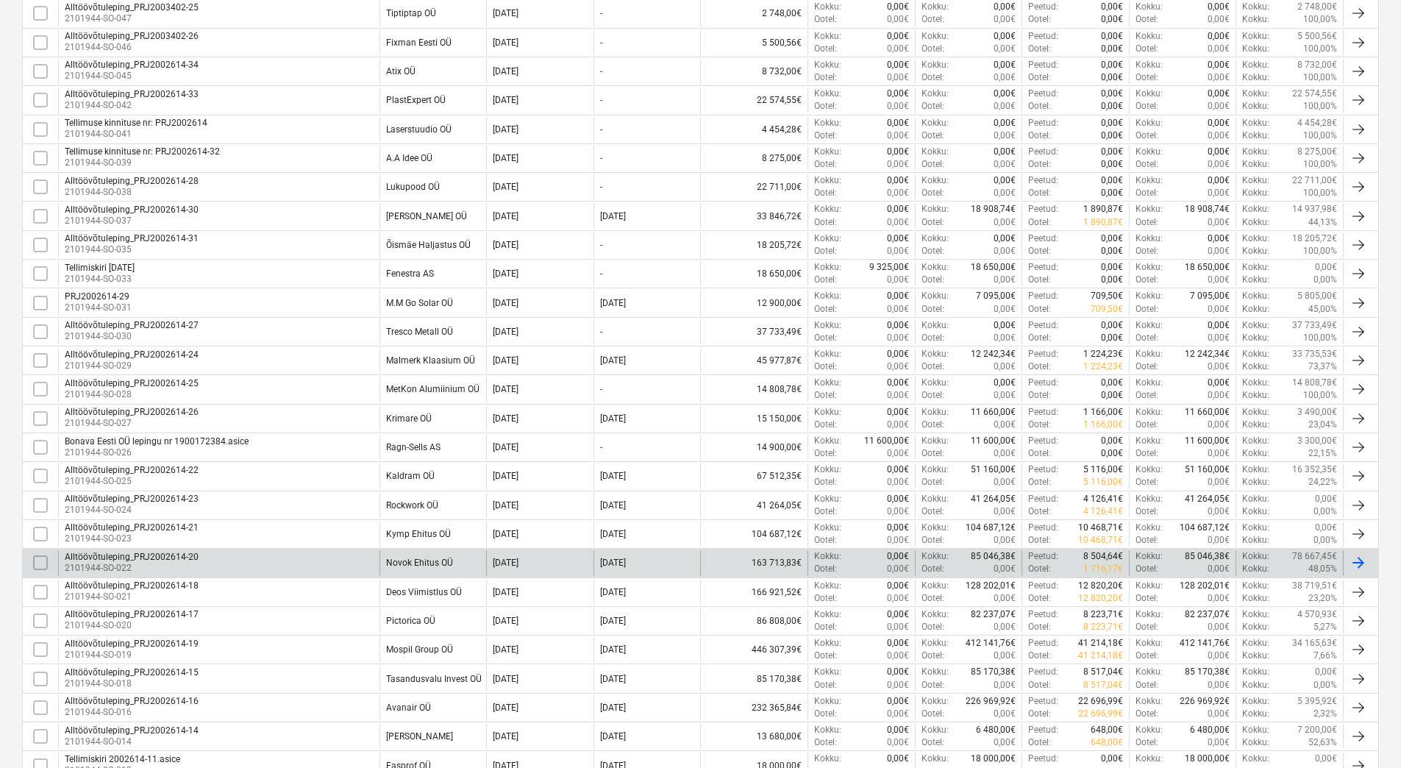
click at [352, 566] on div "Alltöövõtuleping_PRJ2002614-20 2101944-SO-022" at bounding box center [218, 562] width 321 height 25
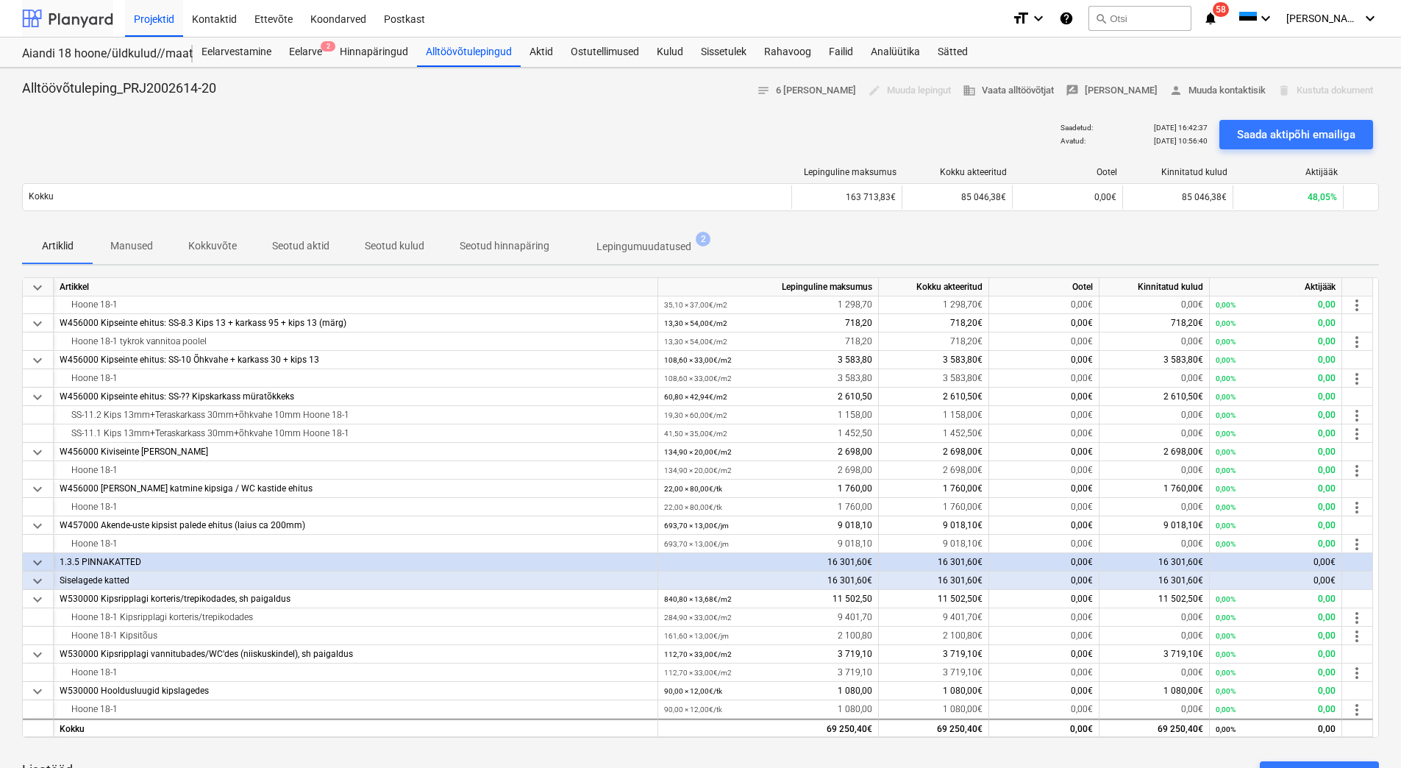
click at [79, 15] on div at bounding box center [67, 18] width 91 height 37
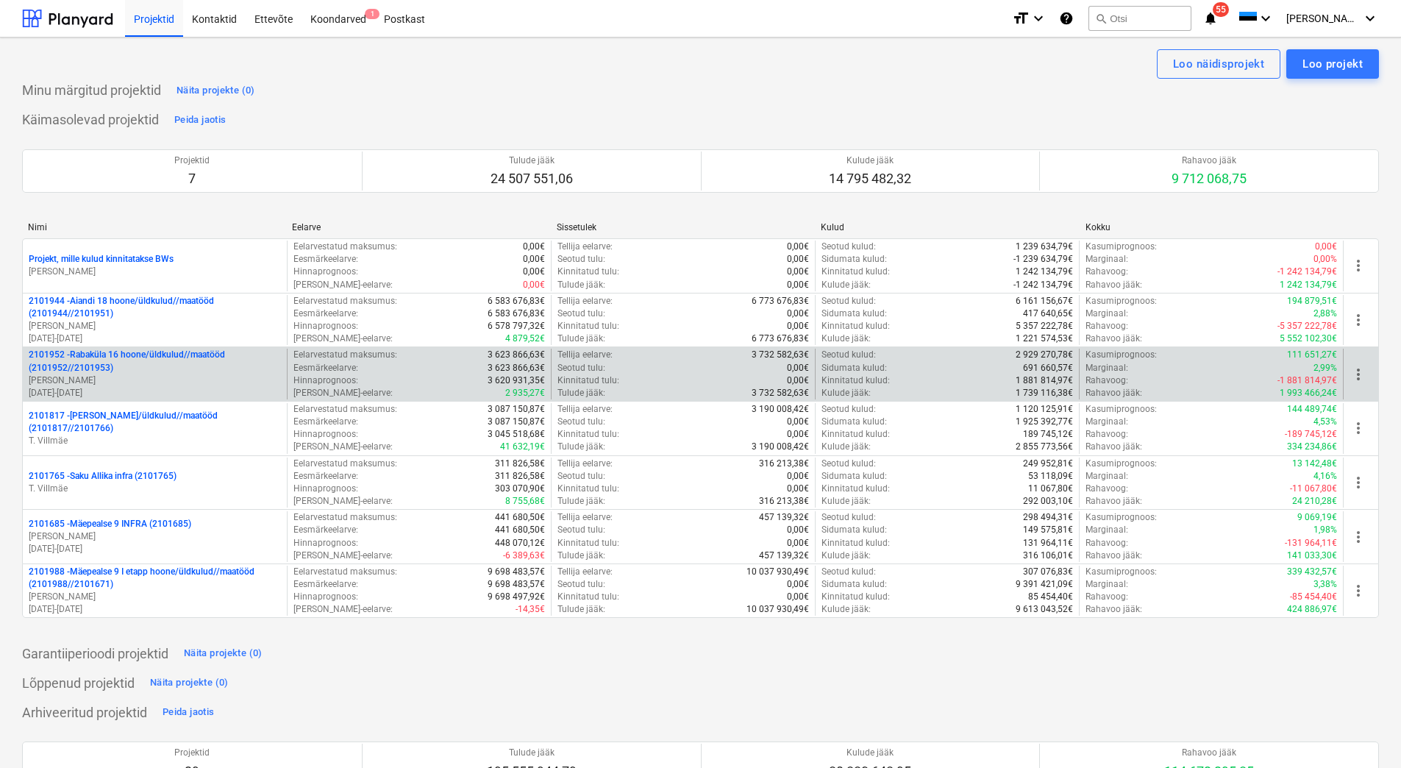
click at [145, 360] on p "2101952 - [GEOGRAPHIC_DATA] 16 hoone/üldkulud//maatööd (2101952//2101953)" at bounding box center [155, 361] width 252 height 25
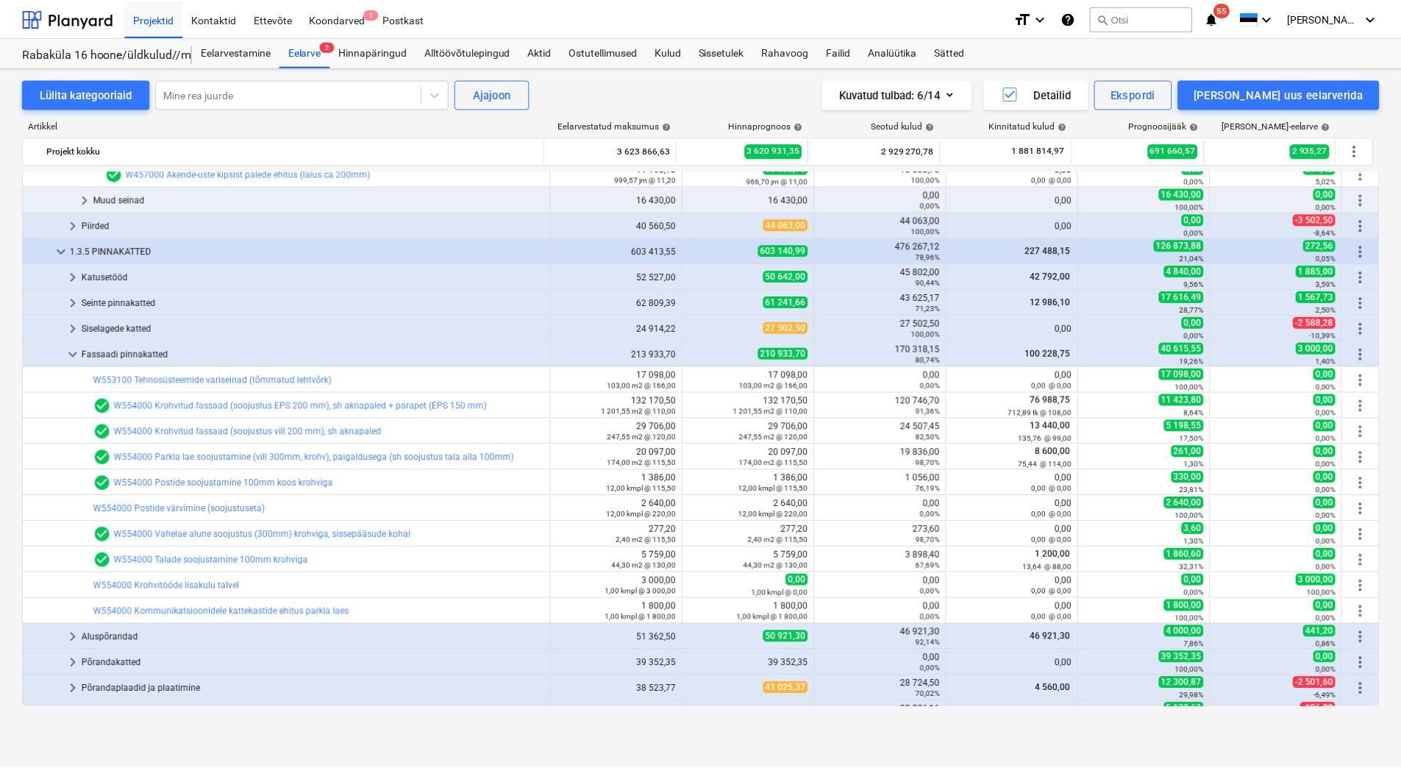
scroll to position [592, 0]
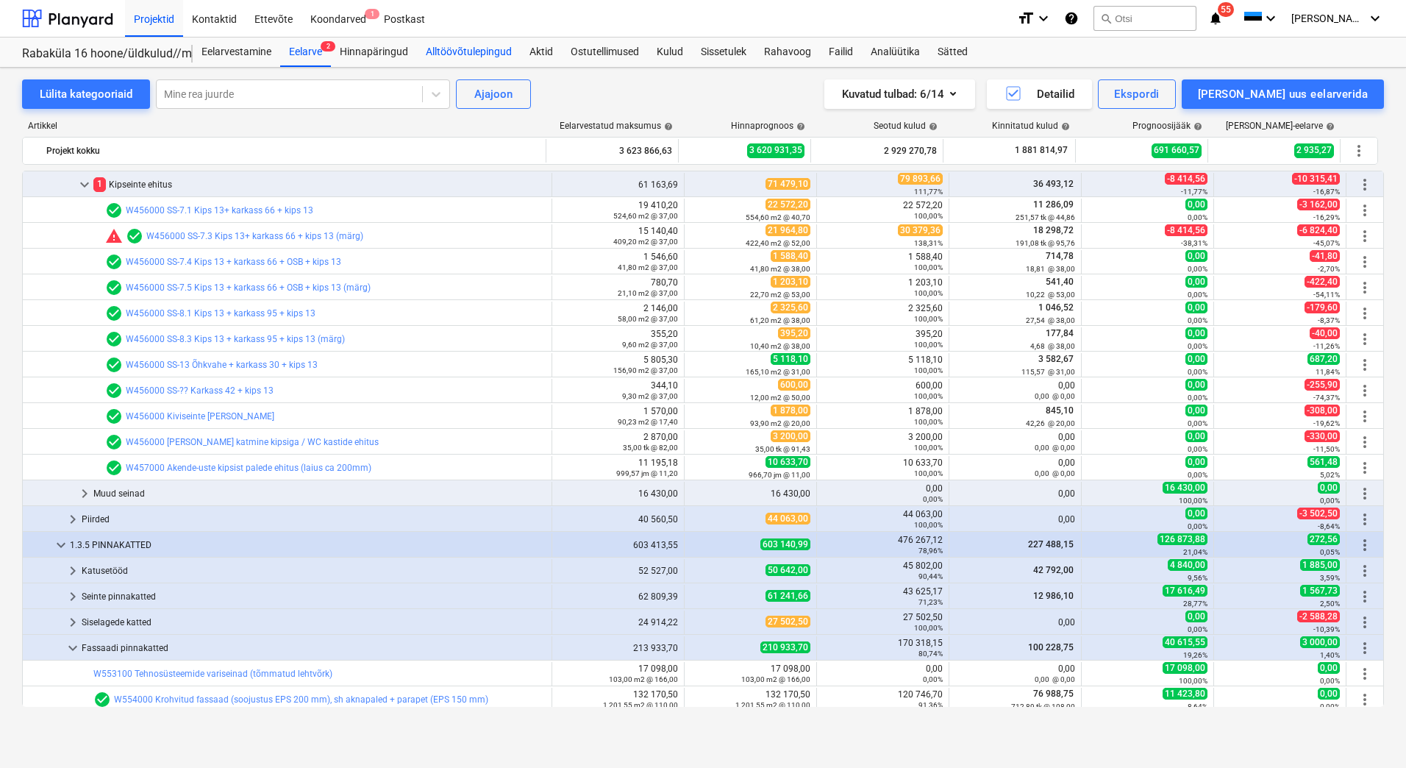
click at [443, 51] on div "Alltöövõtulepingud" at bounding box center [469, 52] width 104 height 29
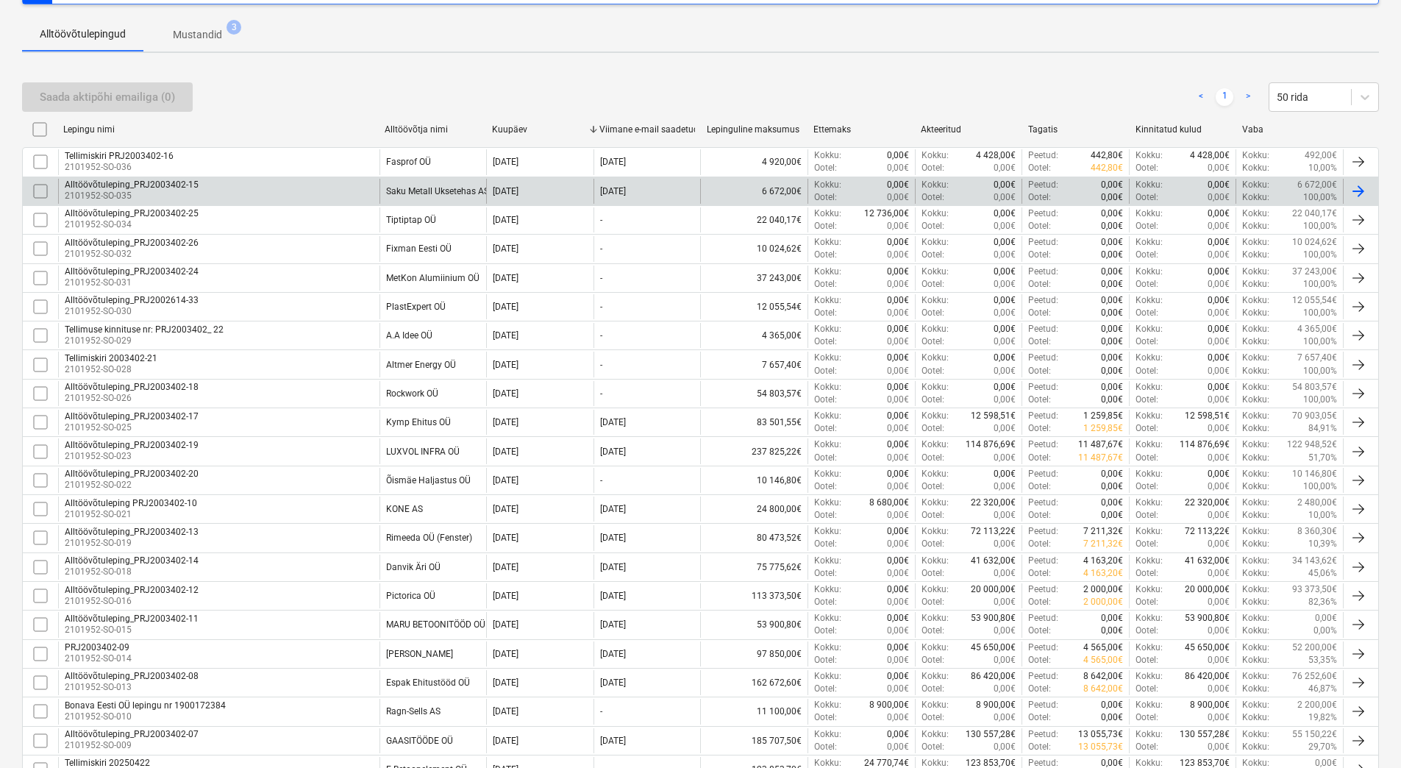
scroll to position [215, 0]
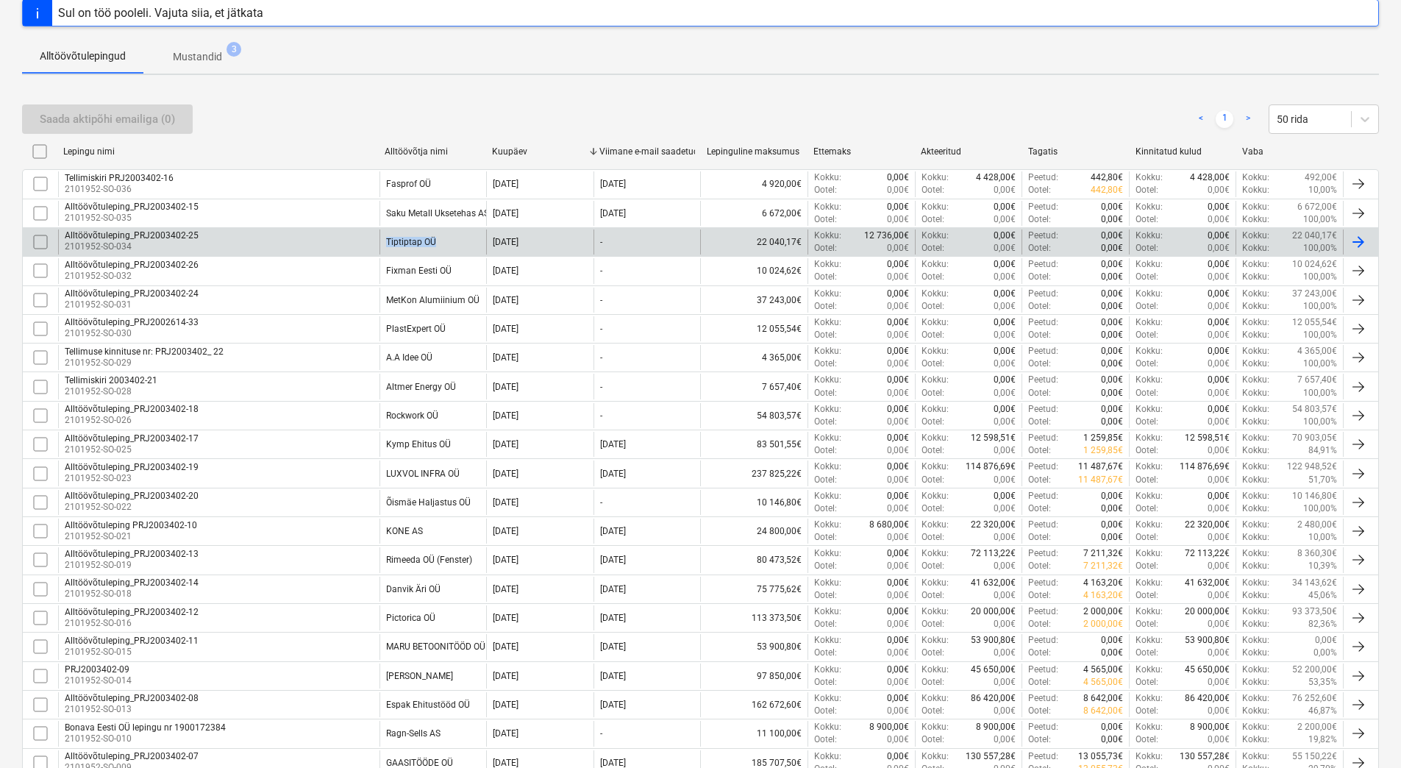
drag, startPoint x: 438, startPoint y: 239, endPoint x: 386, endPoint y: 247, distance: 52.1
click at [386, 247] on div "Tiptiptap OÜ" at bounding box center [432, 241] width 107 height 25
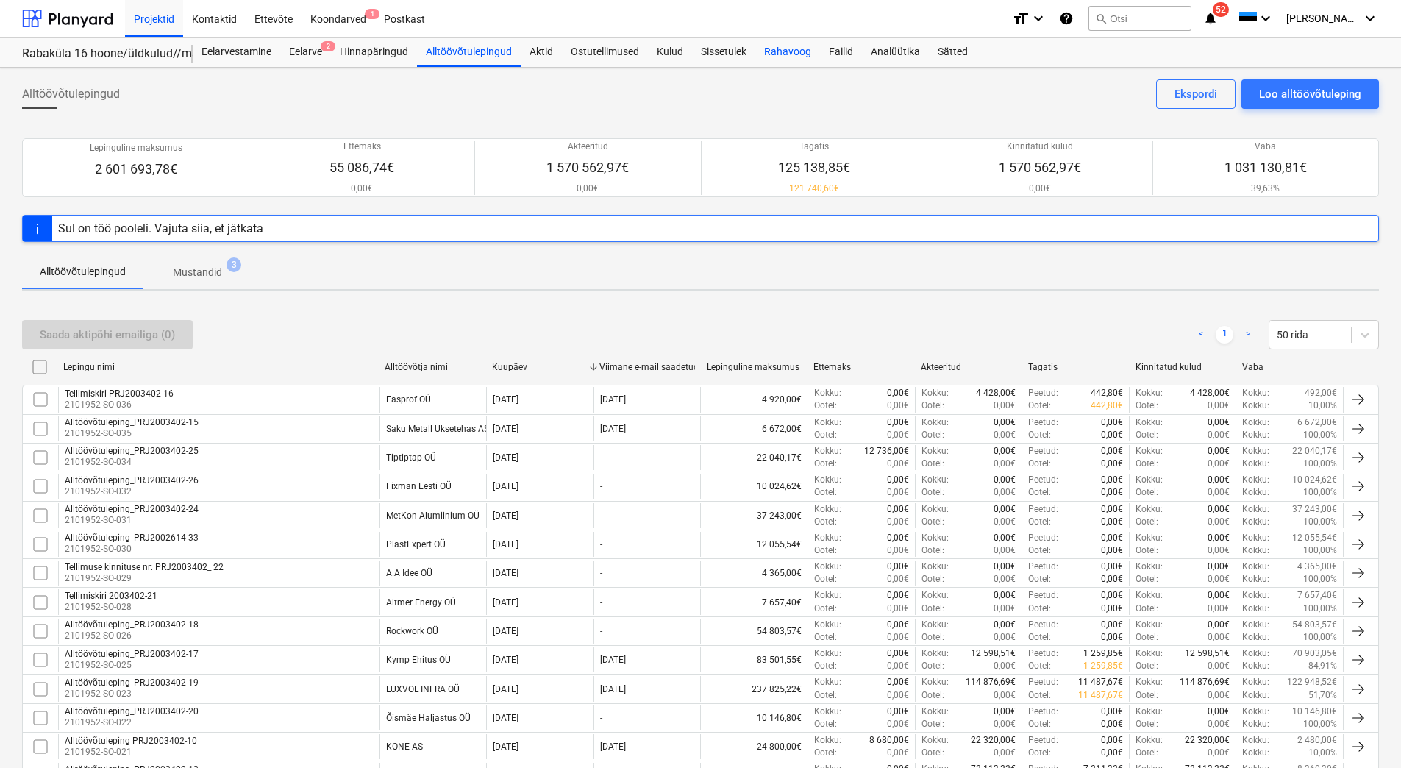
click at [777, 56] on div "Rahavoog" at bounding box center [787, 52] width 65 height 29
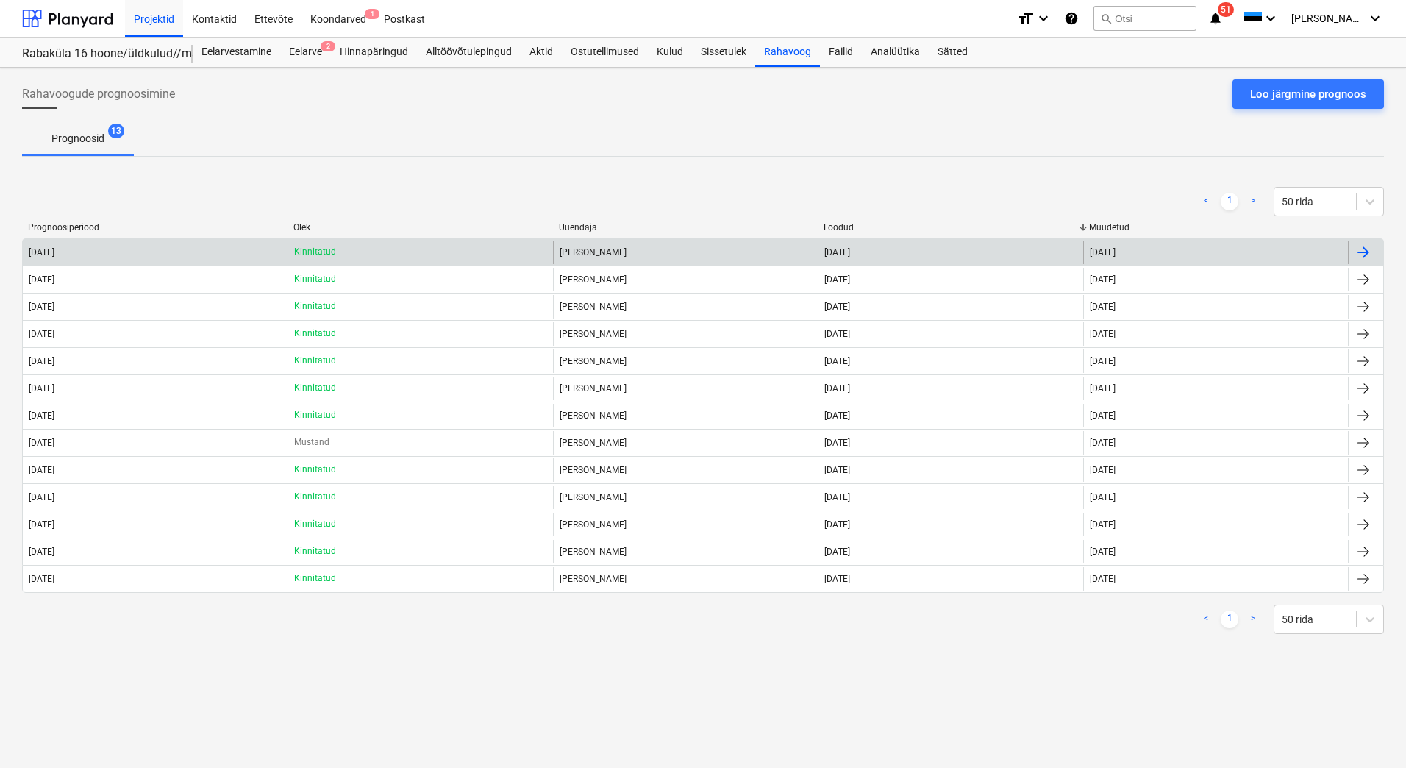
click at [467, 243] on div "Kinnitatud" at bounding box center [420, 252] width 265 height 24
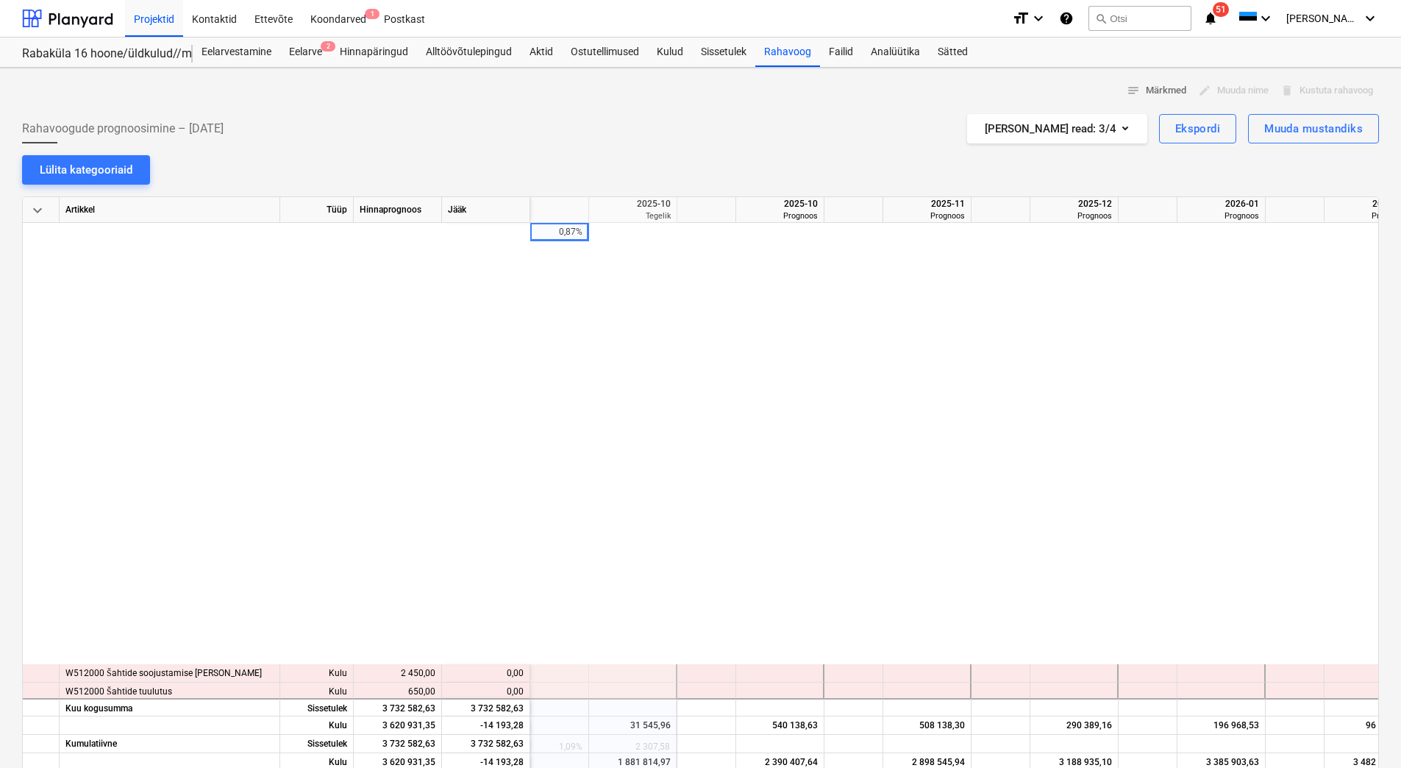
scroll to position [515, 1765]
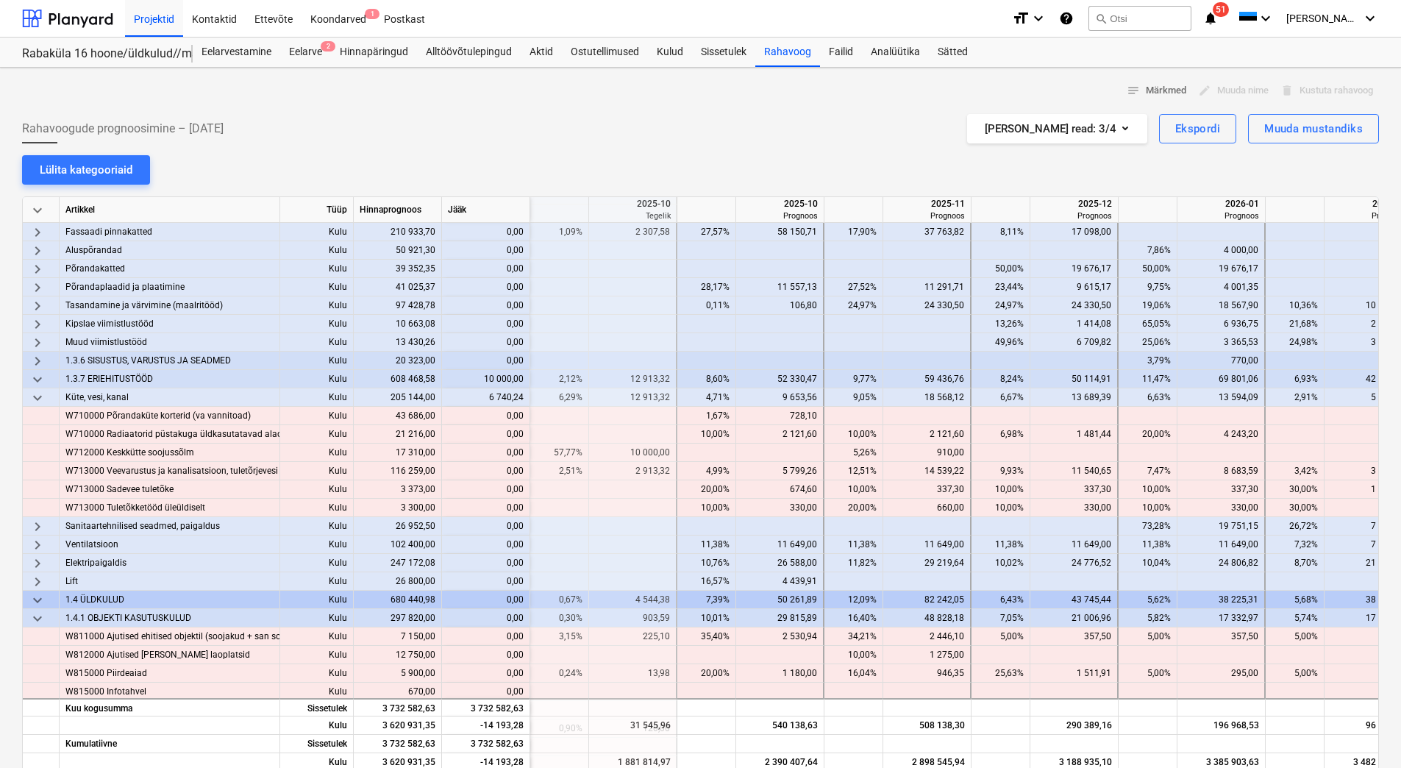
click at [643, 107] on div at bounding box center [700, 108] width 1357 height 12
click at [74, 13] on div at bounding box center [67, 18] width 91 height 37
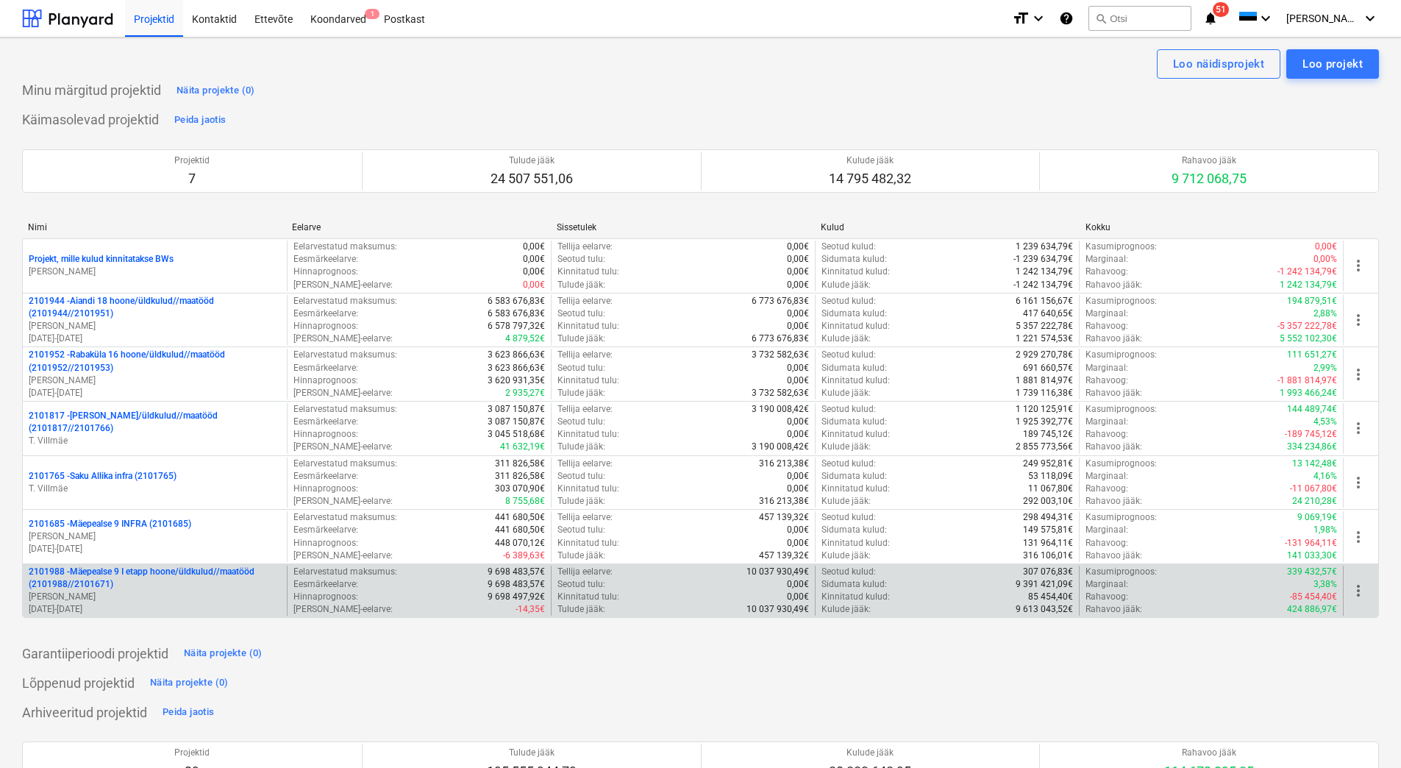
click at [154, 568] on p "2101988 - Mäepealse 9 I etapp hoone/üldkulud//maatööd (2101988//2101671)" at bounding box center [155, 578] width 252 height 25
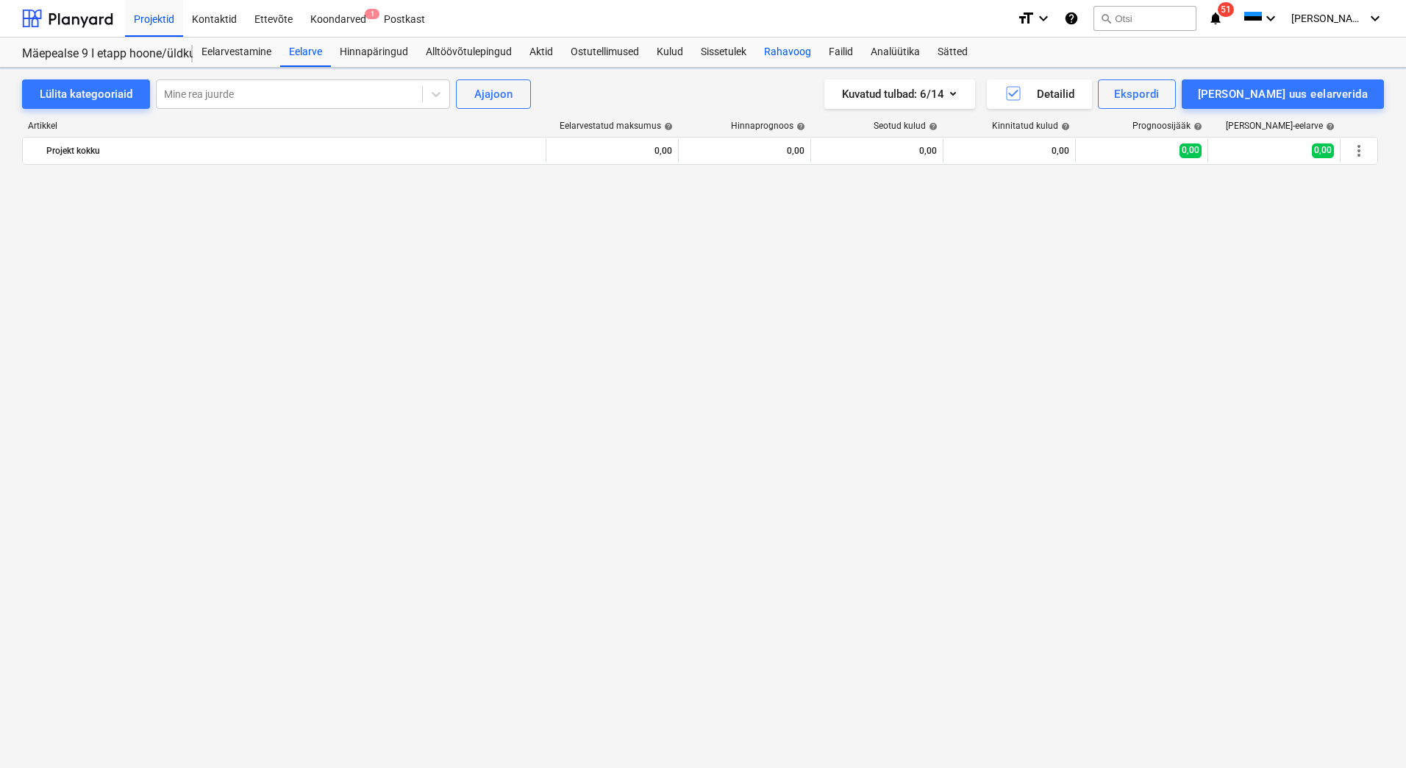
click at [779, 49] on div "Rahavoog" at bounding box center [787, 52] width 65 height 29
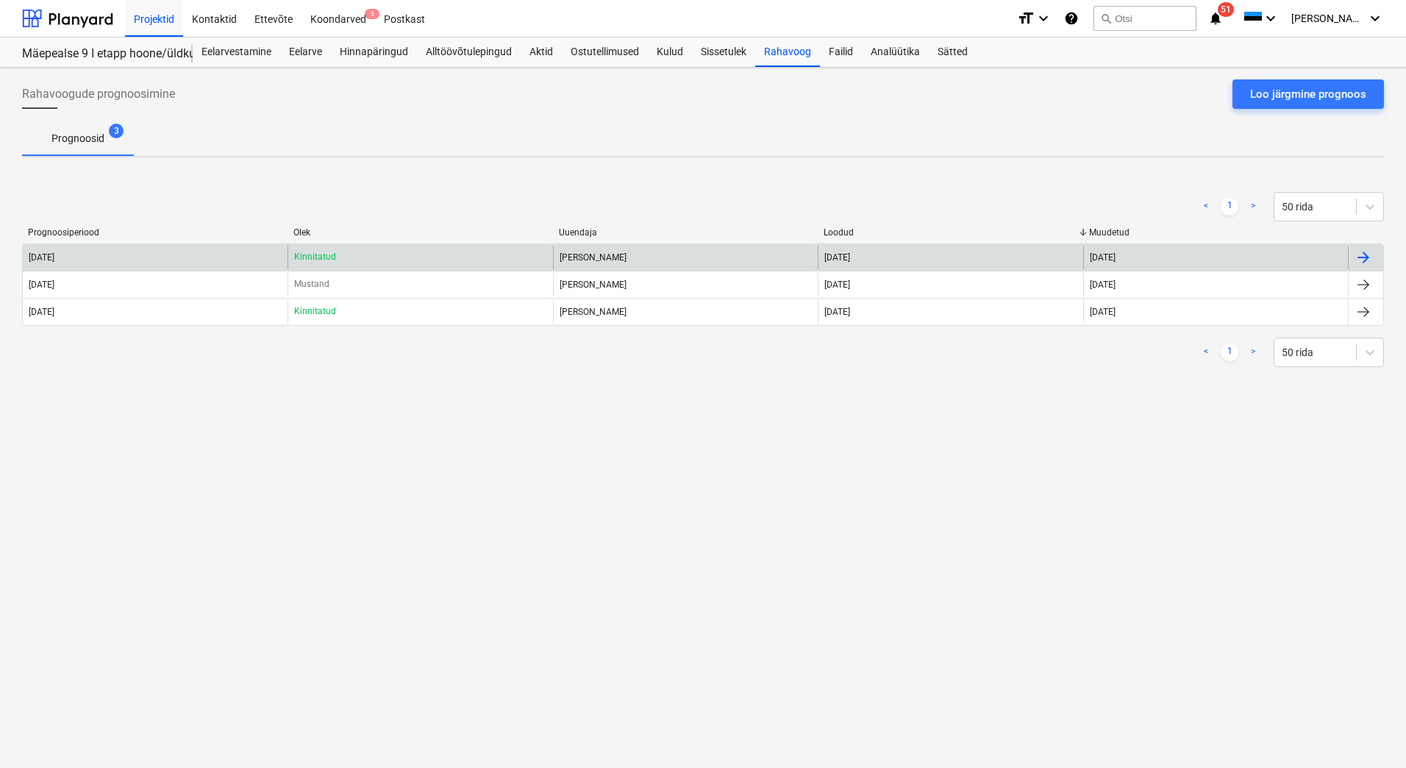
click at [247, 254] on div "[DATE]" at bounding box center [155, 258] width 265 height 24
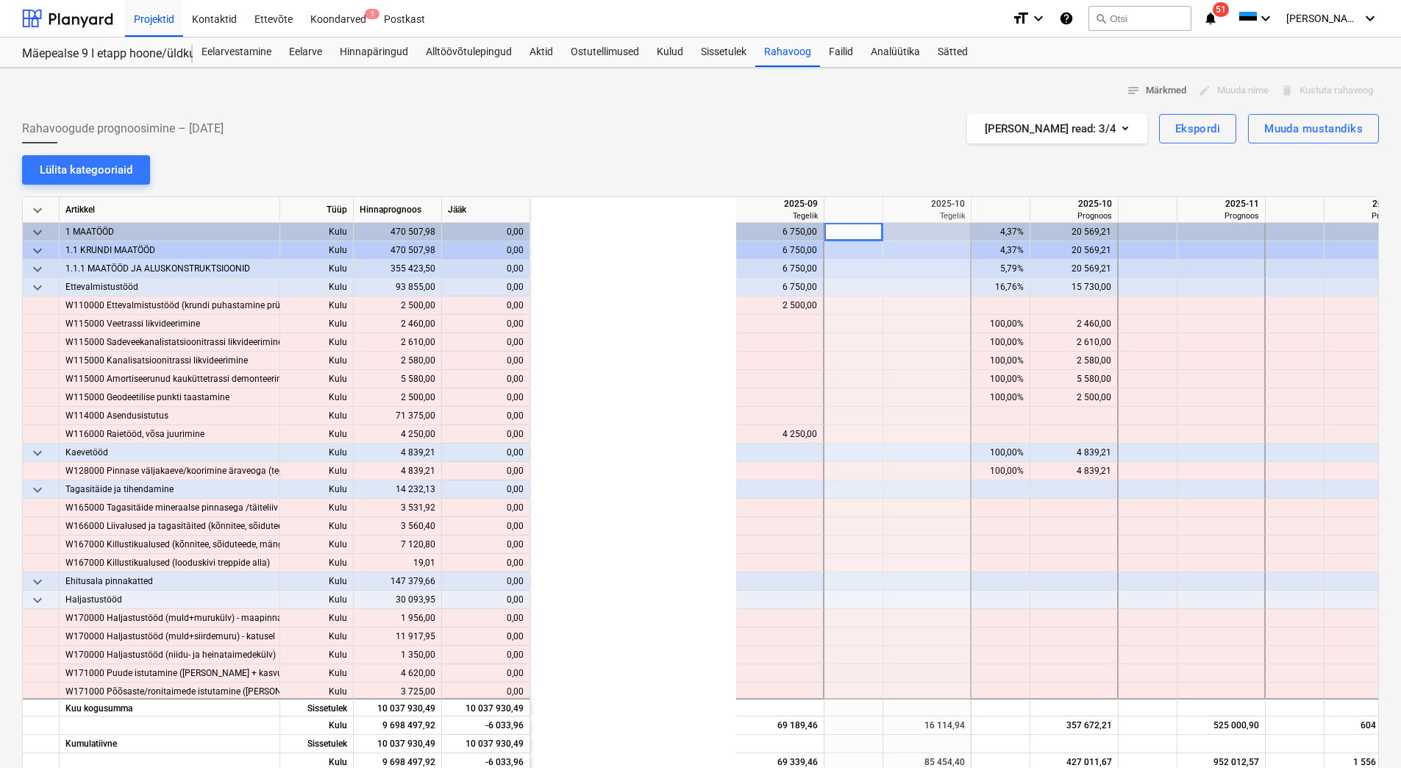
scroll to position [0, 294]
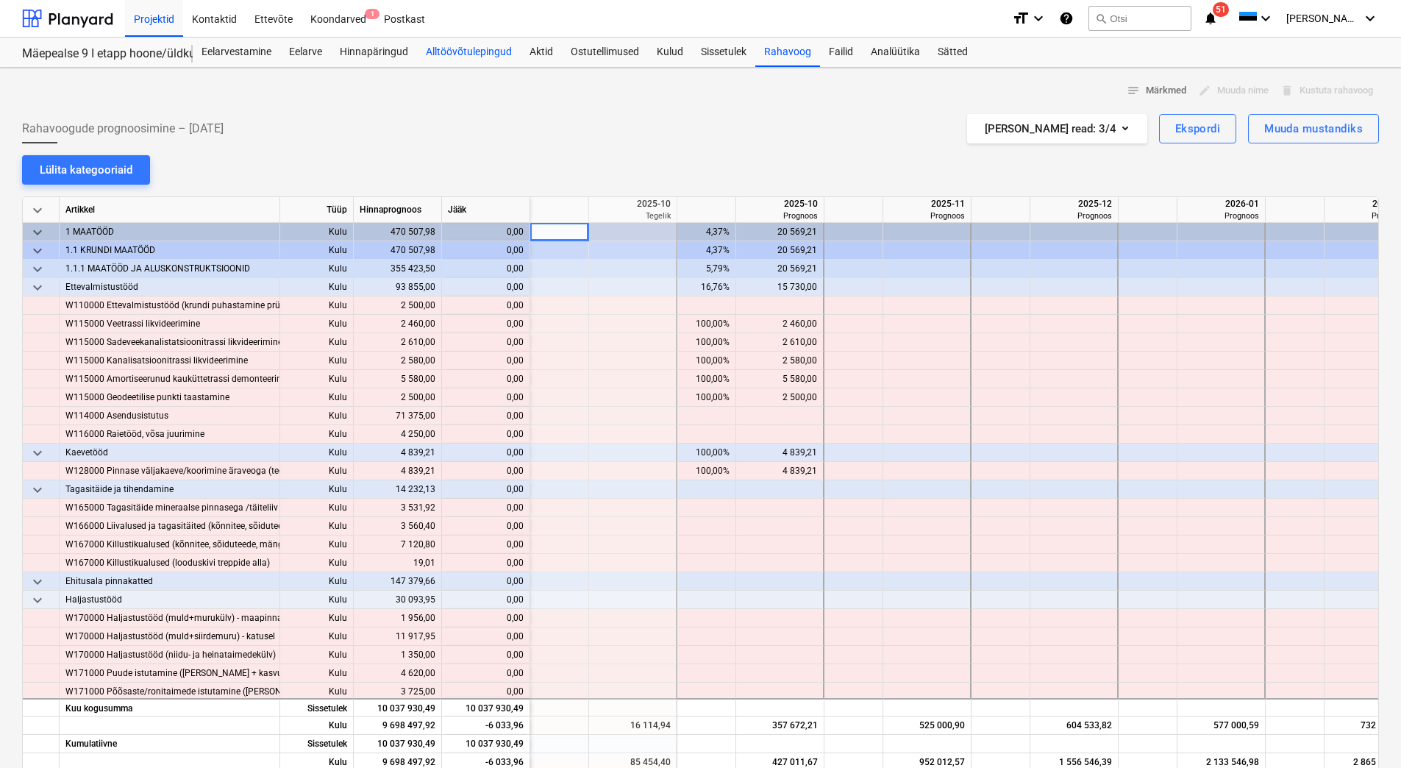
click at [477, 53] on div "Alltöövõtulepingud" at bounding box center [469, 52] width 104 height 29
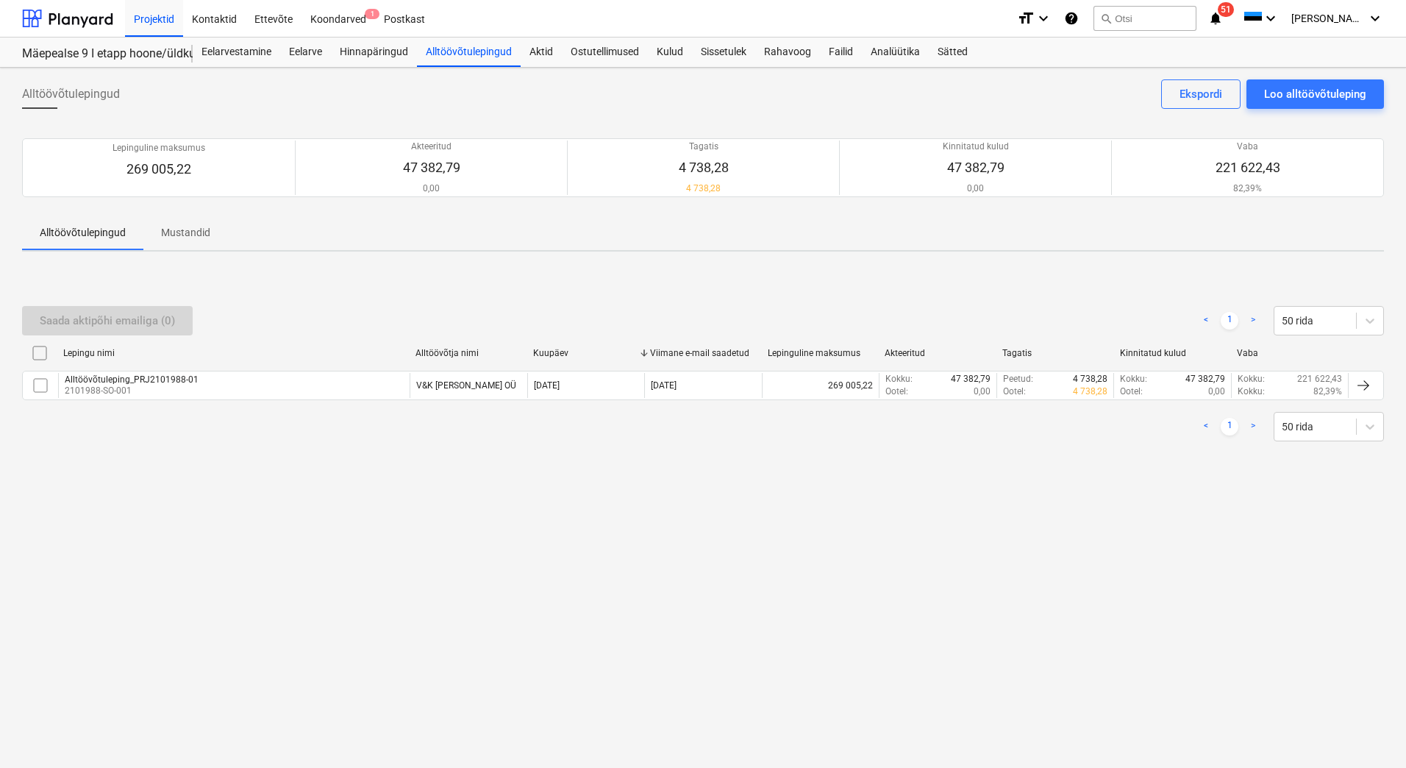
click at [932, 467] on div "Saada aktipõhi emailiga (0) < 1 > 50 rida Lepingu nimi Alltöövõtja nimi Kuupäev…" at bounding box center [703, 373] width 1362 height 221
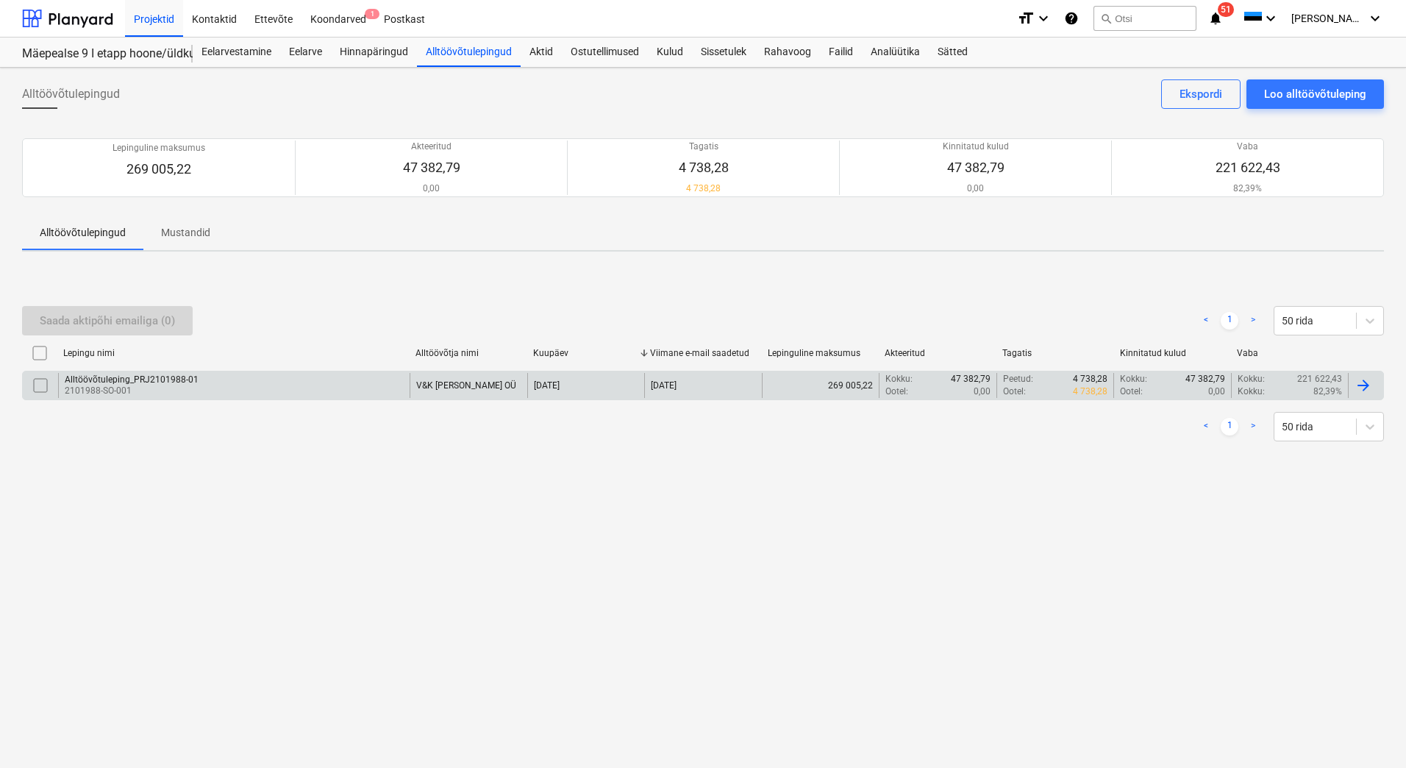
click at [156, 386] on p "2101988-SO-001" at bounding box center [132, 391] width 134 height 13
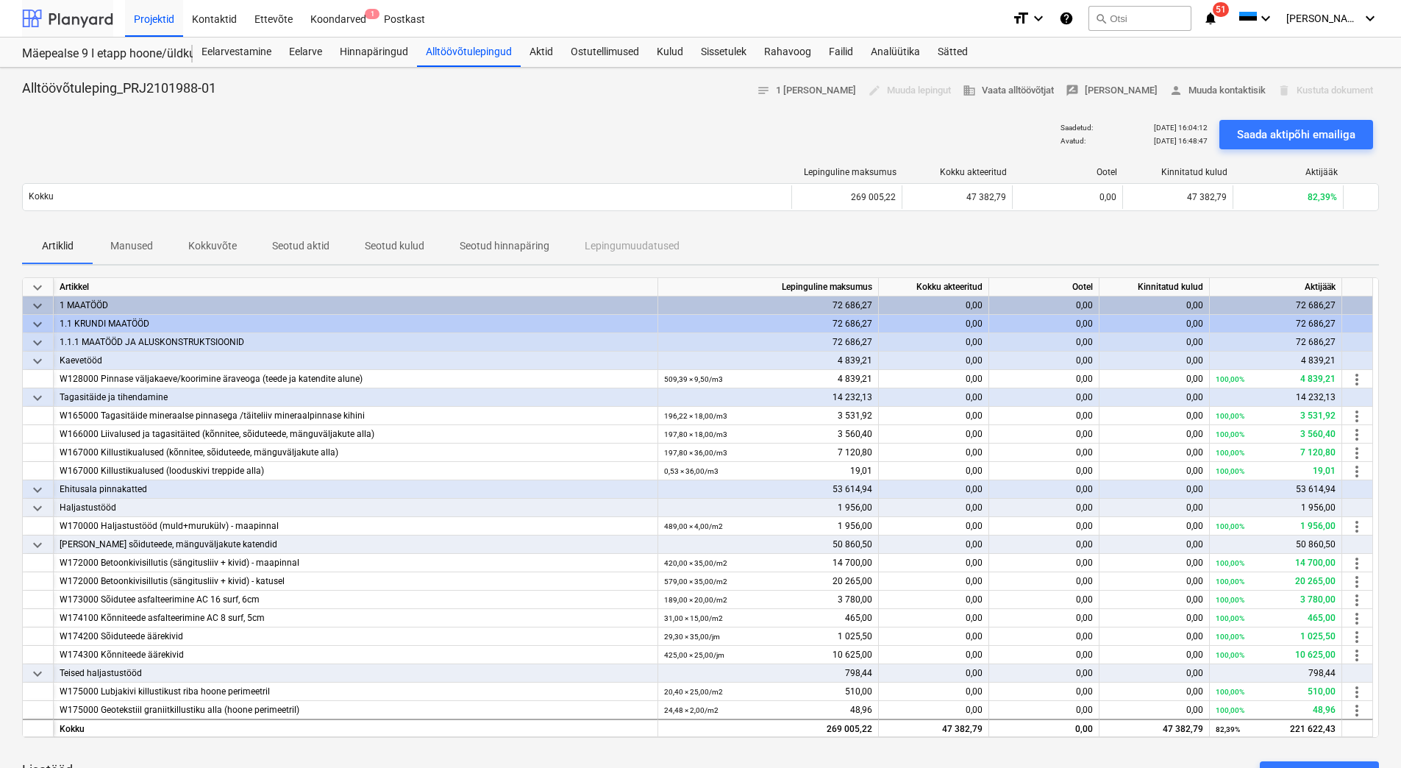
click at [99, 20] on div at bounding box center [67, 18] width 91 height 37
